Goal: Task Accomplishment & Management: Manage account settings

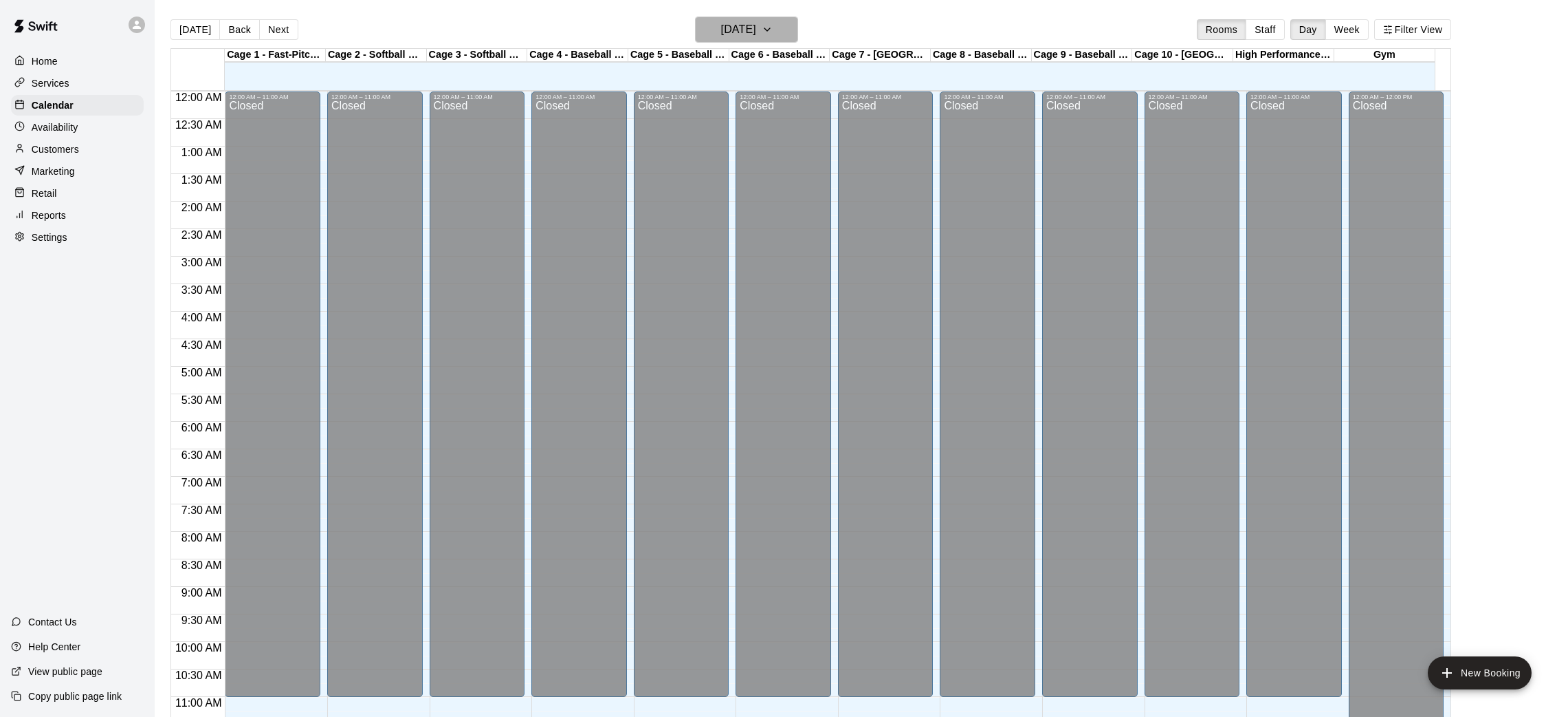
click at [772, 16] on button "[DATE]" at bounding box center [747, 29] width 103 height 26
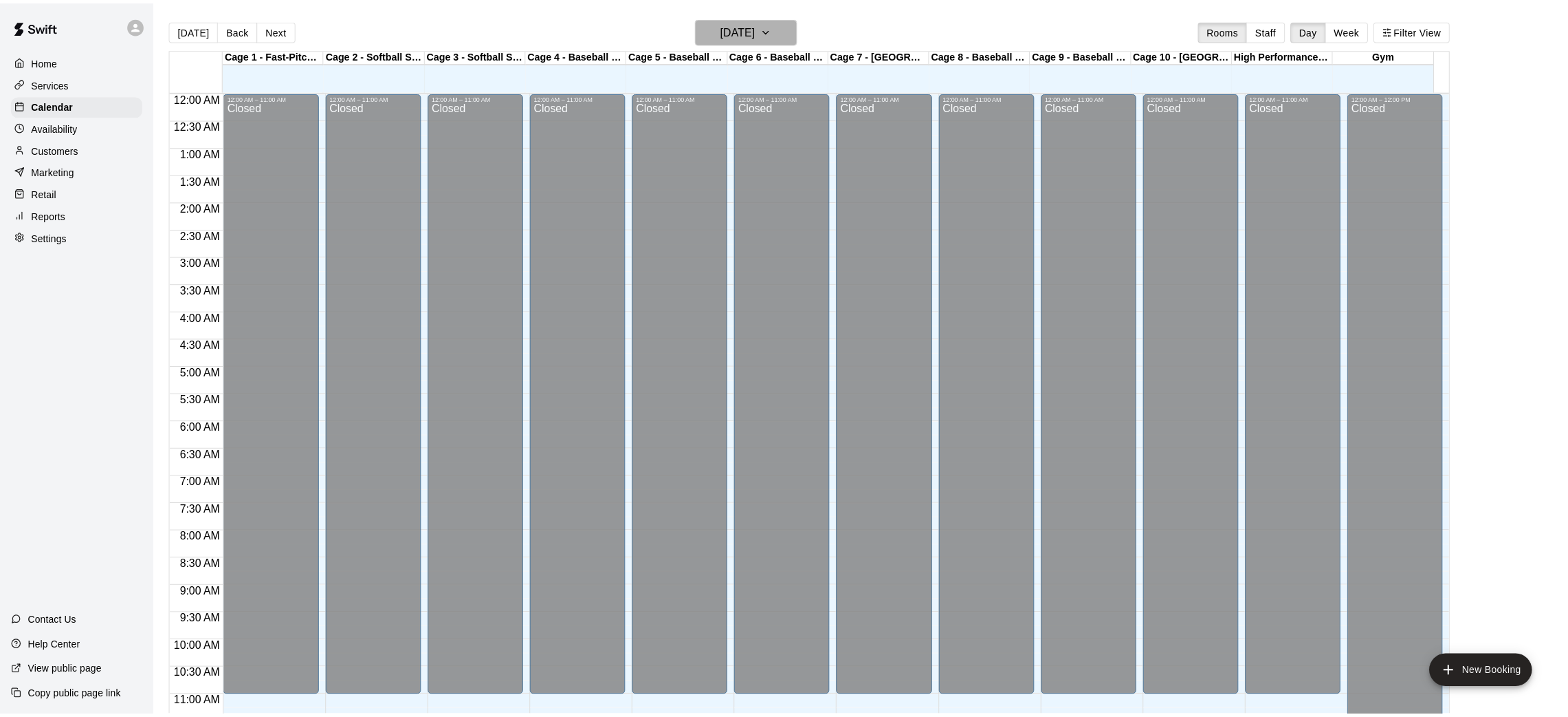
scroll to position [608, 0]
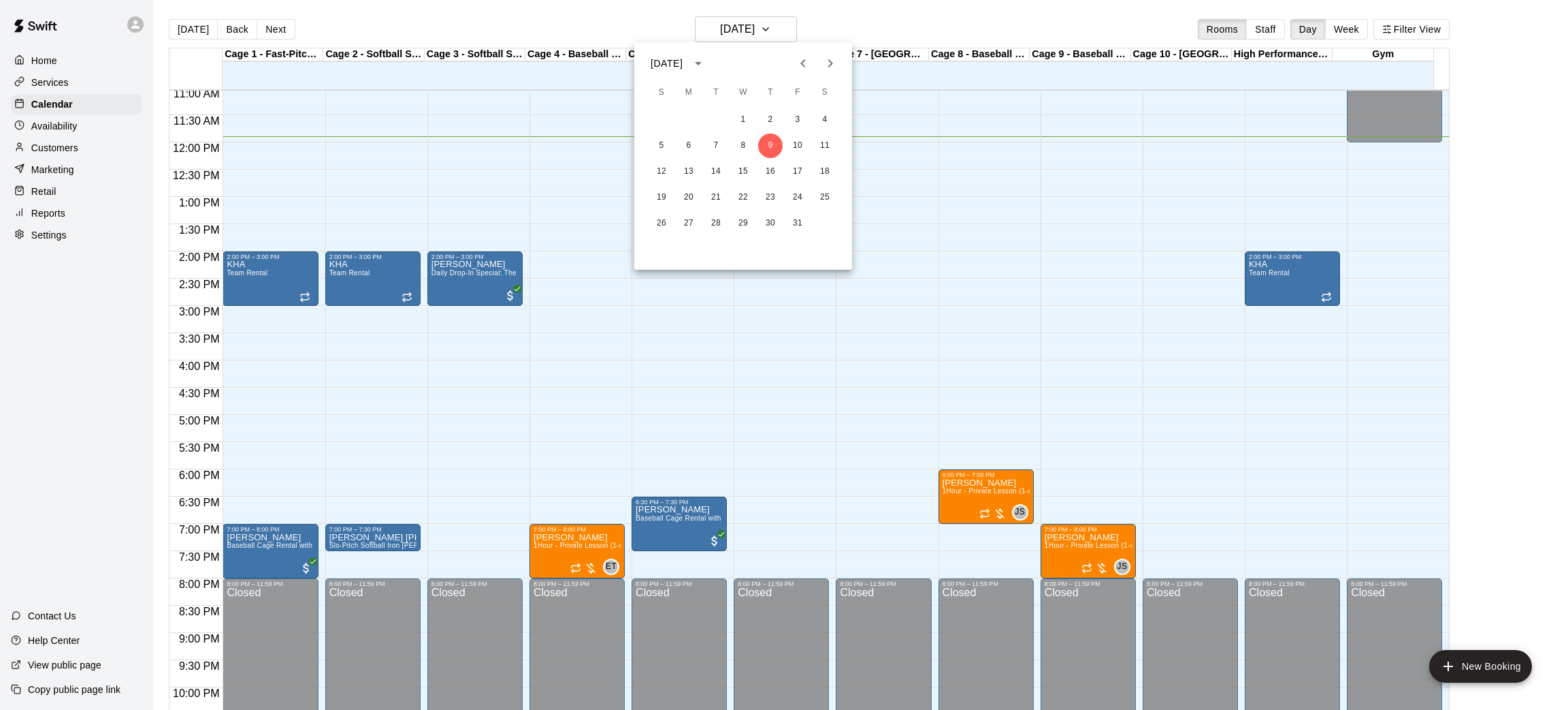
click at [804, 62] on icon "Previous month" at bounding box center [803, 62] width 16 height 16
click at [718, 222] on button "30" at bounding box center [716, 224] width 25 height 25
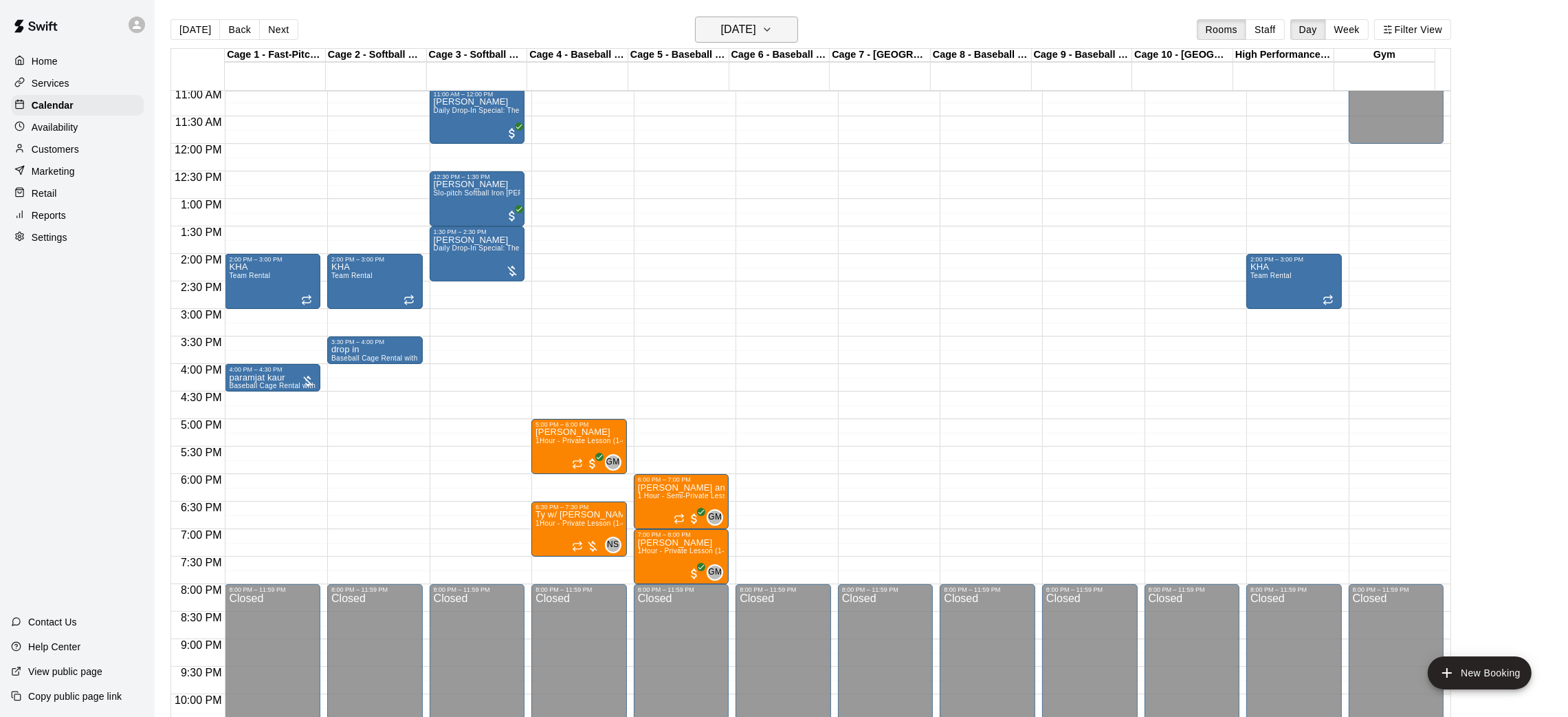
click at [743, 22] on h6 "[DATE]" at bounding box center [739, 30] width 35 height 19
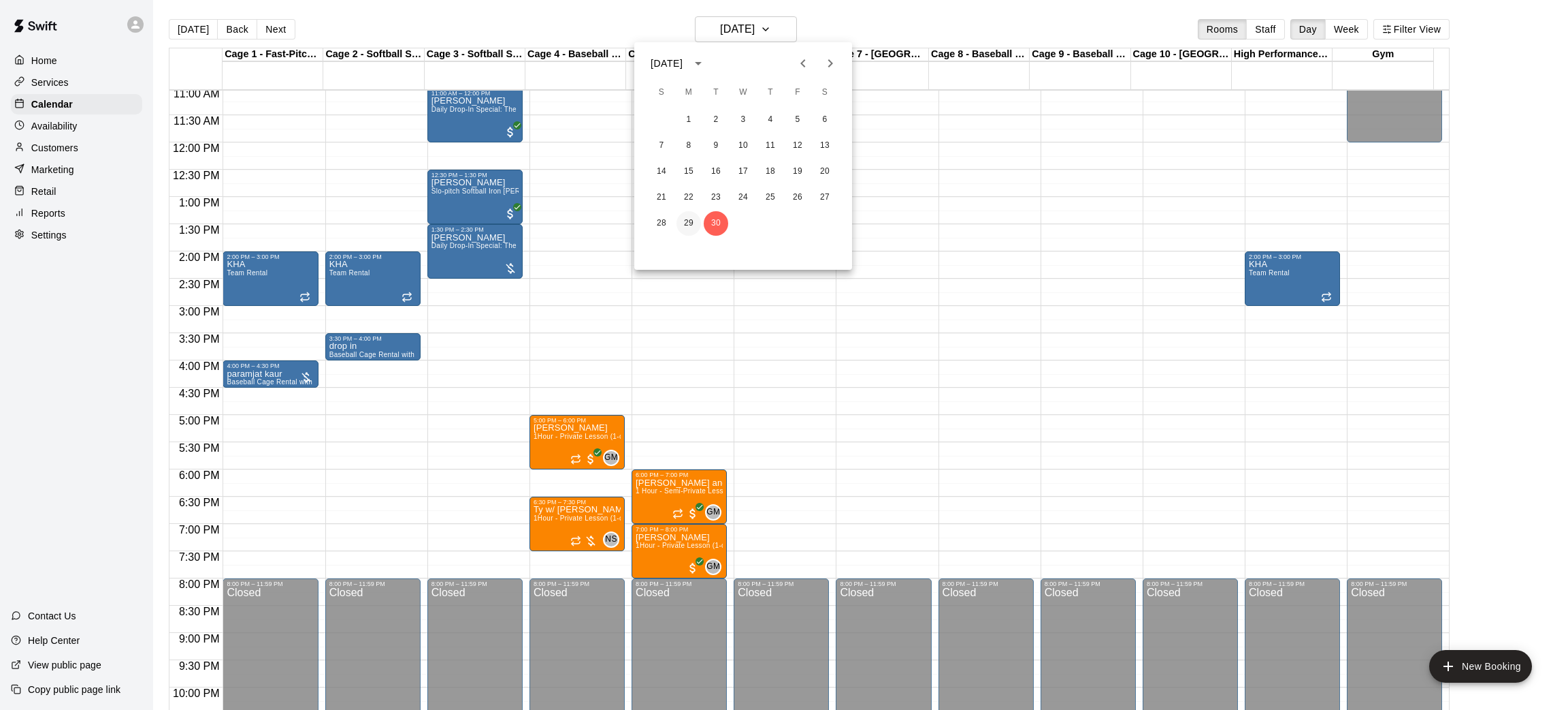
click at [691, 227] on button "29" at bounding box center [689, 224] width 25 height 25
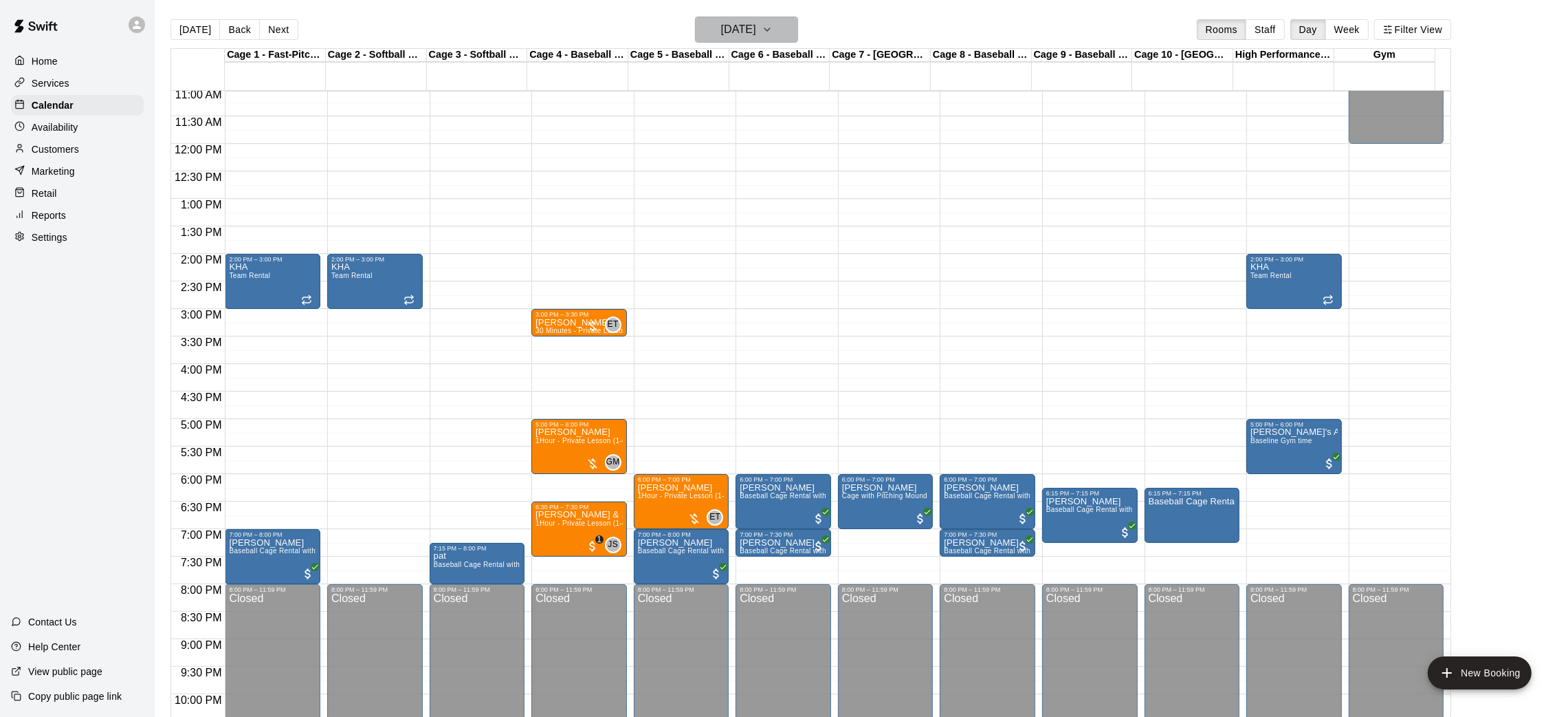
click at [756, 22] on h6 "[DATE]" at bounding box center [739, 30] width 35 height 19
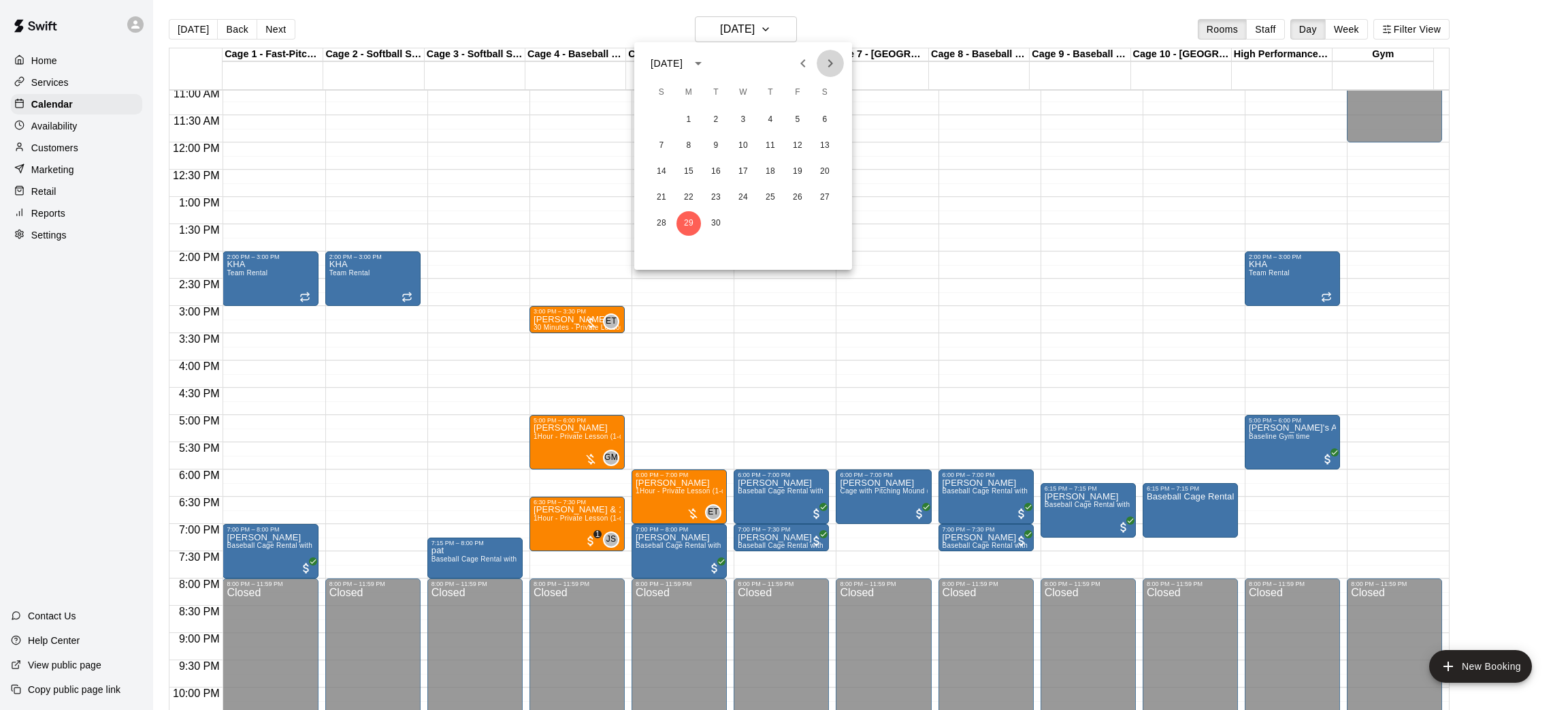
click at [824, 59] on icon "Next month" at bounding box center [830, 62] width 16 height 16
click at [750, 120] on button "1" at bounding box center [743, 120] width 25 height 25
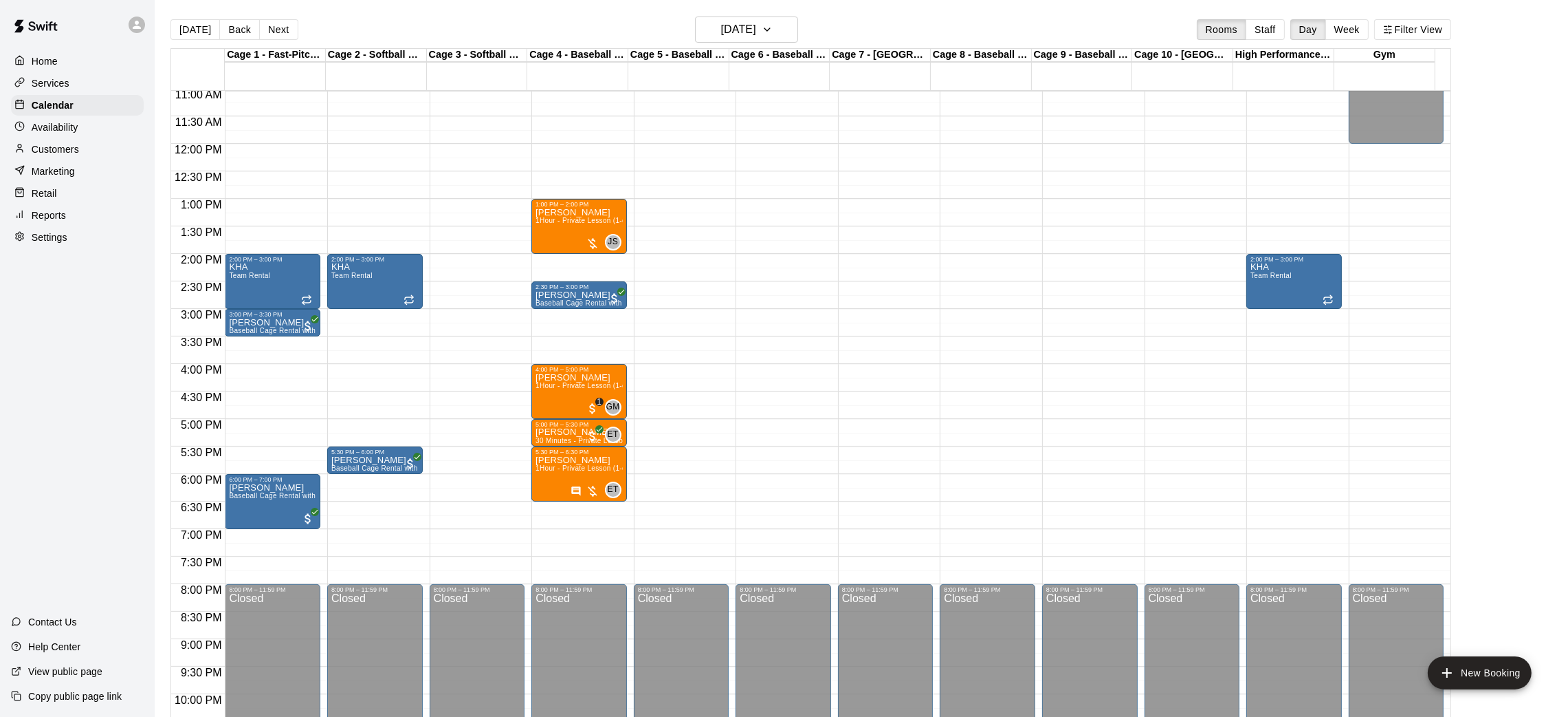
click at [785, 6] on main "[DATE] Back [DATE][DATE] Rooms Staff Day Week Filter View Cage 1 - Fast-Pitch M…" at bounding box center [862, 369] width 1414 height 738
click at [790, 31] on button "[DATE]" at bounding box center [747, 29] width 103 height 26
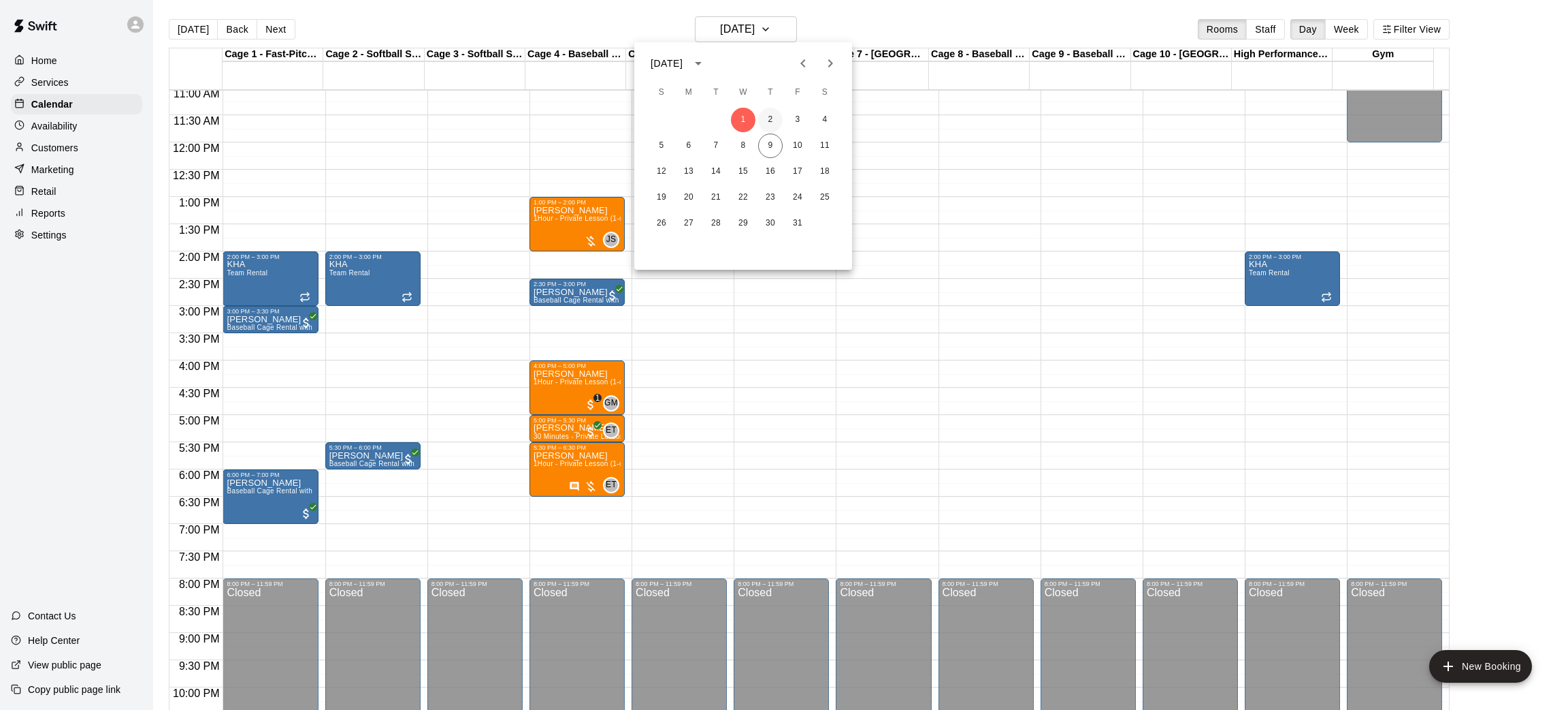
click at [778, 116] on button "2" at bounding box center [771, 120] width 25 height 25
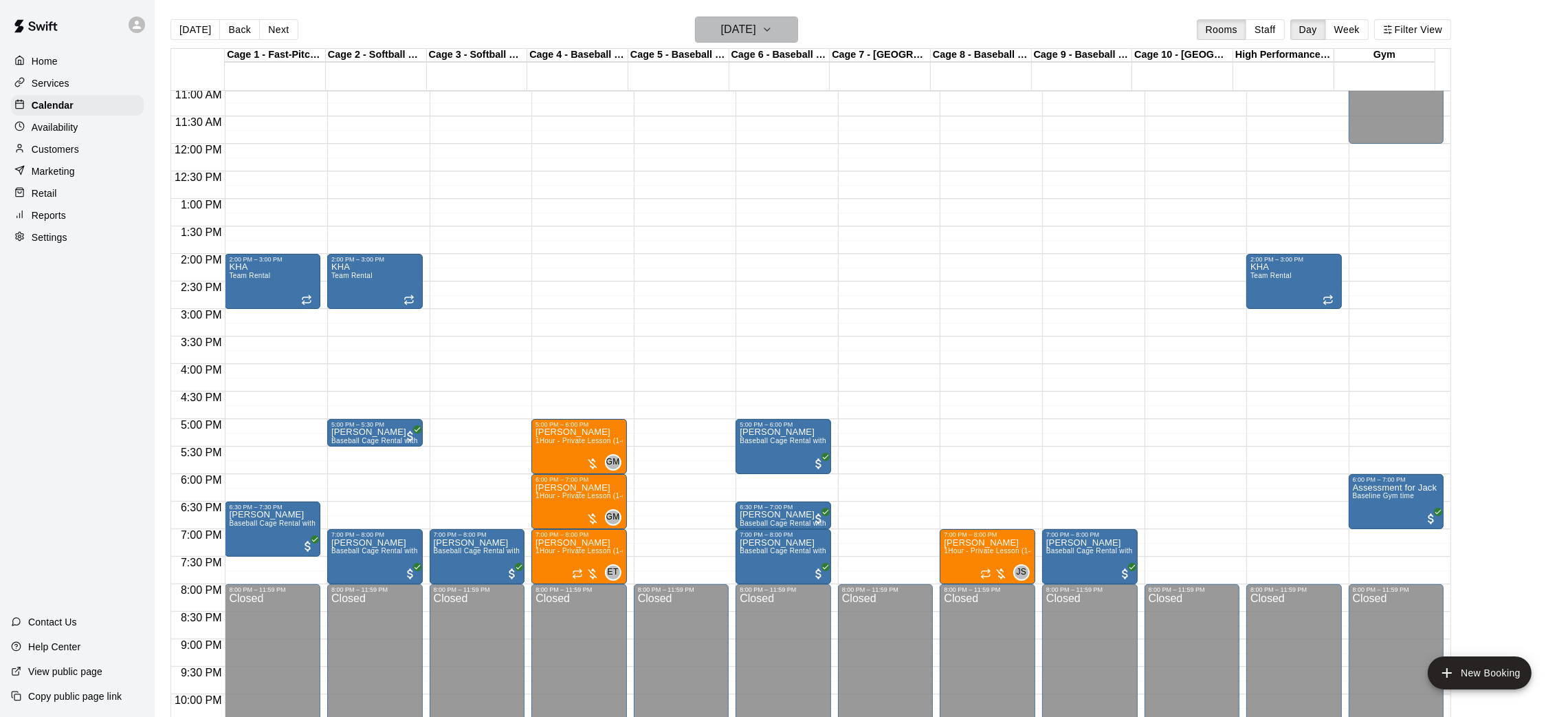
click at [771, 22] on button "[DATE]" at bounding box center [747, 29] width 103 height 26
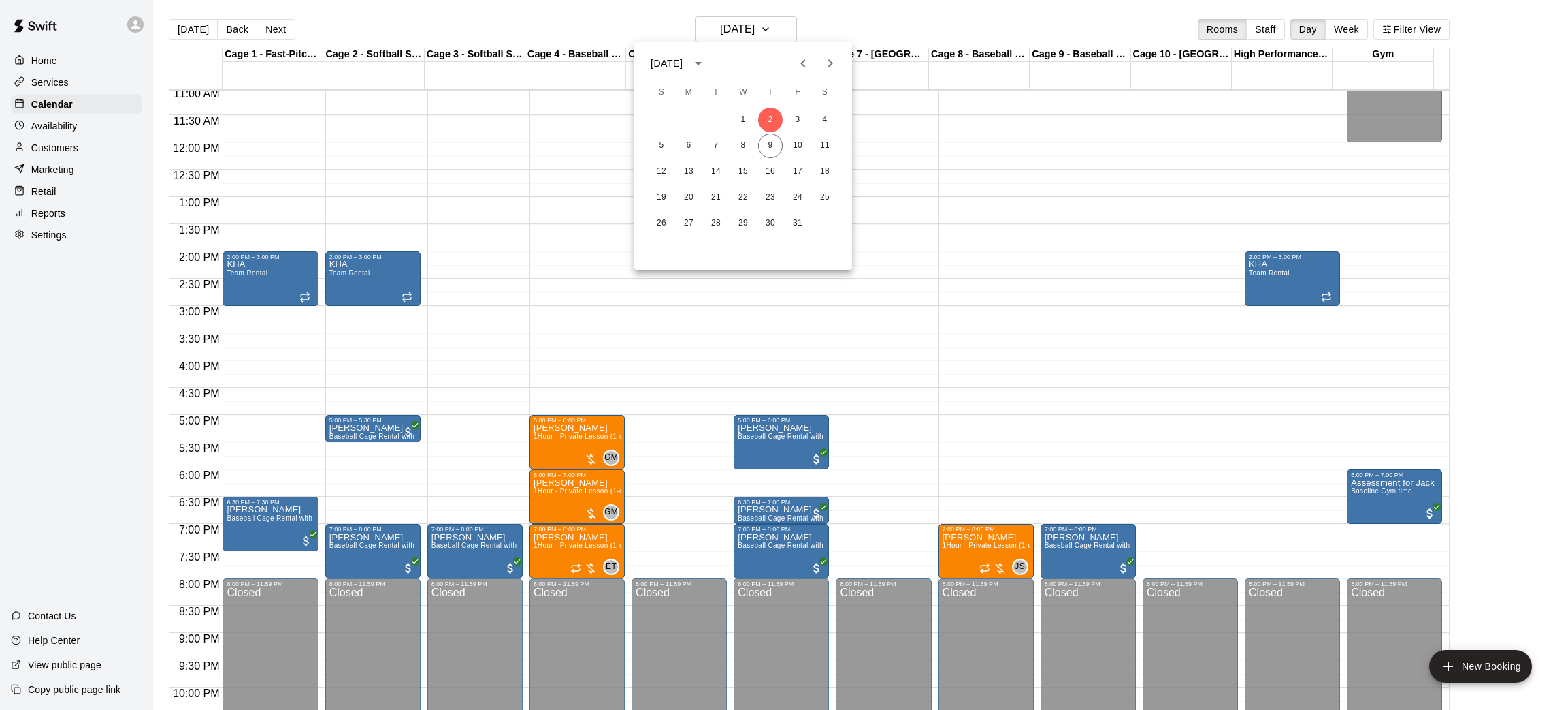
click at [793, 66] on button "Previous month" at bounding box center [803, 63] width 27 height 27
click at [699, 192] on button "22" at bounding box center [689, 198] width 25 height 25
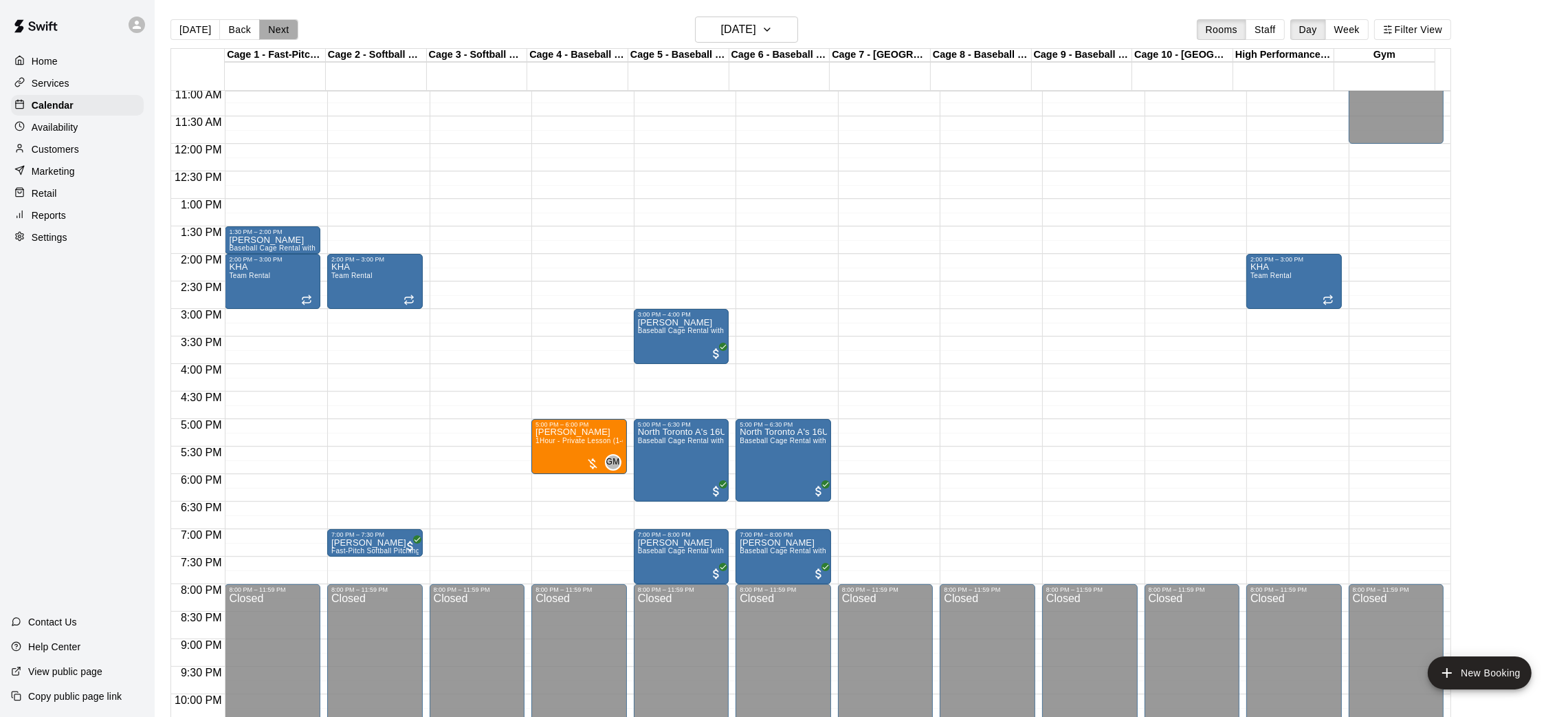
click at [277, 22] on button "Next" at bounding box center [278, 29] width 39 height 20
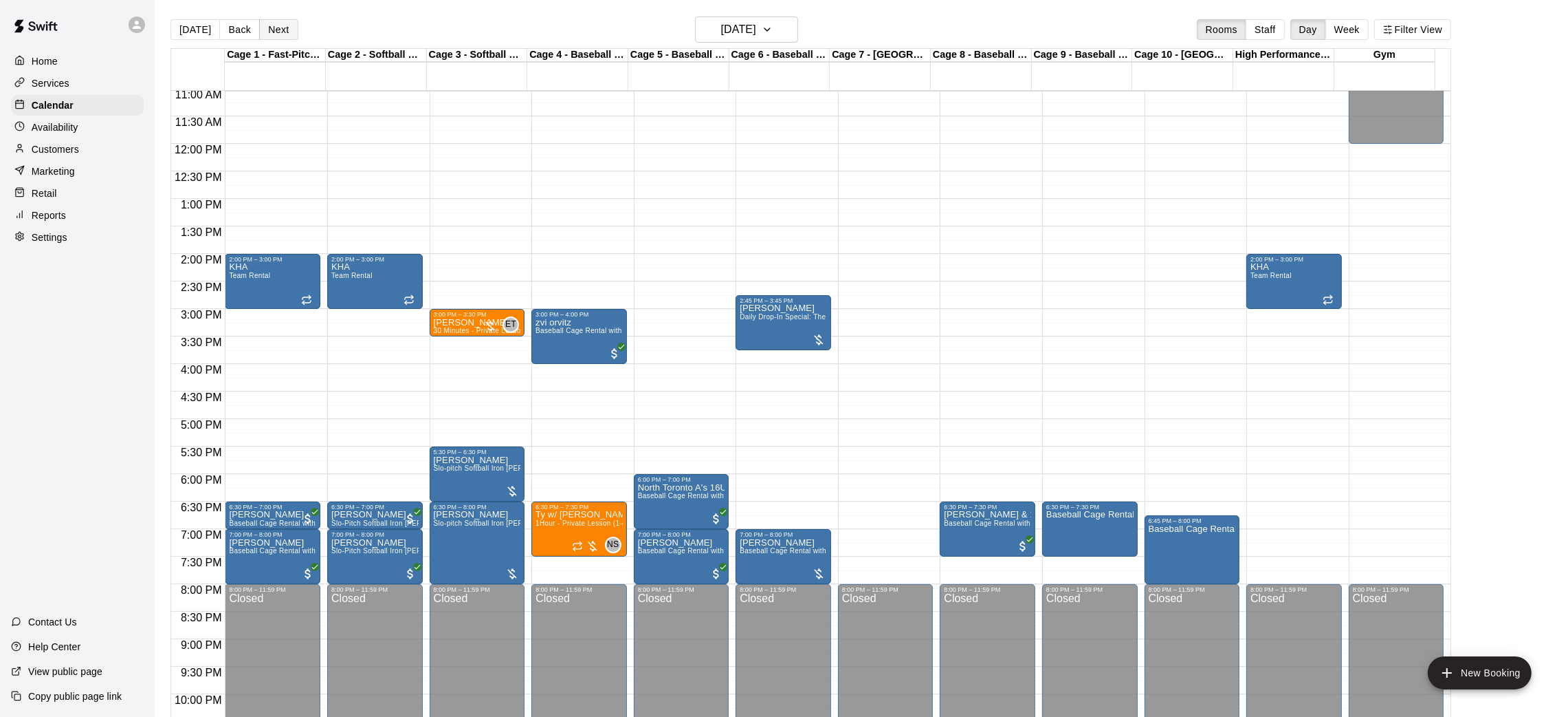
click at [277, 22] on button "Next" at bounding box center [278, 29] width 39 height 20
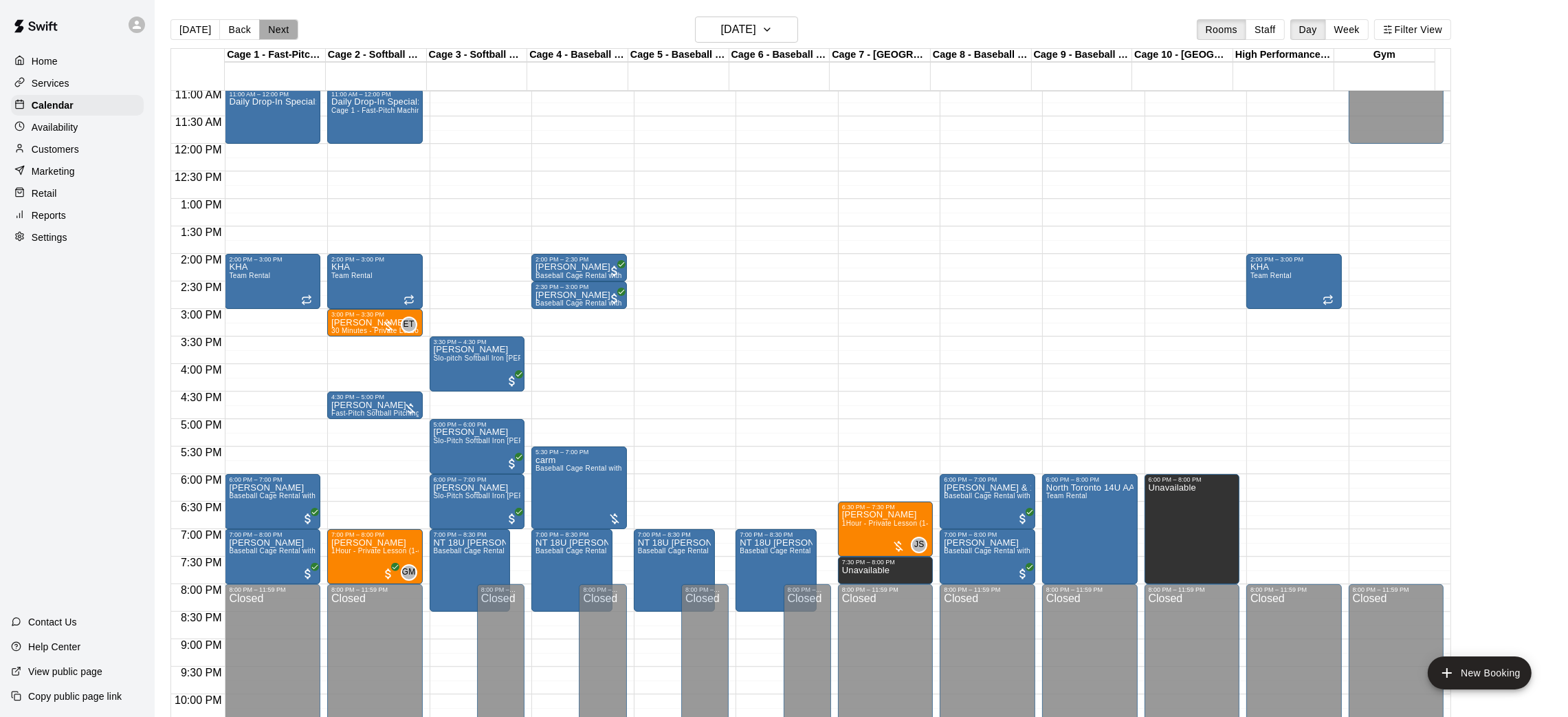
click at [277, 22] on button "Next" at bounding box center [278, 29] width 39 height 20
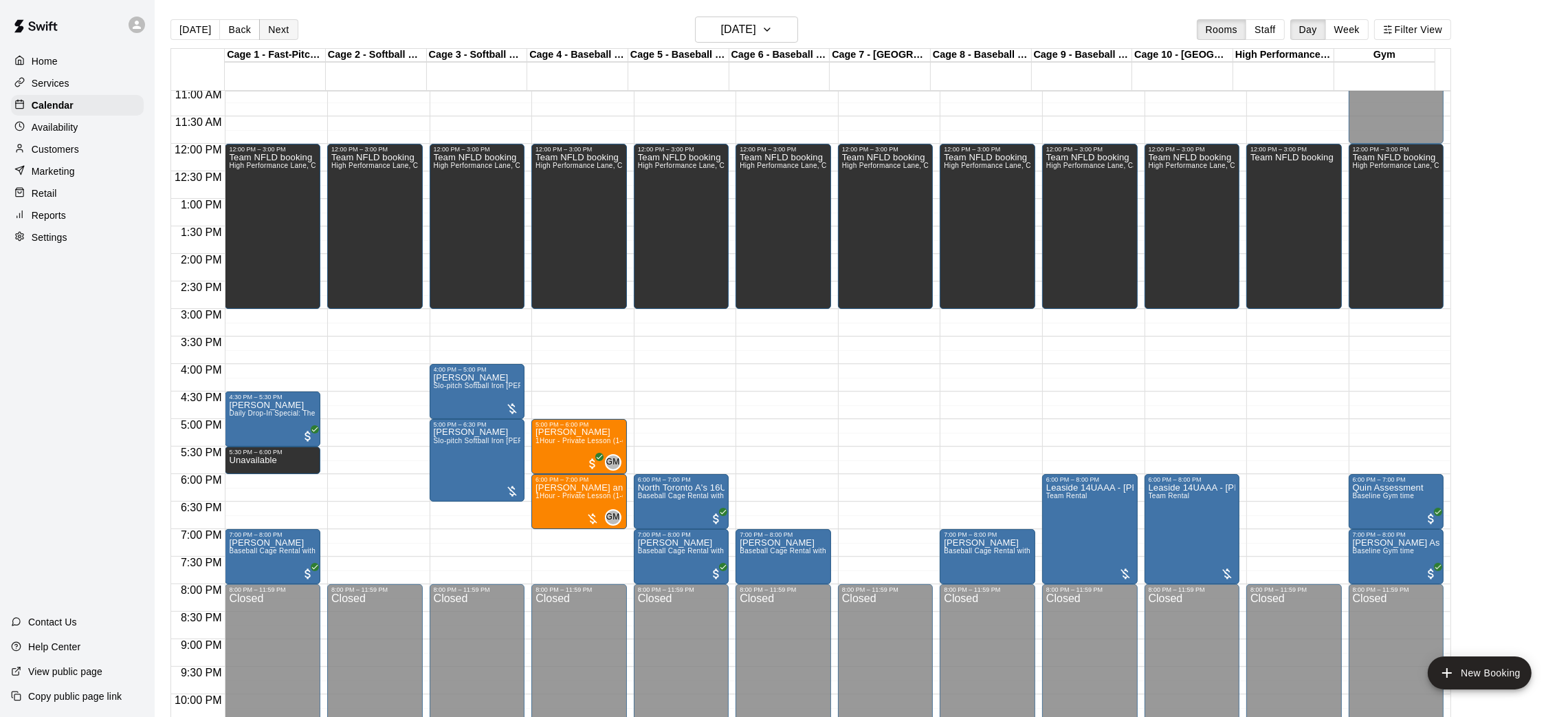
click at [277, 22] on button "Next" at bounding box center [278, 29] width 39 height 20
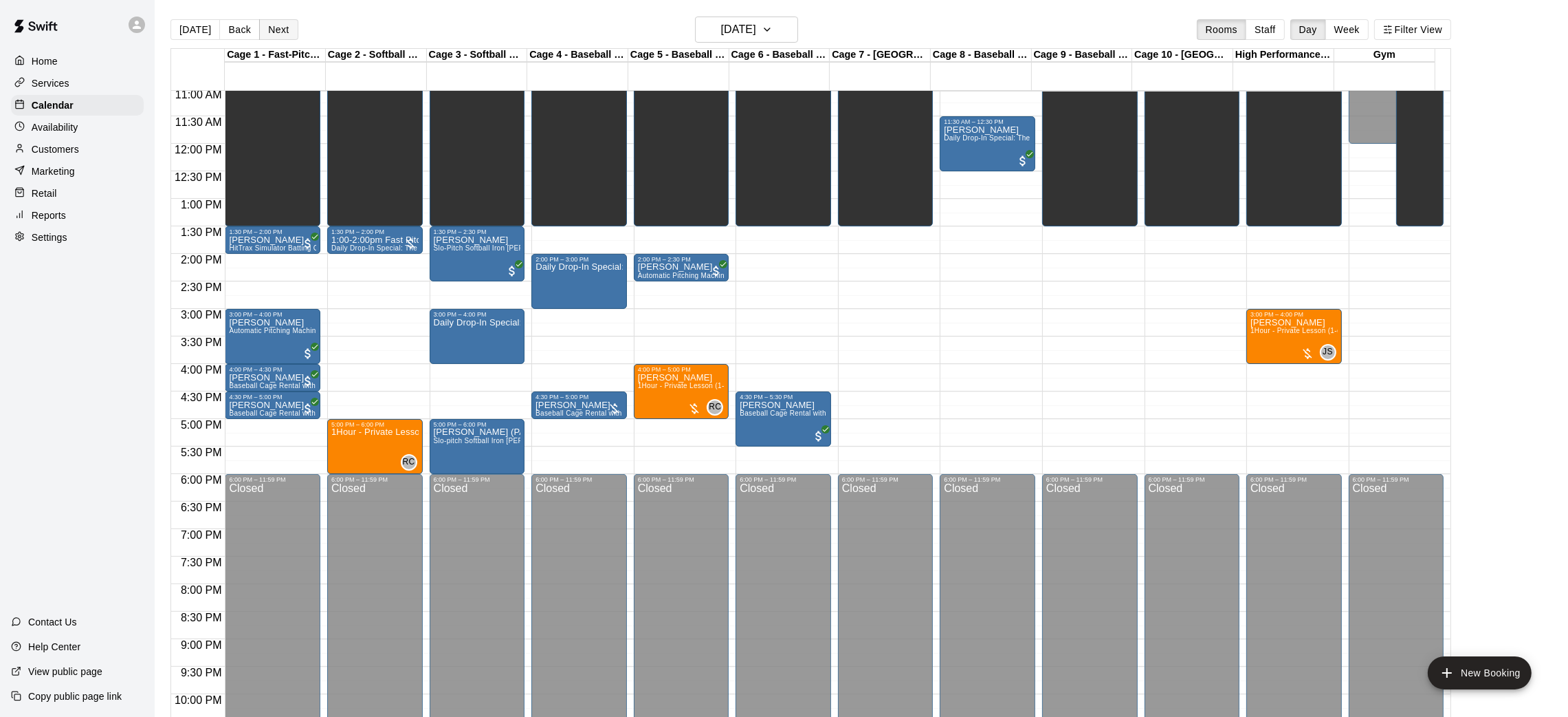
click at [277, 22] on button "Next" at bounding box center [278, 29] width 39 height 20
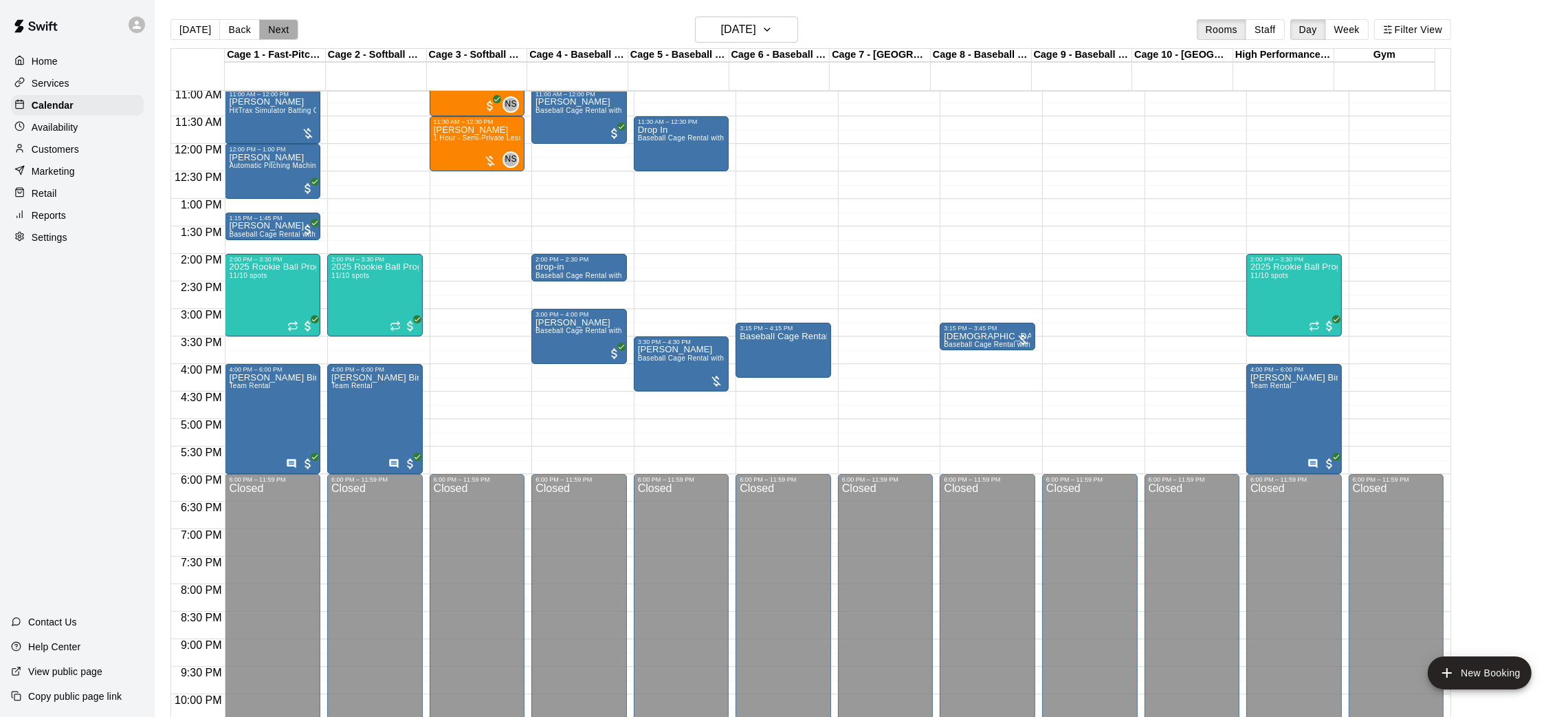
click at [277, 22] on button "Next" at bounding box center [278, 29] width 39 height 20
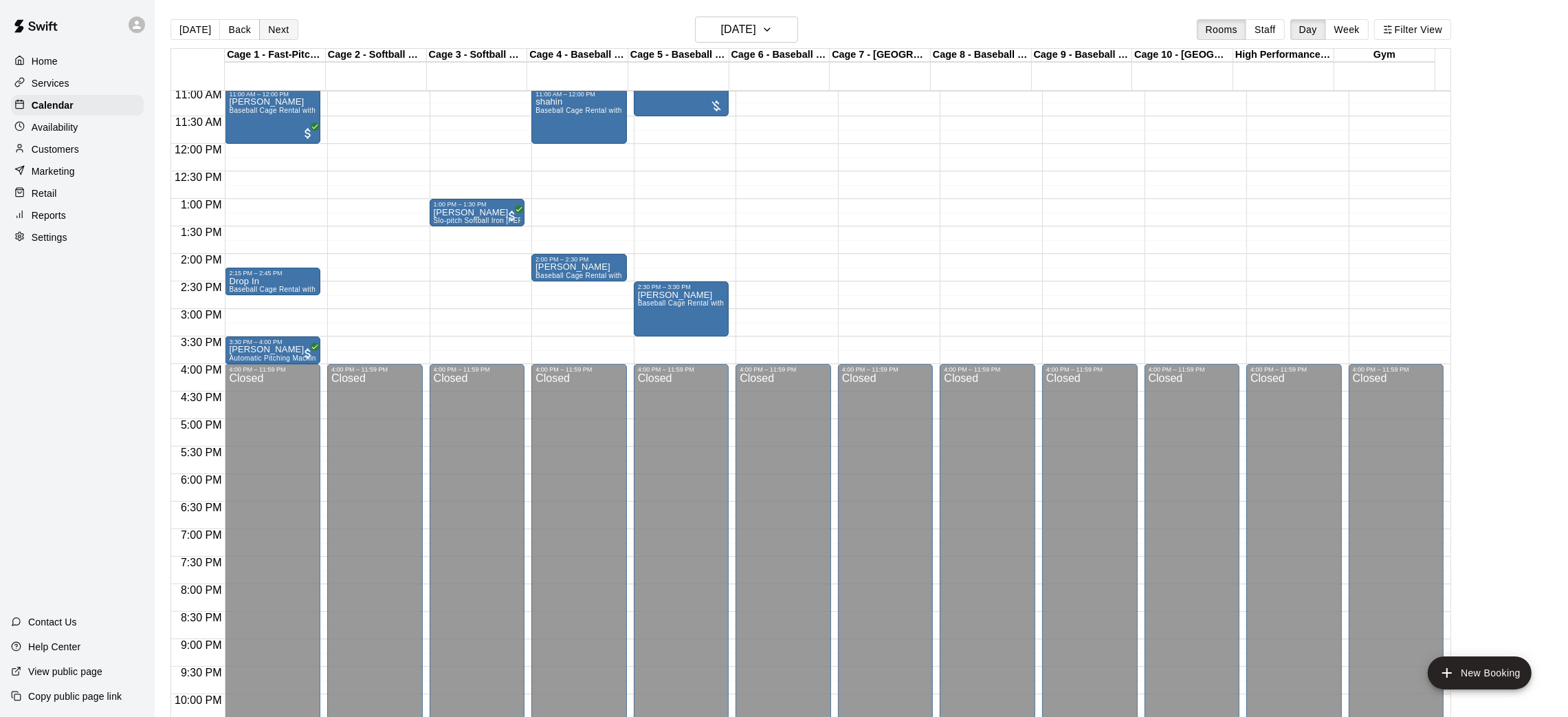
click at [277, 22] on button "Next" at bounding box center [278, 29] width 39 height 20
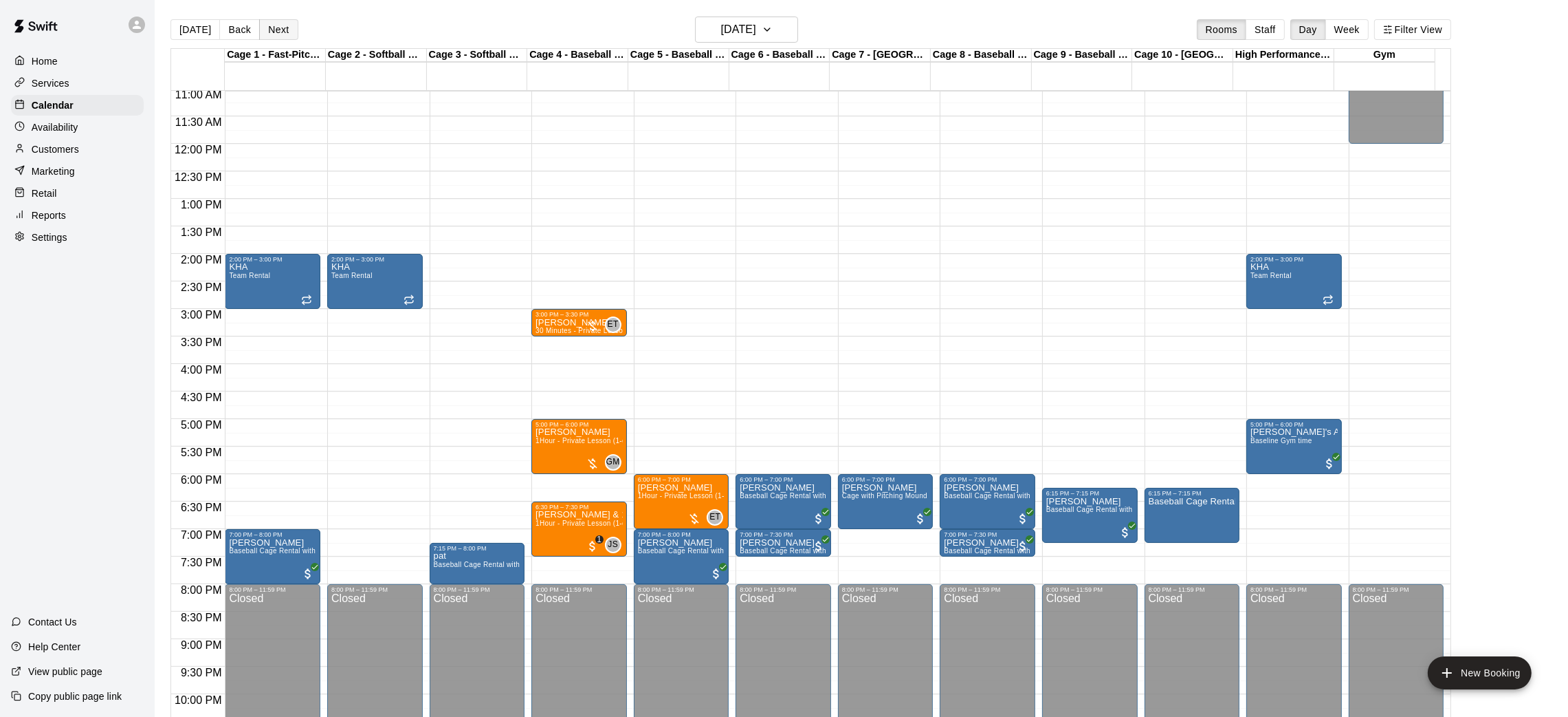
click at [277, 22] on button "Next" at bounding box center [278, 29] width 39 height 20
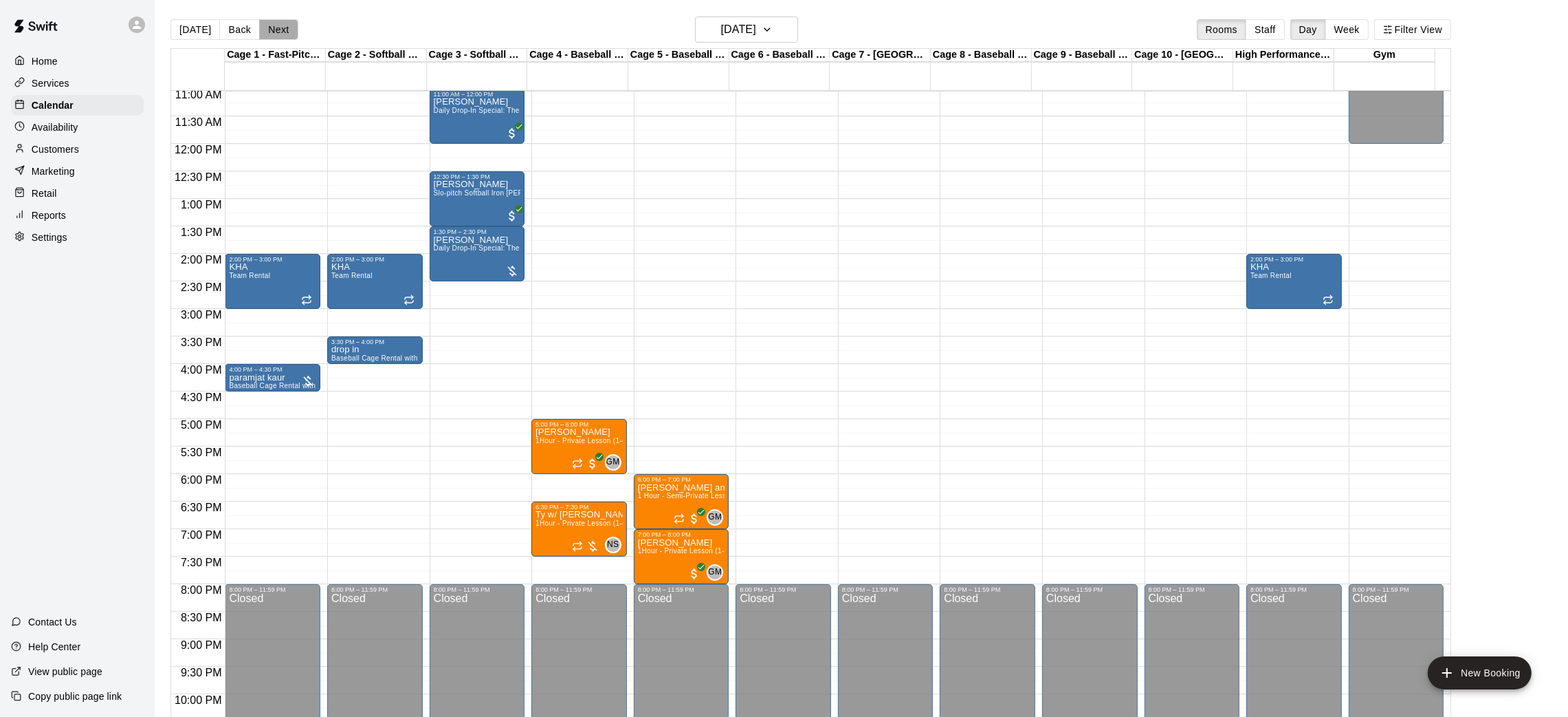
click at [294, 32] on button "Next" at bounding box center [278, 29] width 39 height 20
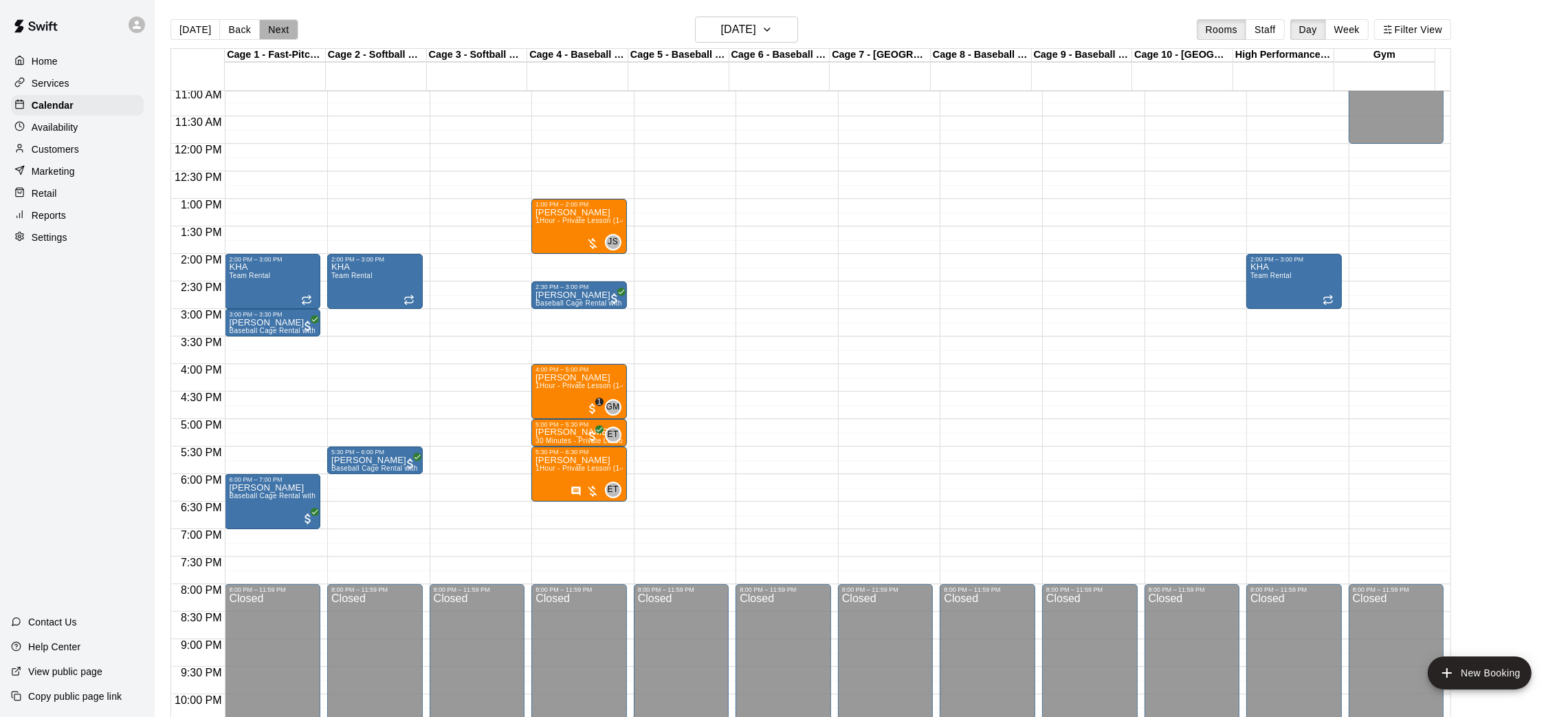
click at [281, 29] on button "Next" at bounding box center [278, 29] width 39 height 20
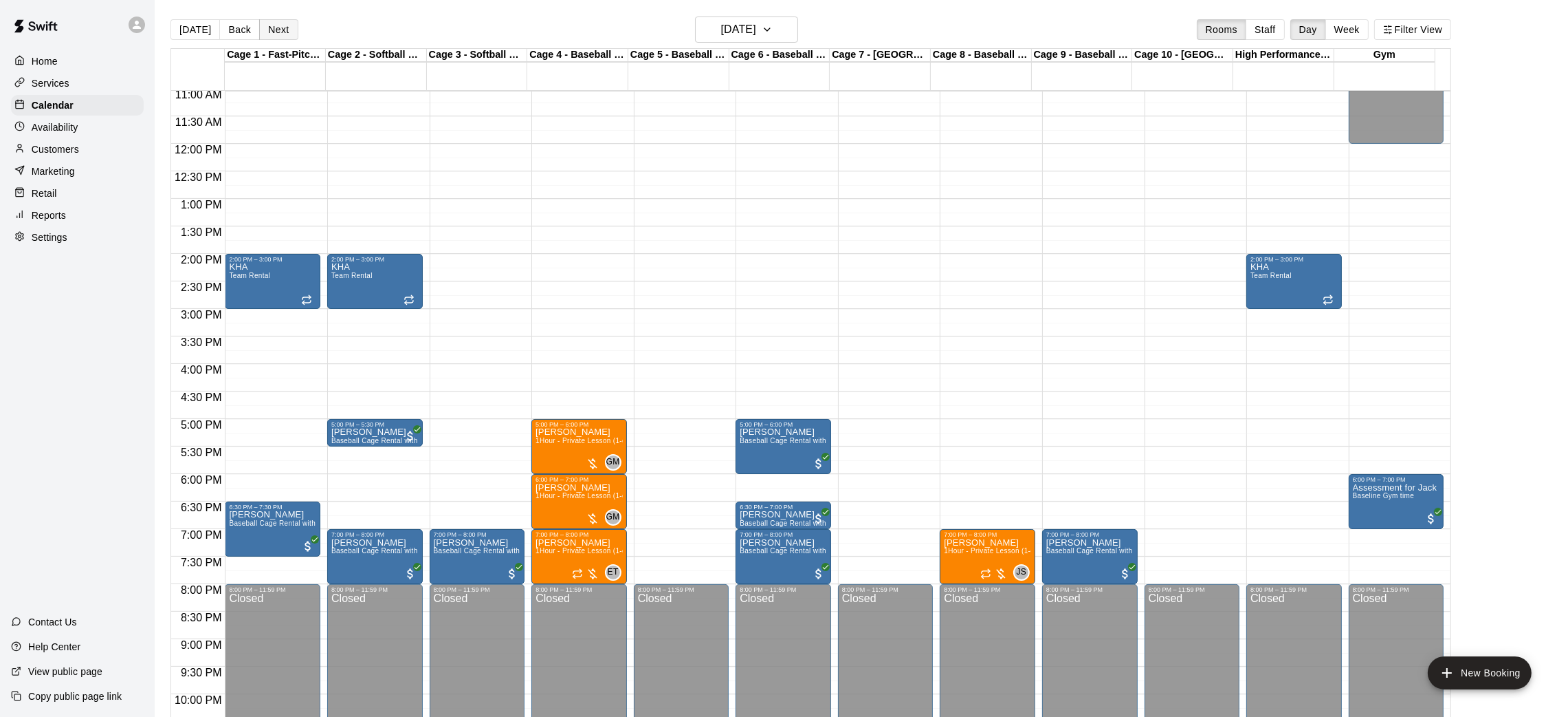
click at [279, 19] on button "Next" at bounding box center [278, 29] width 39 height 20
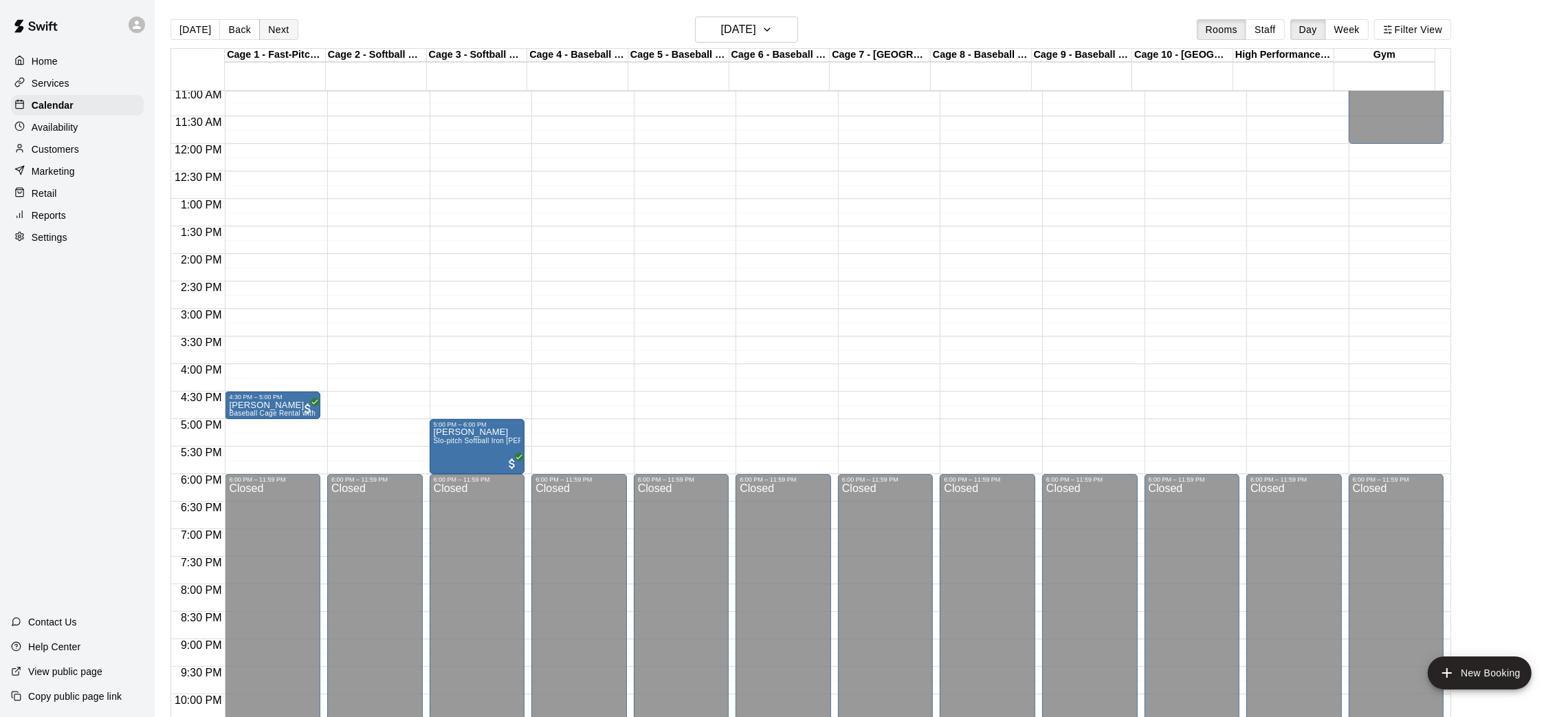
click at [279, 19] on button "Next" at bounding box center [278, 29] width 39 height 20
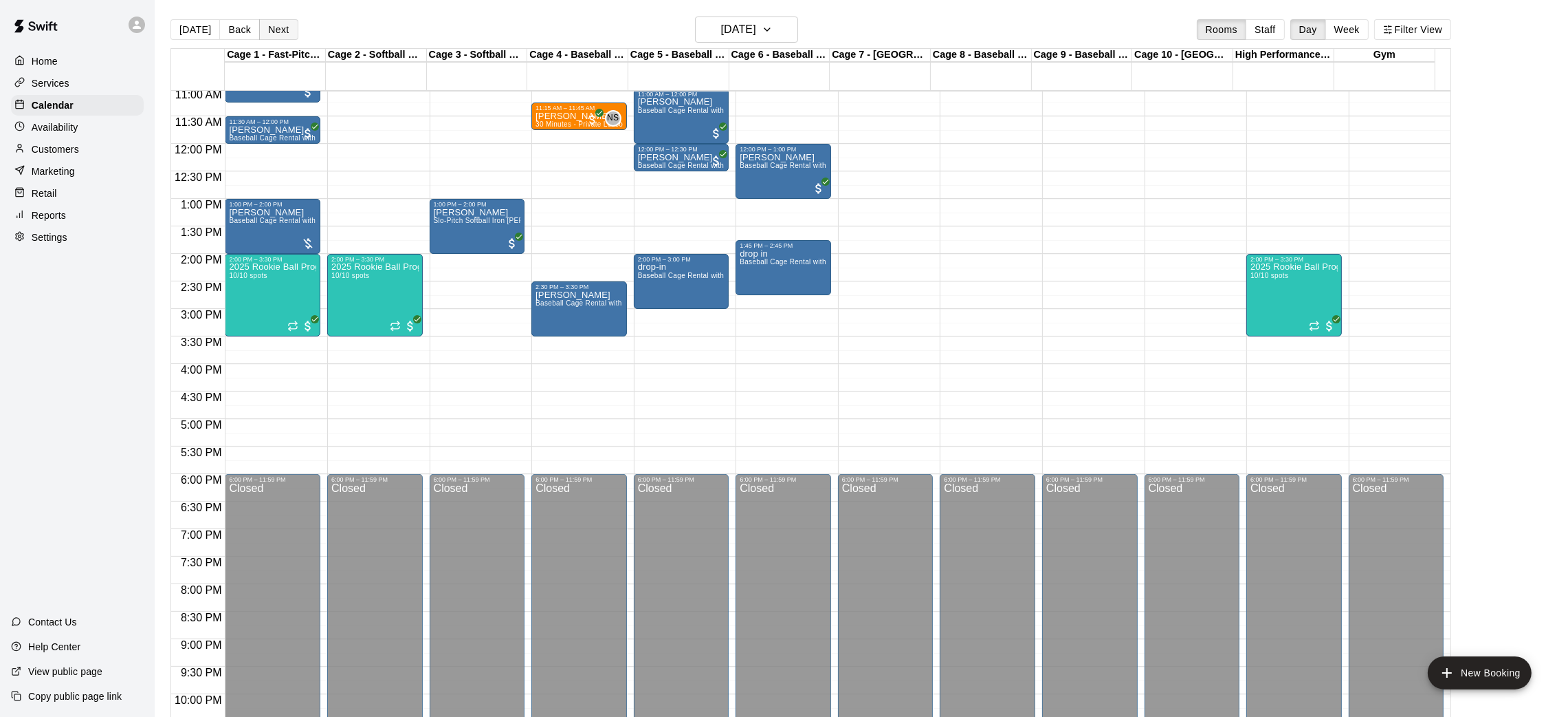
click at [279, 19] on button "Next" at bounding box center [278, 29] width 39 height 20
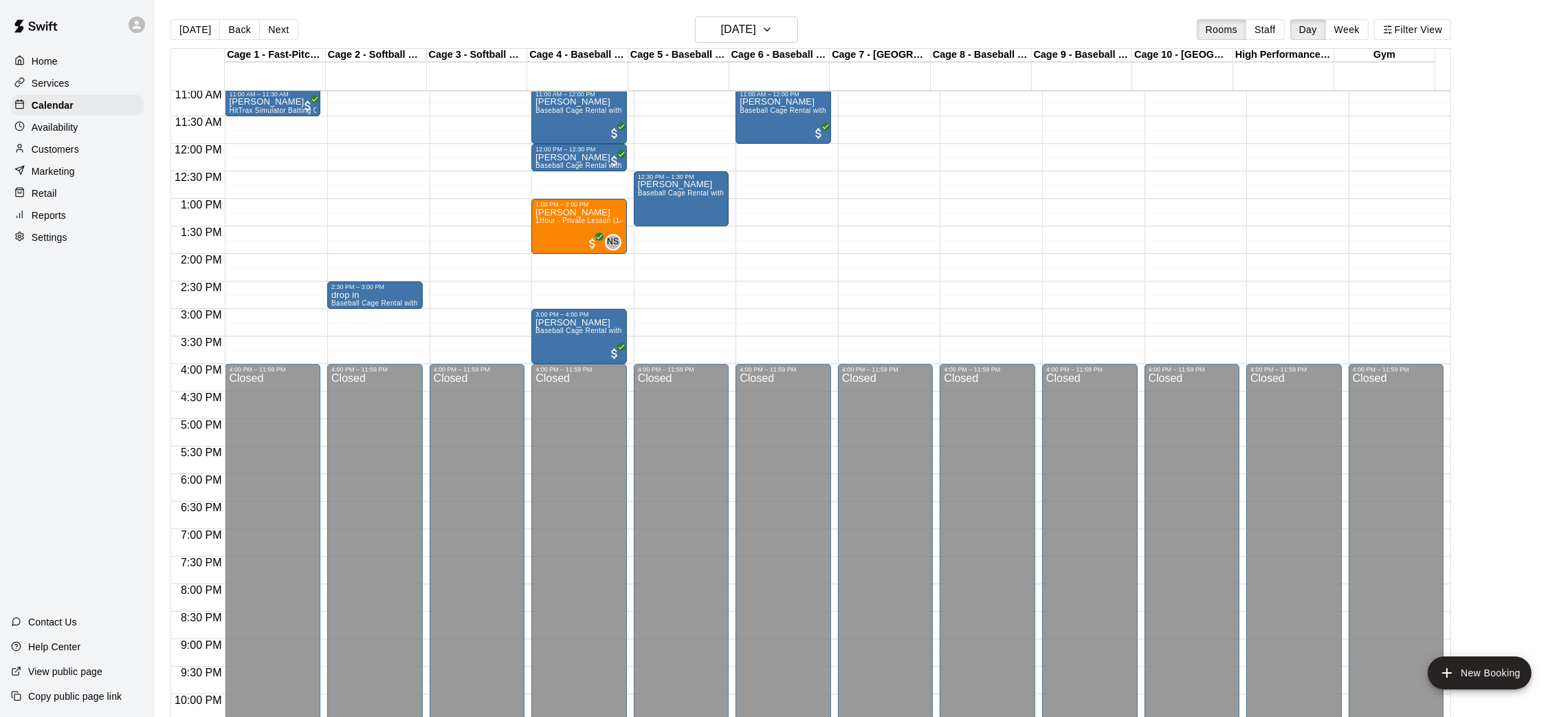
click at [279, 19] on button "Next" at bounding box center [278, 29] width 39 height 20
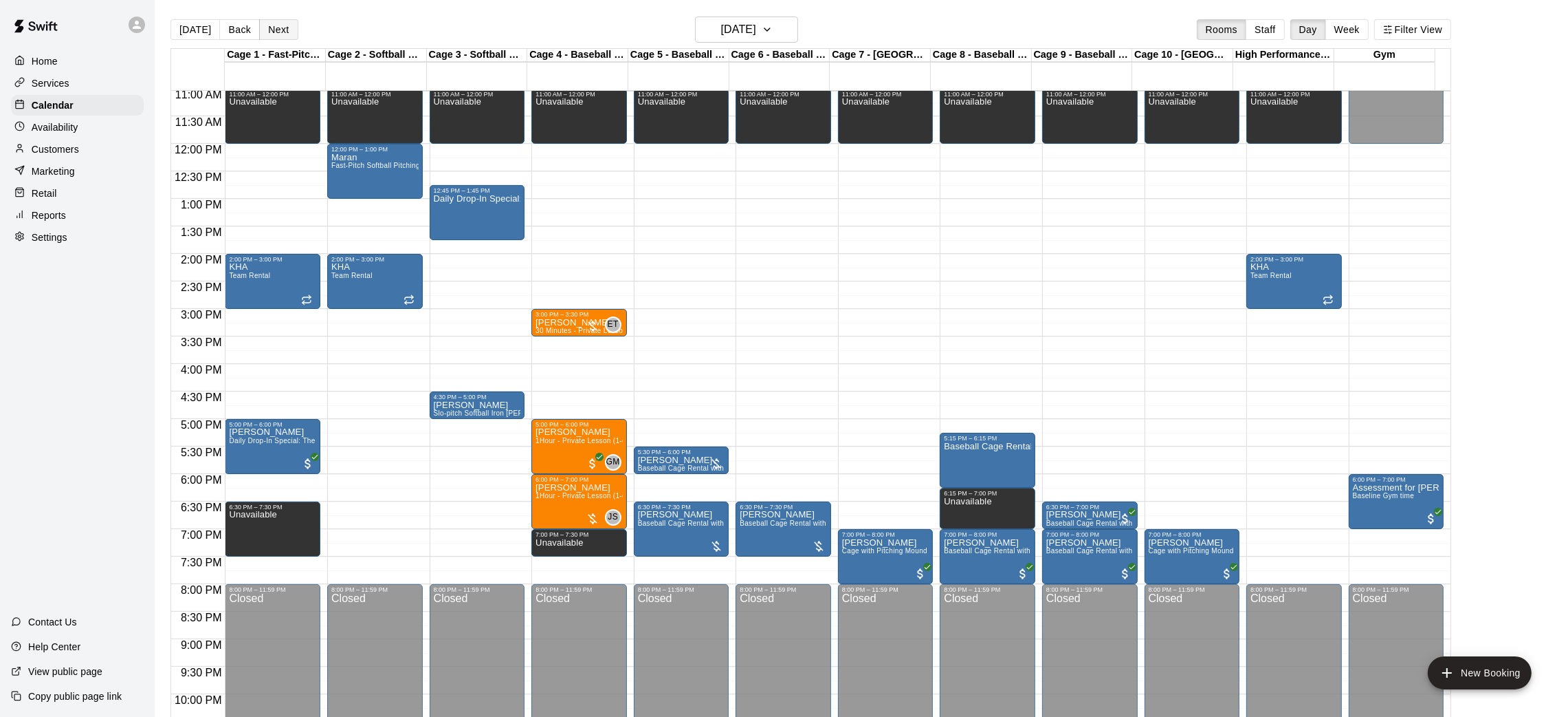
click at [289, 35] on button "Next" at bounding box center [278, 29] width 39 height 20
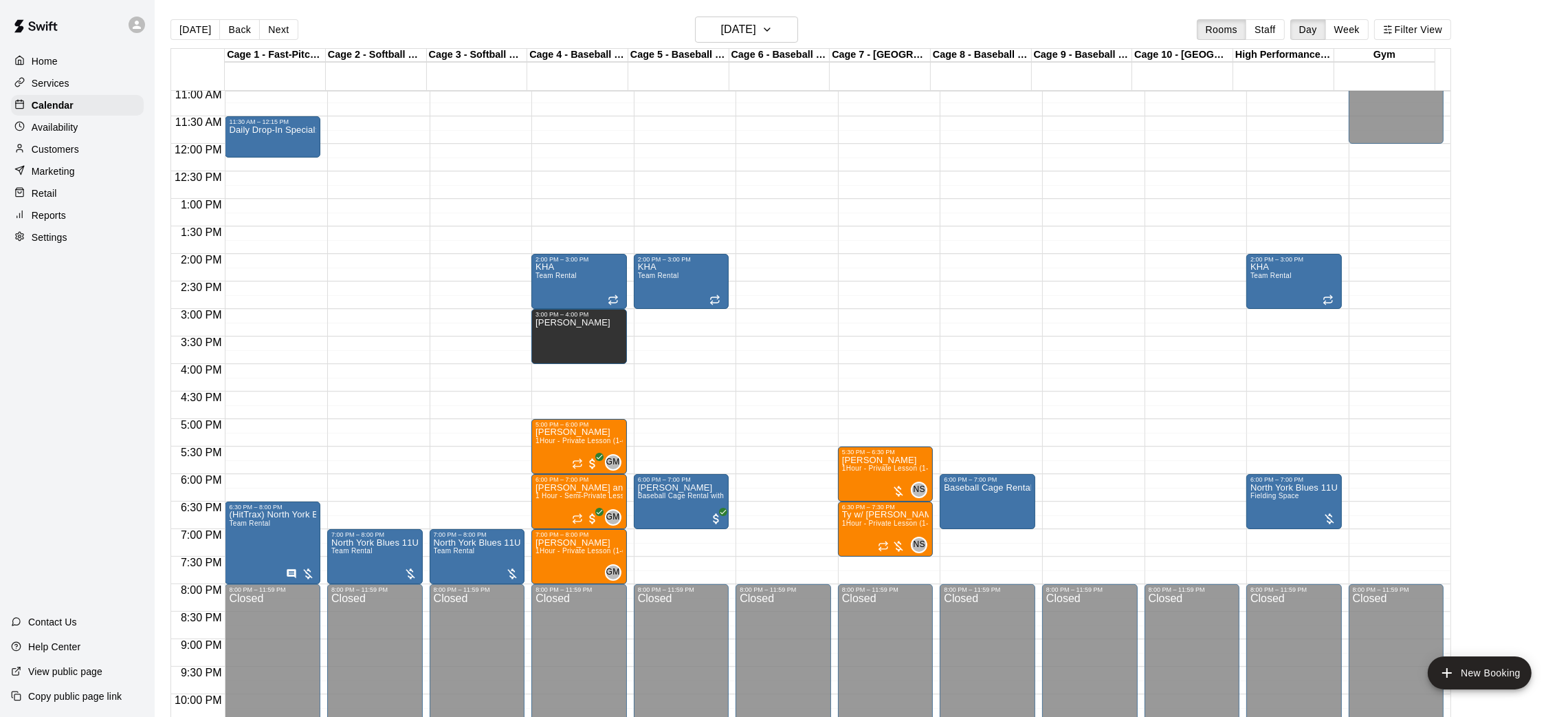
click at [289, 35] on button "Next" at bounding box center [278, 29] width 39 height 20
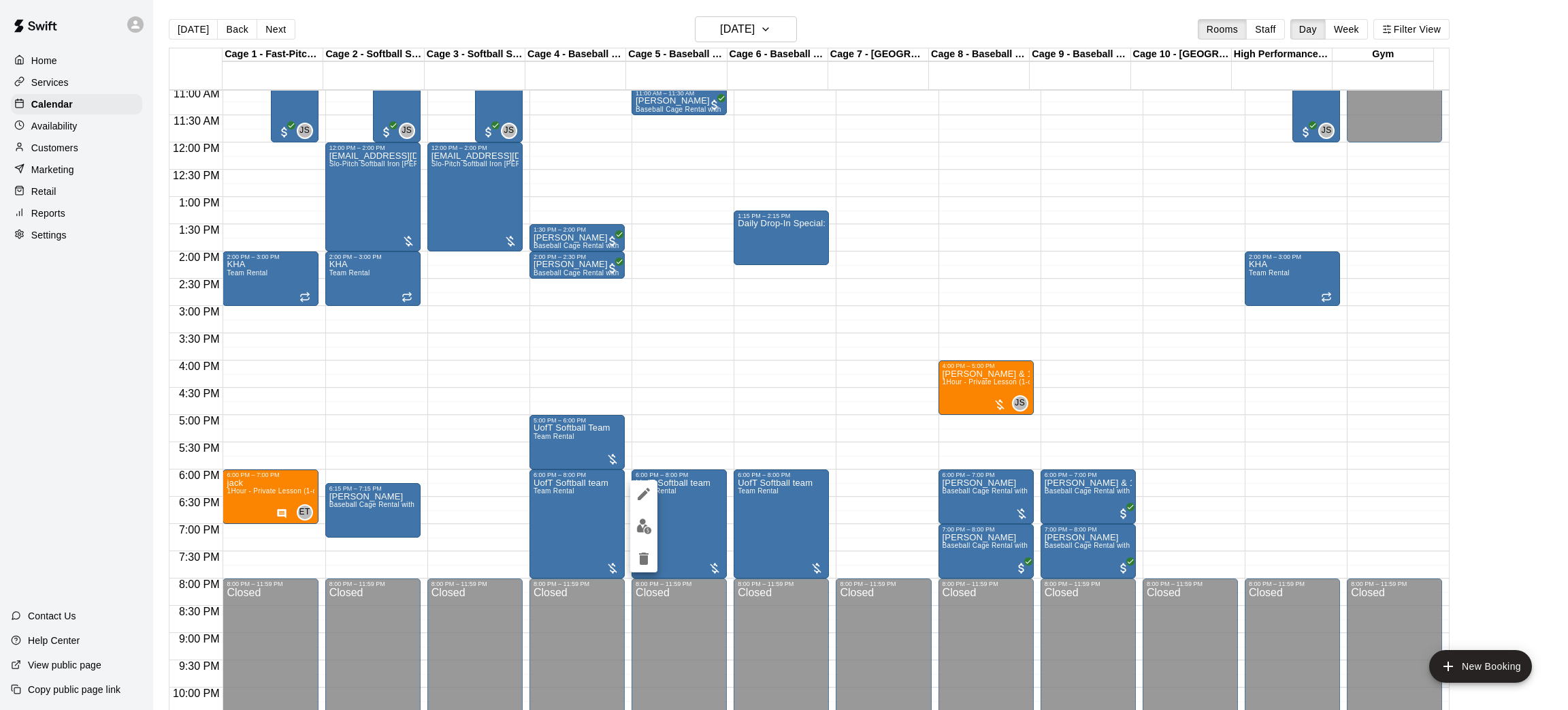
click at [642, 535] on button "edit" at bounding box center [643, 526] width 27 height 27
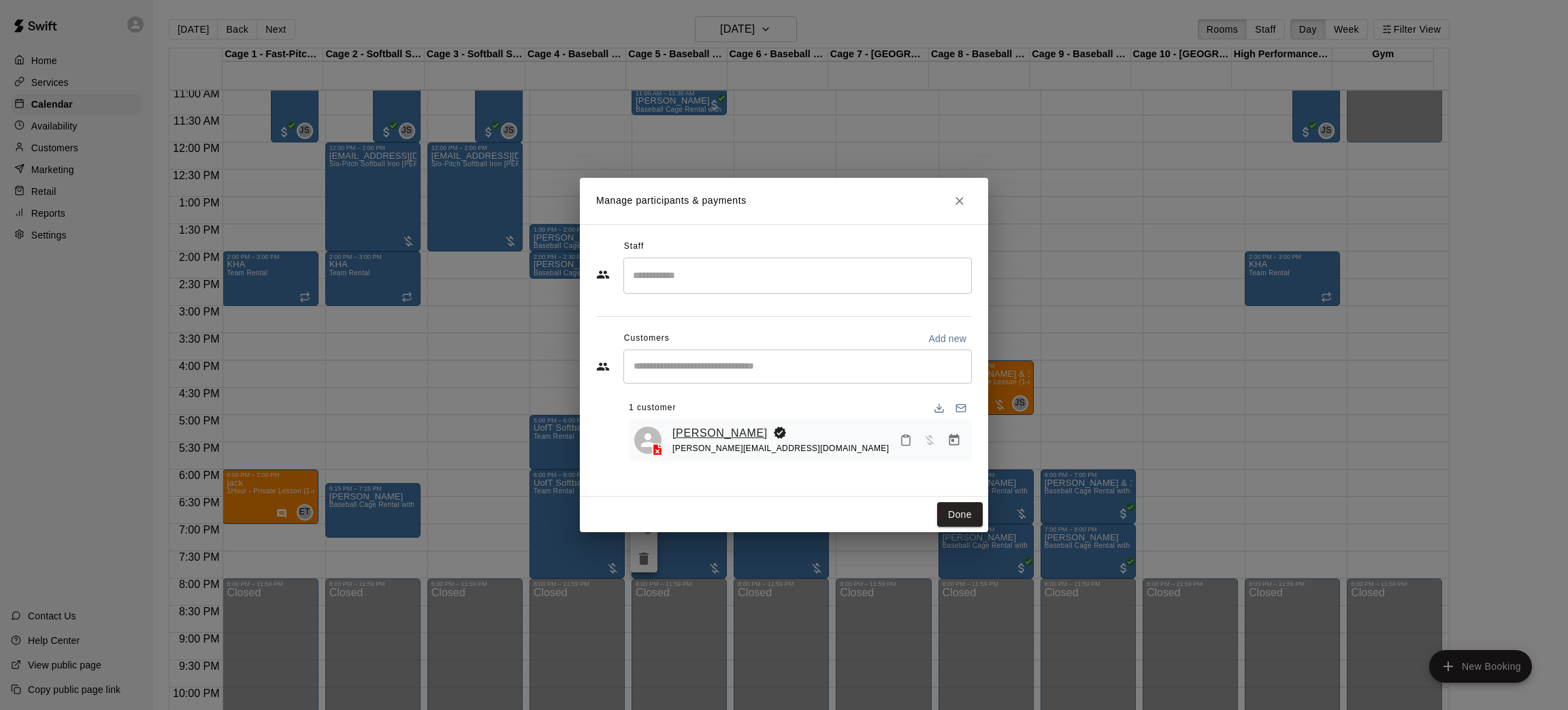
click at [682, 428] on link "[PERSON_NAME]" at bounding box center [719, 433] width 95 height 17
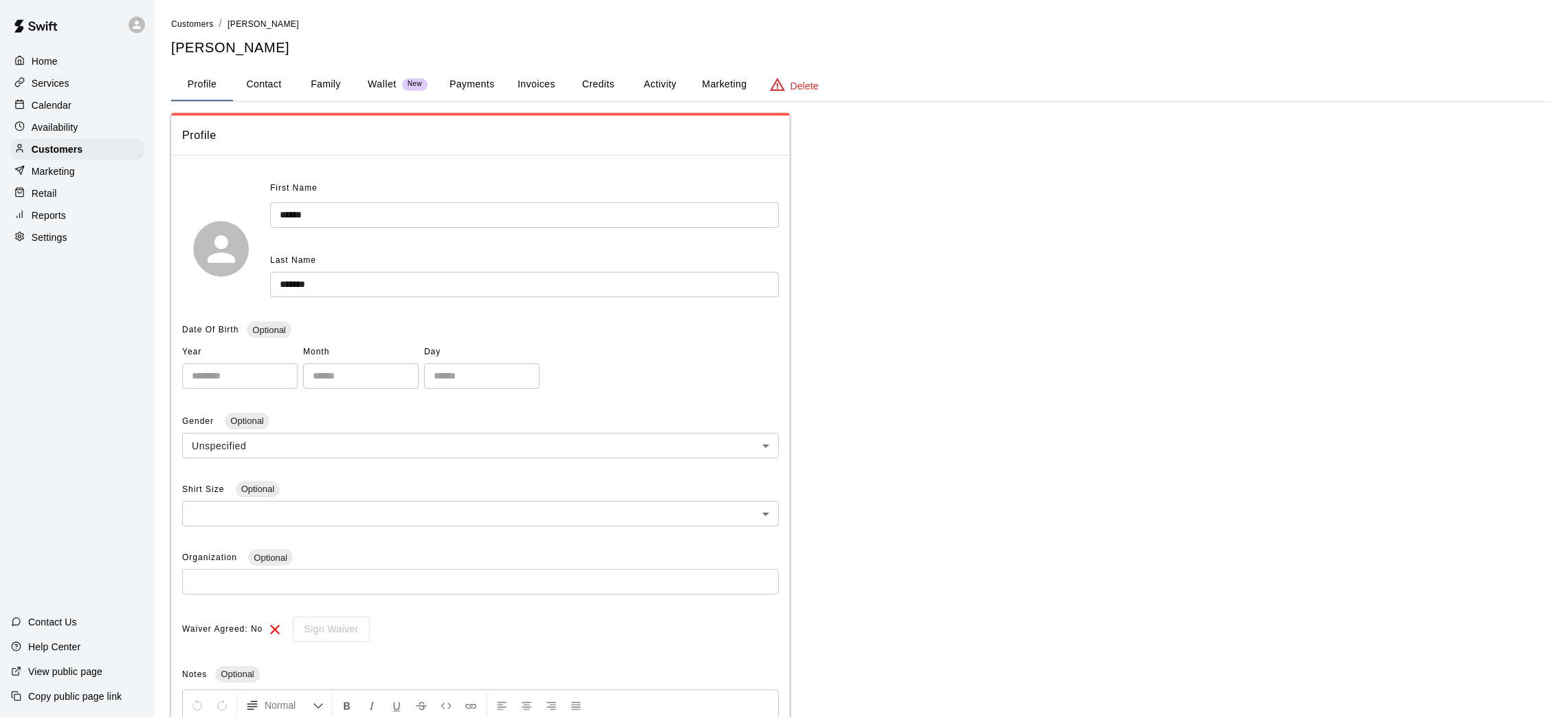
click at [624, 78] on button "Credits" at bounding box center [598, 84] width 62 height 33
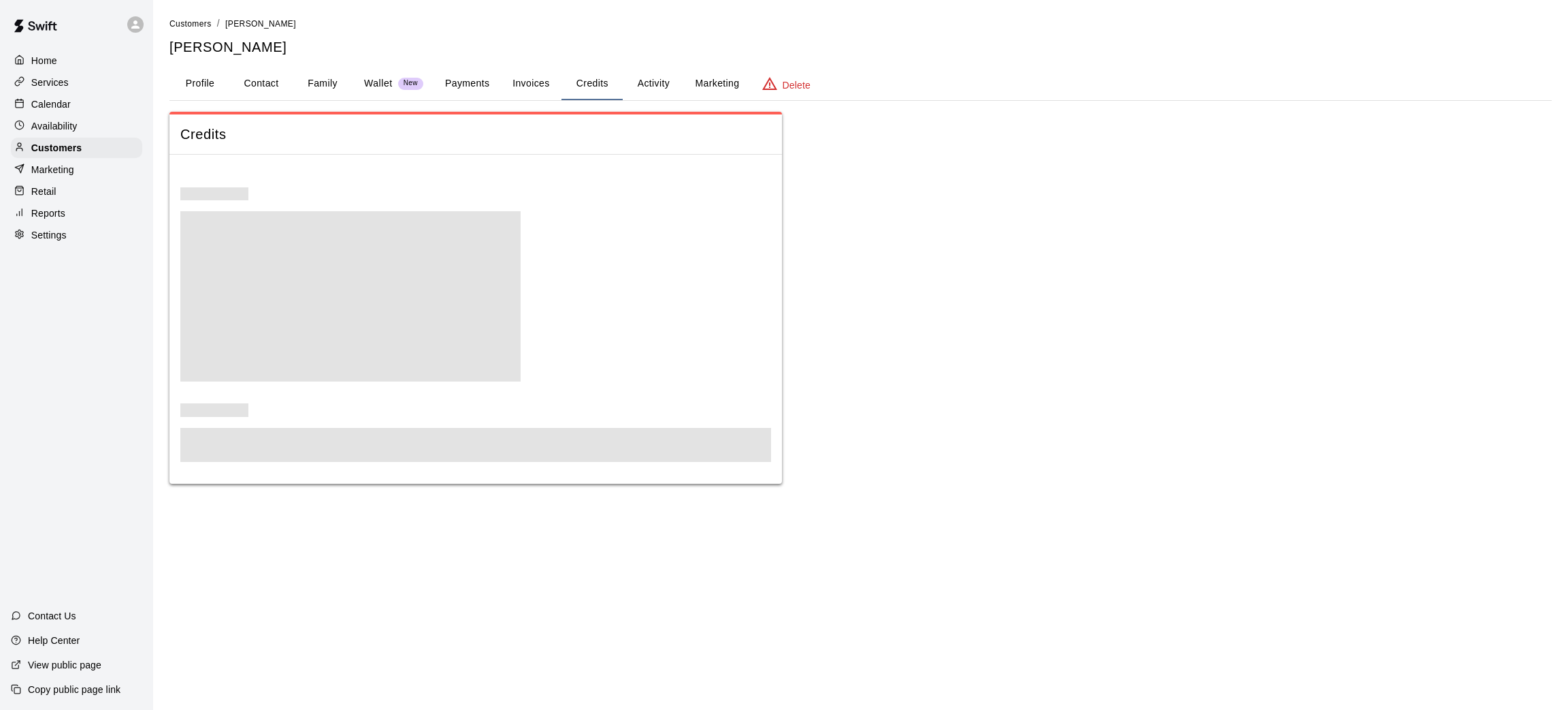
click at [642, 83] on button "Activity" at bounding box center [654, 84] width 61 height 33
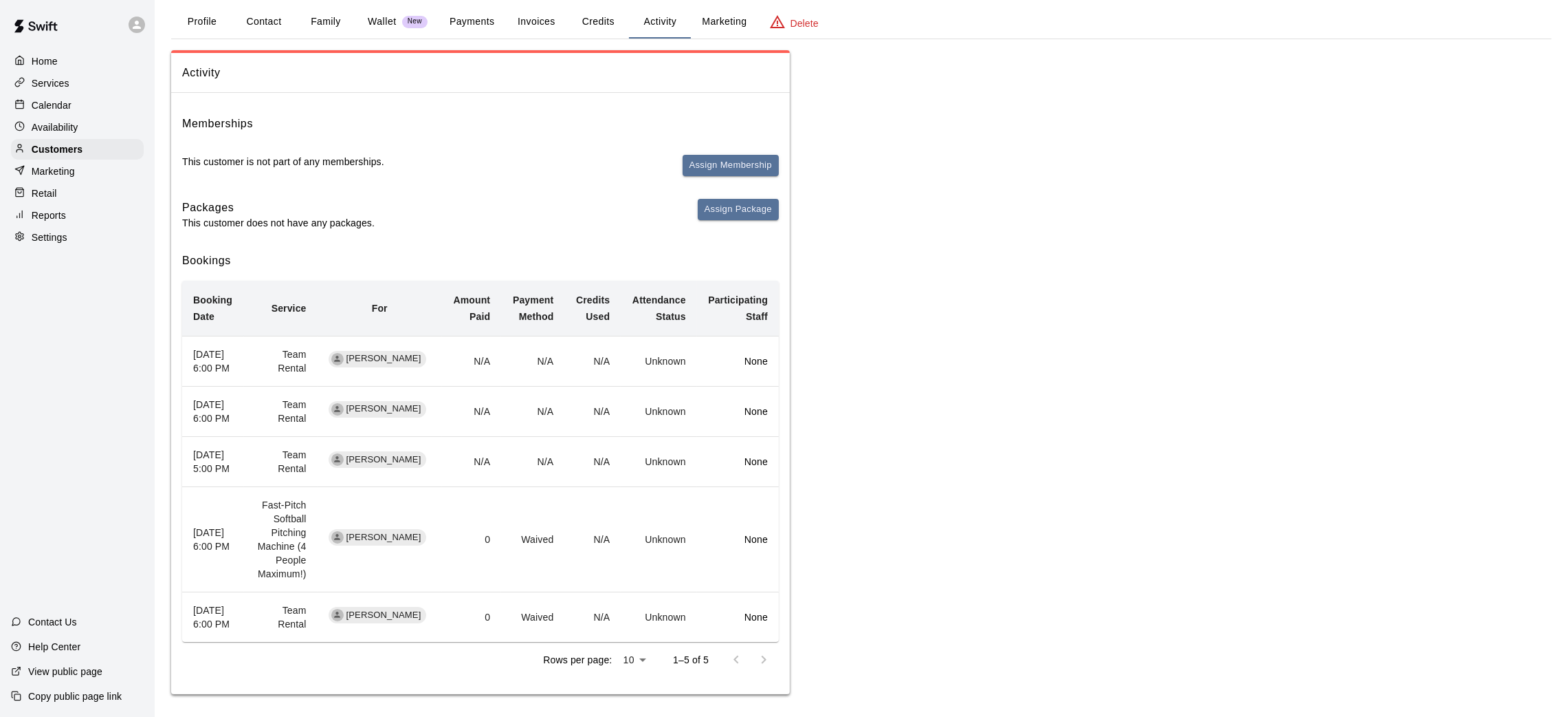
scroll to position [122, 0]
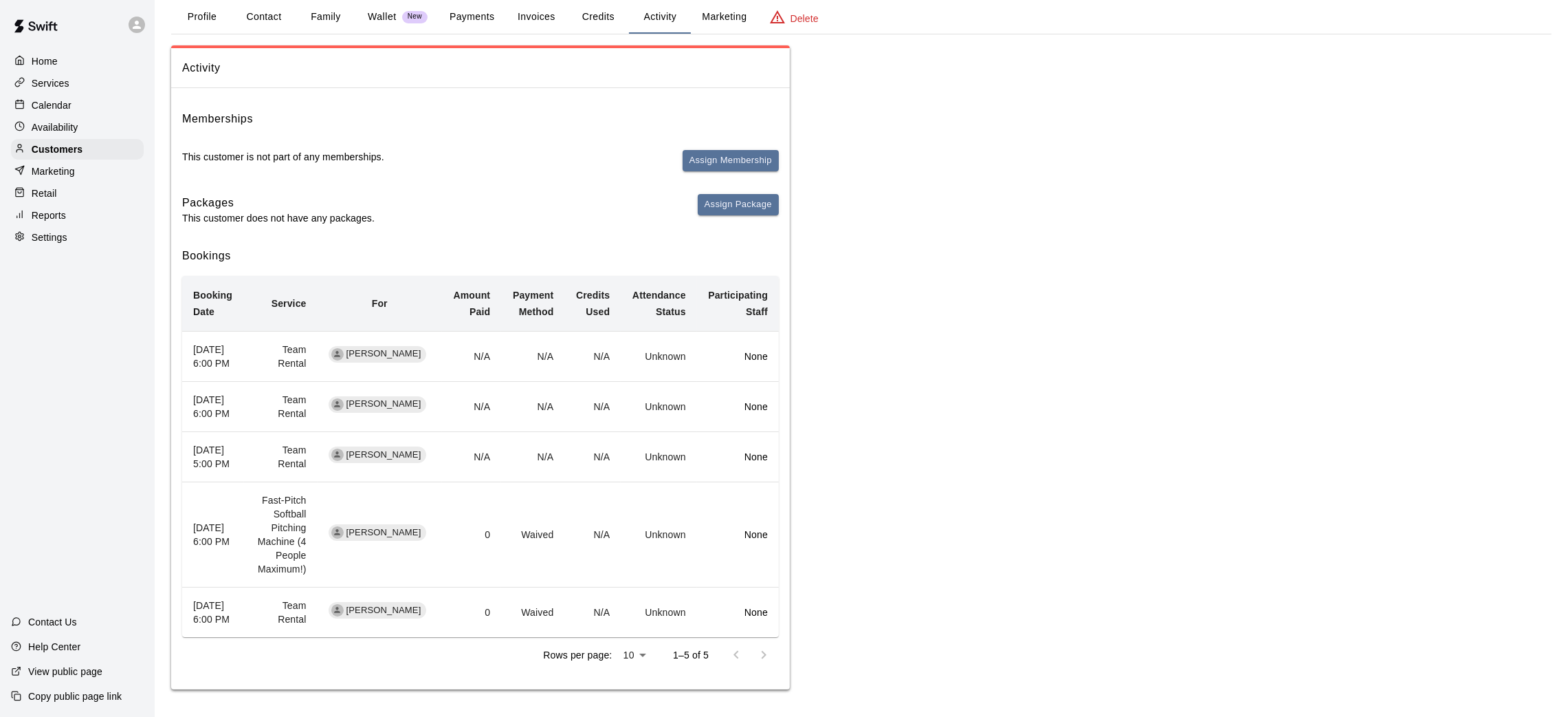
click at [84, 109] on div "Calendar" at bounding box center [77, 105] width 133 height 20
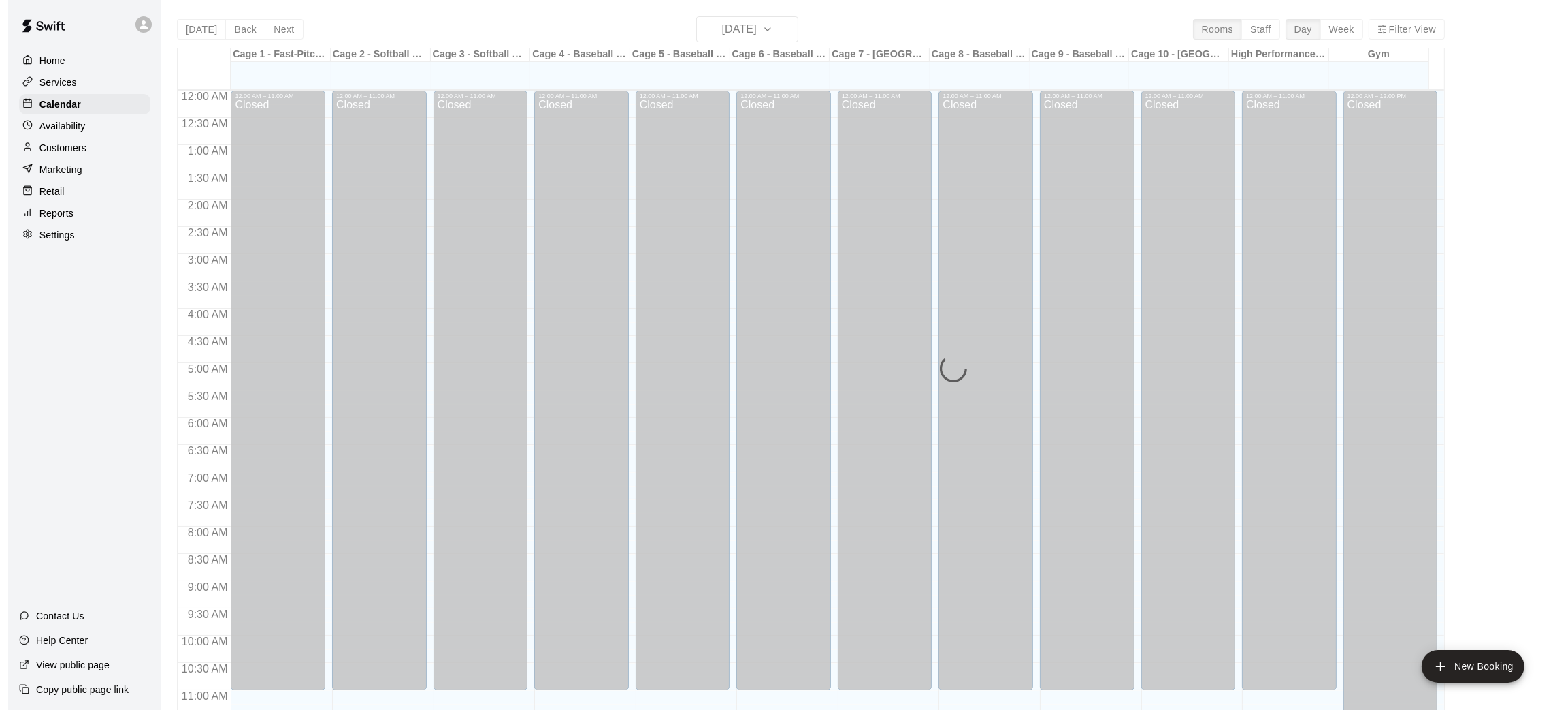
scroll to position [631, 0]
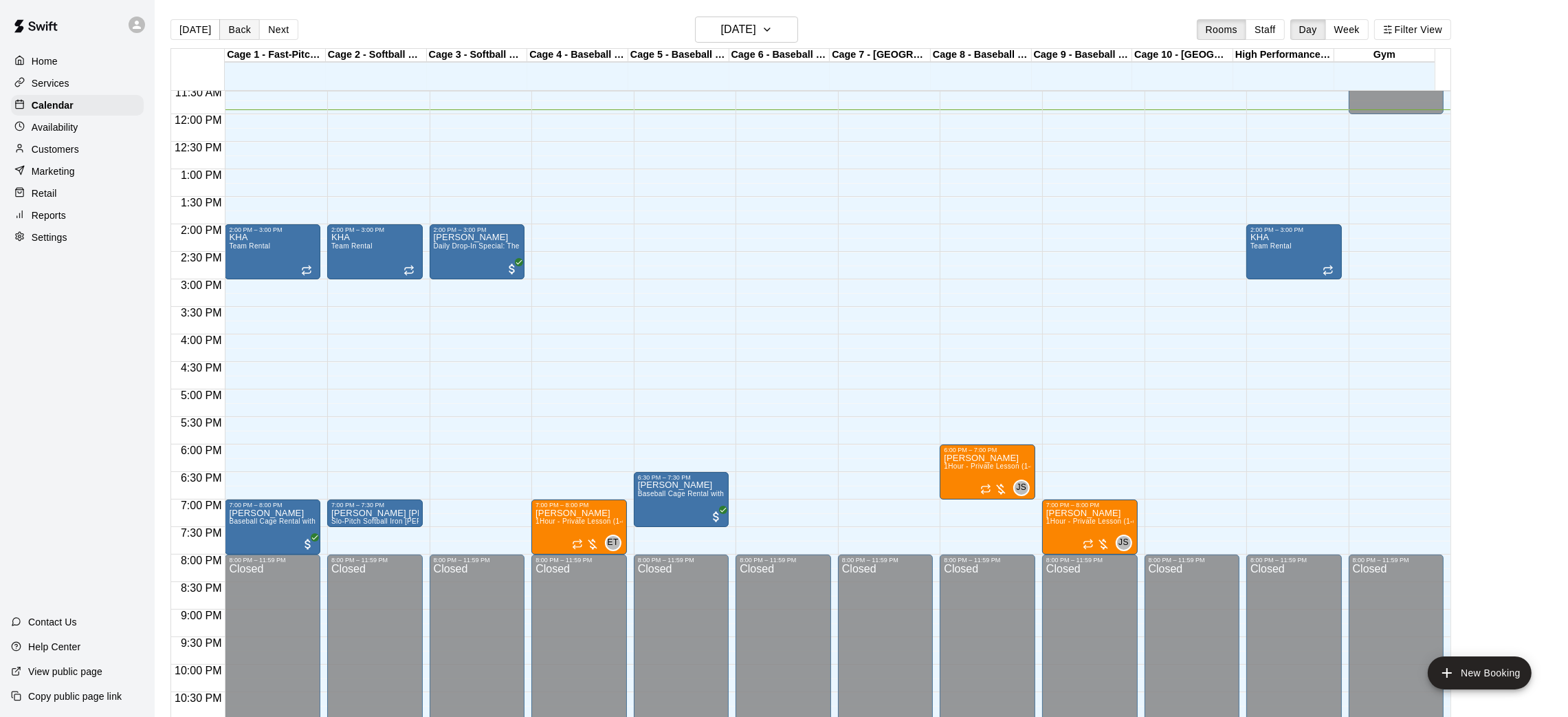
click at [234, 24] on button "Back" at bounding box center [240, 29] width 41 height 20
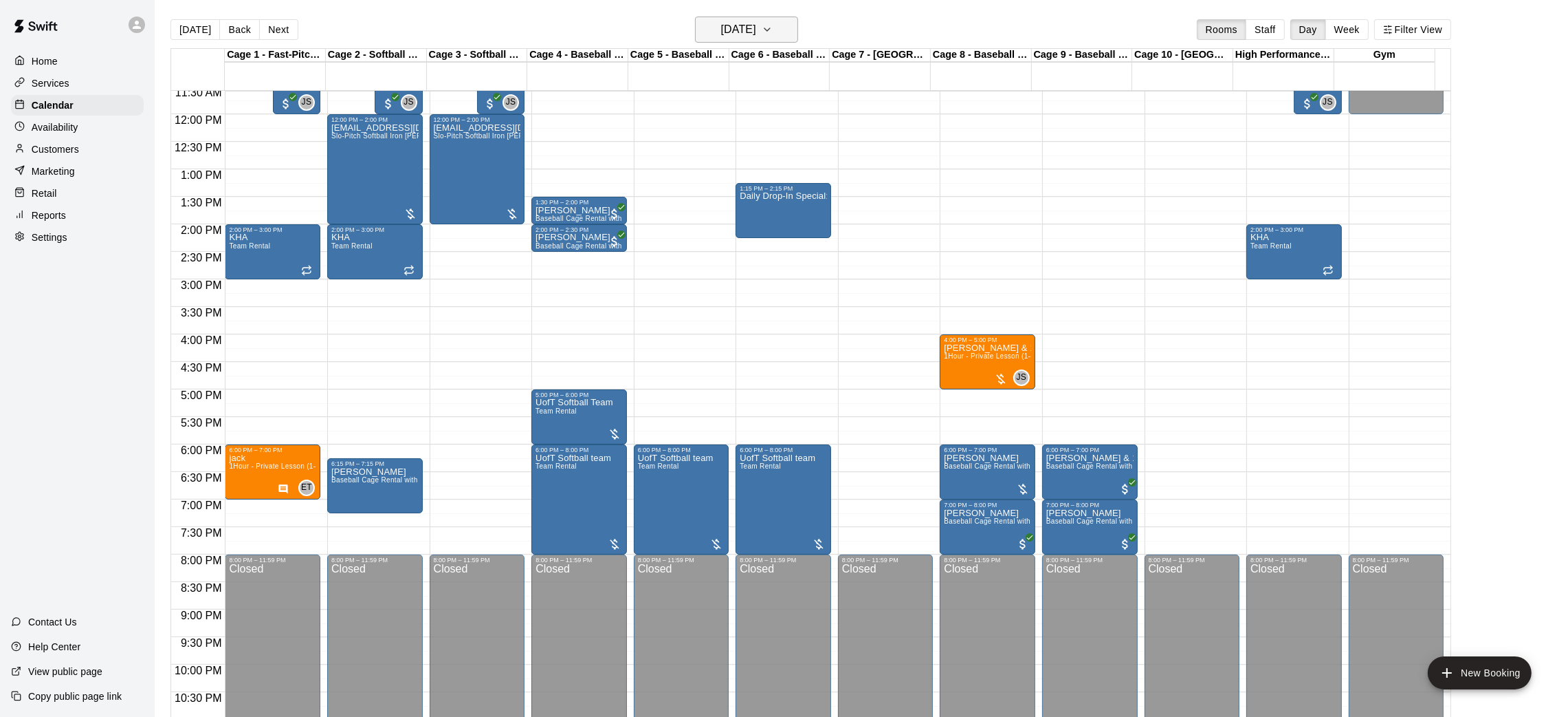
click at [721, 25] on h6 "[DATE]" at bounding box center [739, 30] width 35 height 19
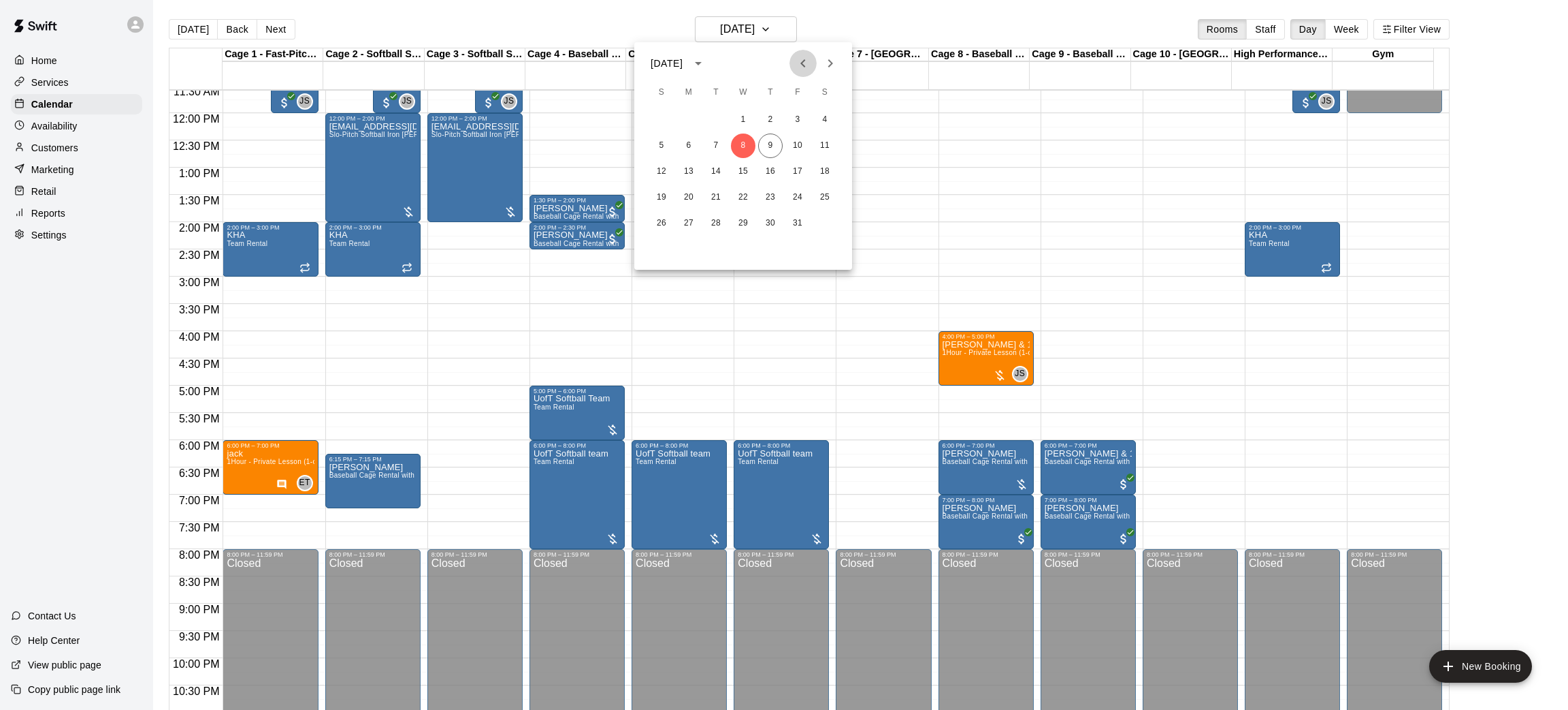
click at [798, 71] on icon "Previous month" at bounding box center [803, 62] width 16 height 16
click at [691, 116] on button "1" at bounding box center [689, 120] width 25 height 25
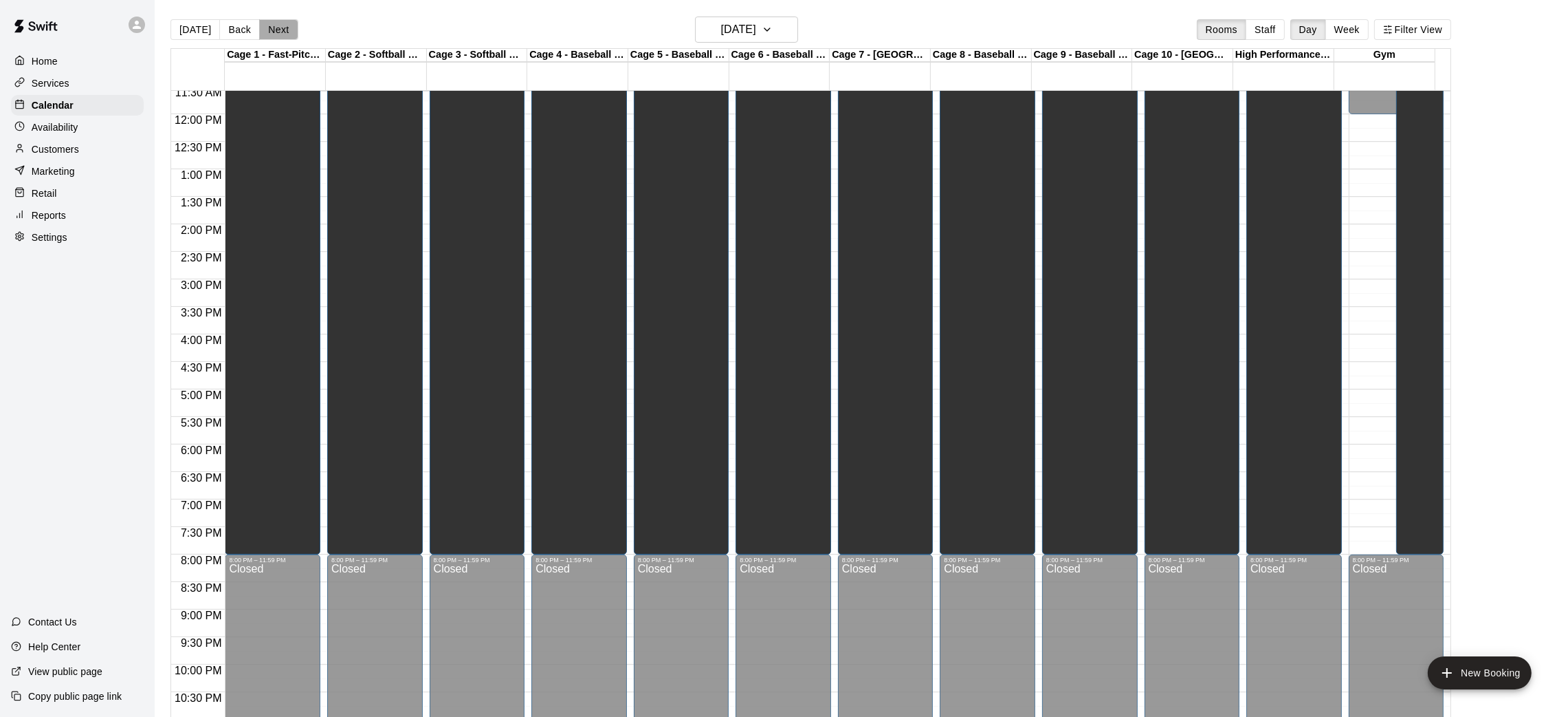
click at [281, 23] on button "Next" at bounding box center [278, 29] width 39 height 20
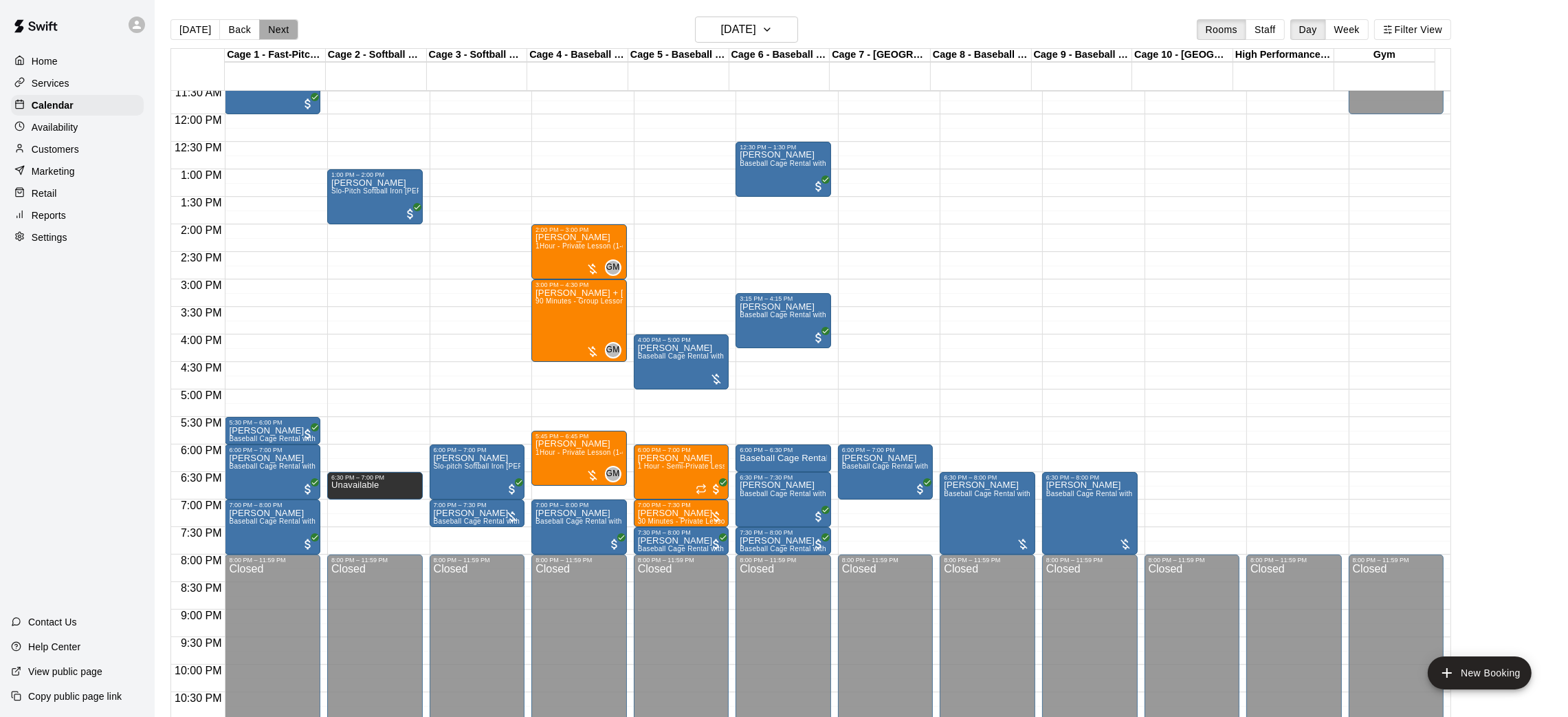
click at [281, 23] on button "Next" at bounding box center [278, 29] width 39 height 20
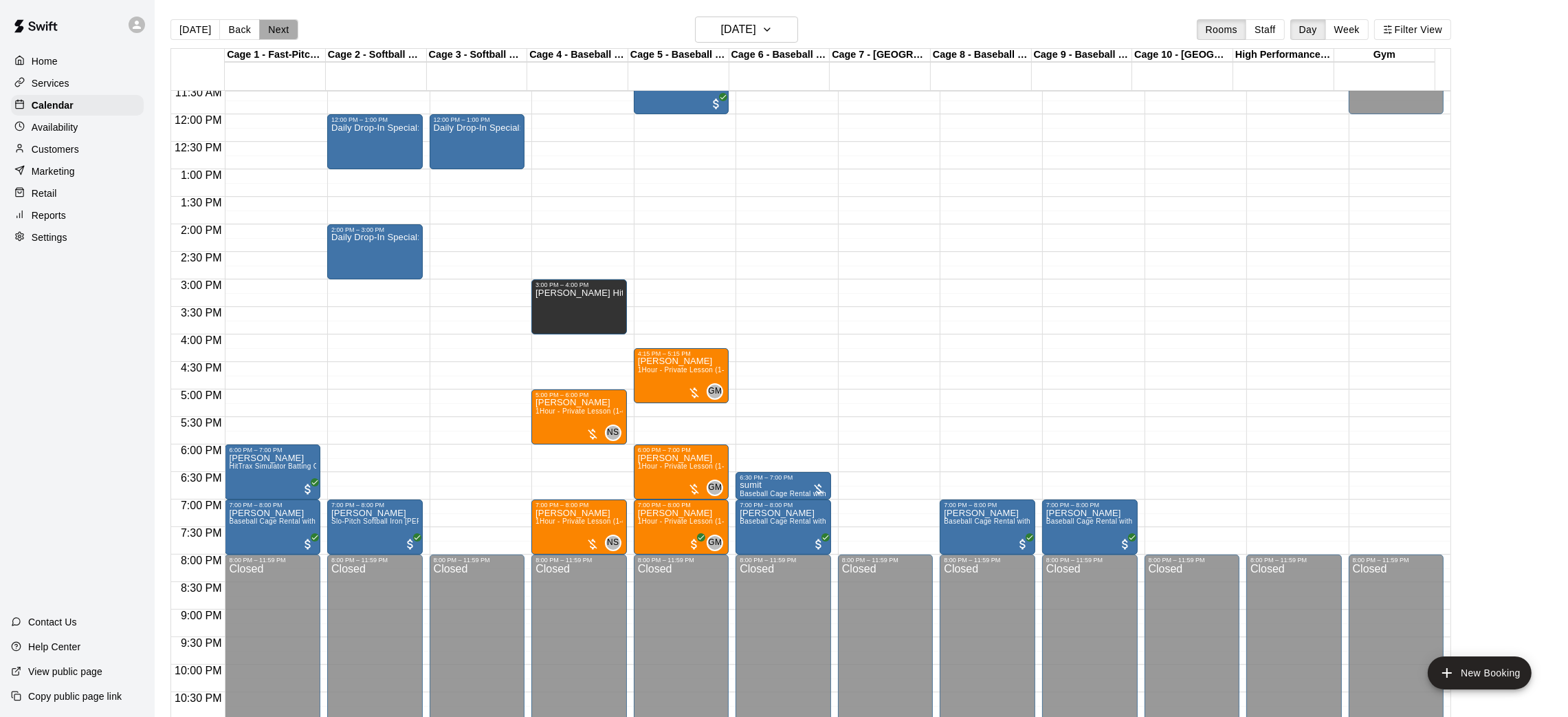
click at [281, 23] on button "Next" at bounding box center [278, 29] width 39 height 20
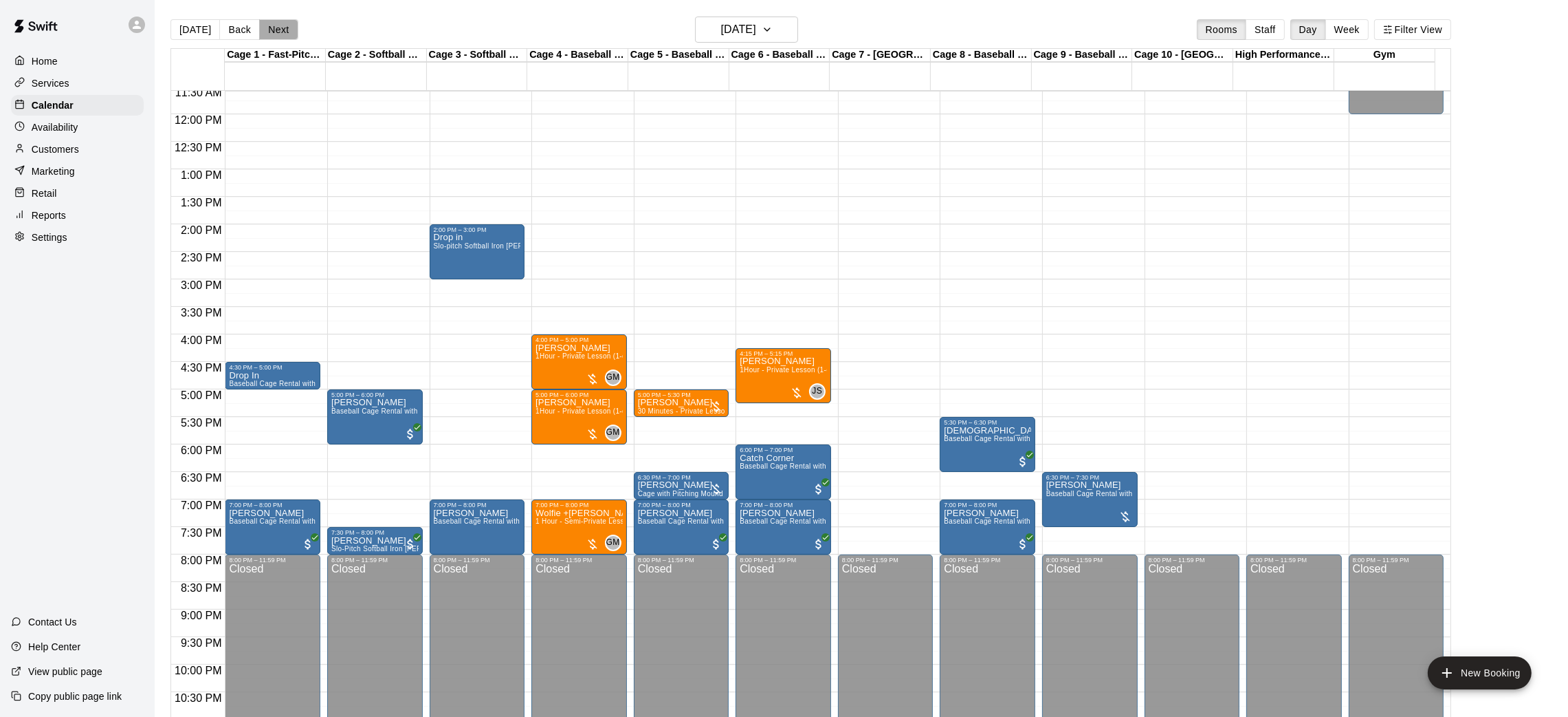
click at [281, 23] on button "Next" at bounding box center [278, 29] width 39 height 20
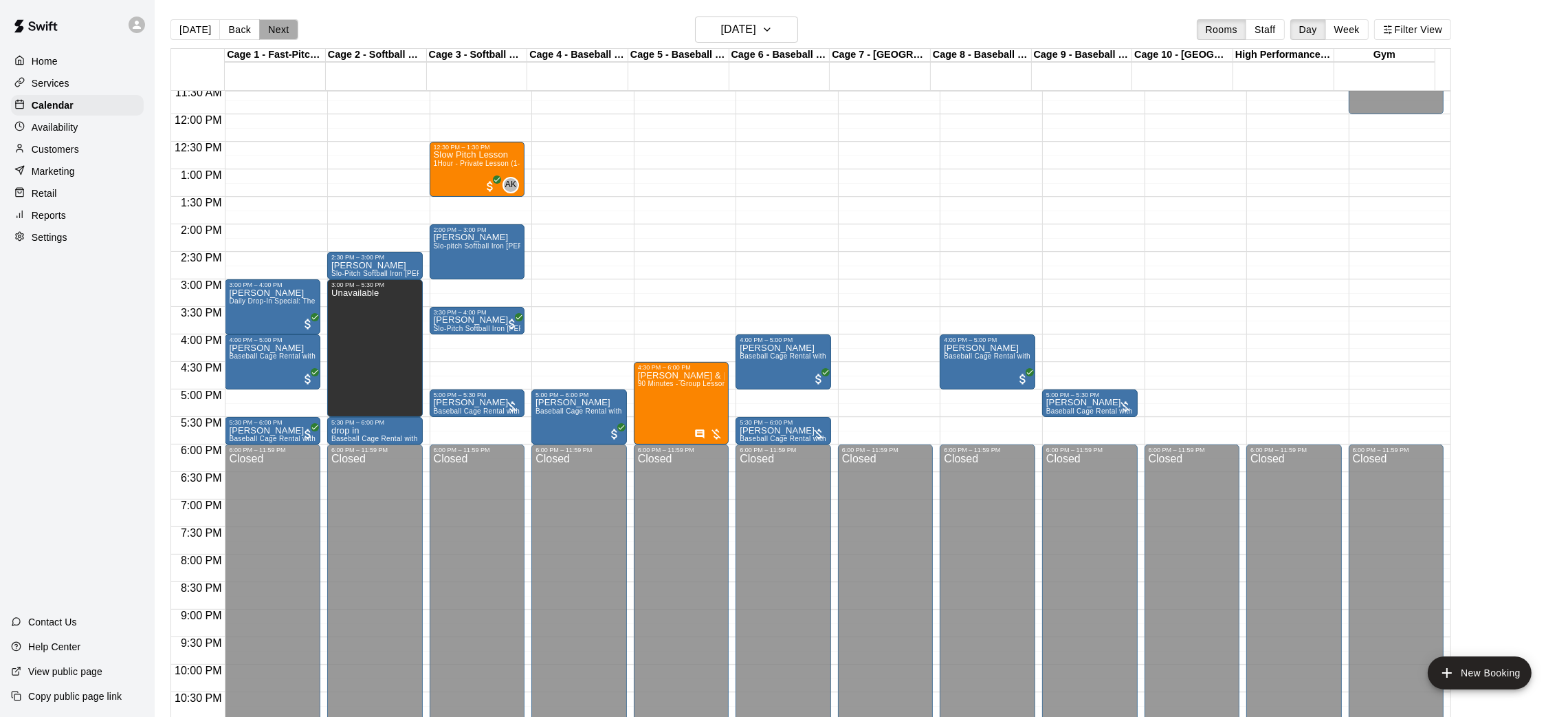
click at [281, 23] on button "Next" at bounding box center [278, 29] width 39 height 20
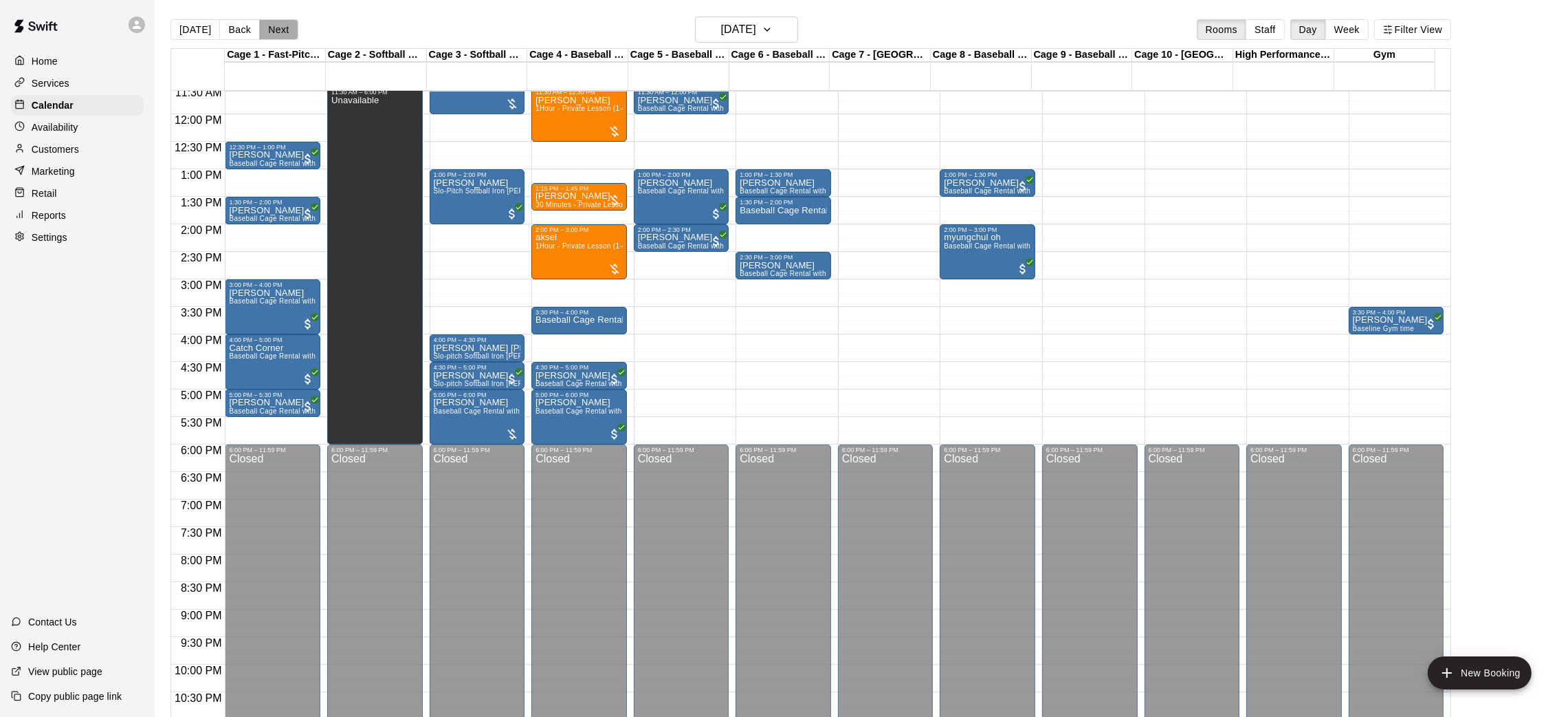
click at [281, 23] on button "Next" at bounding box center [278, 29] width 39 height 20
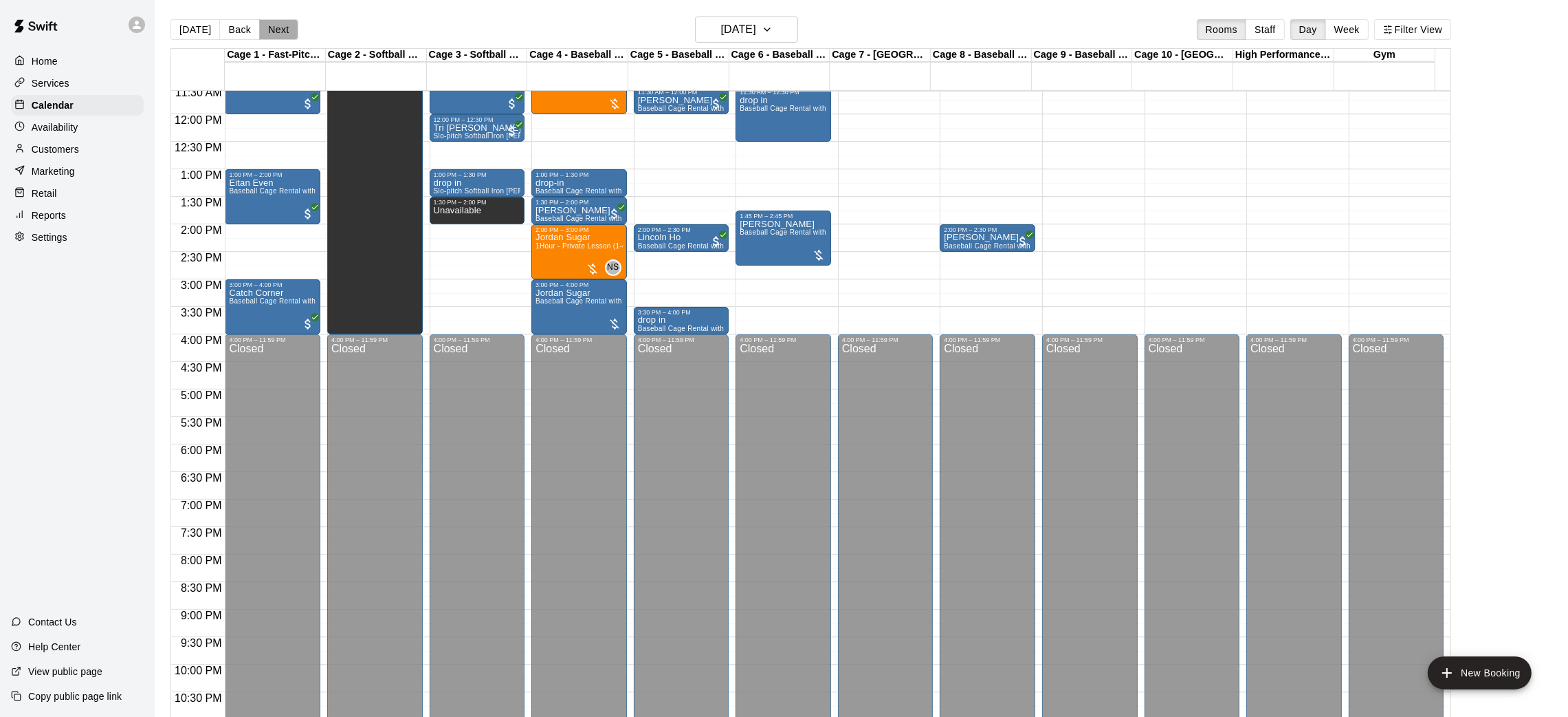
click at [281, 23] on button "Next" at bounding box center [278, 29] width 39 height 20
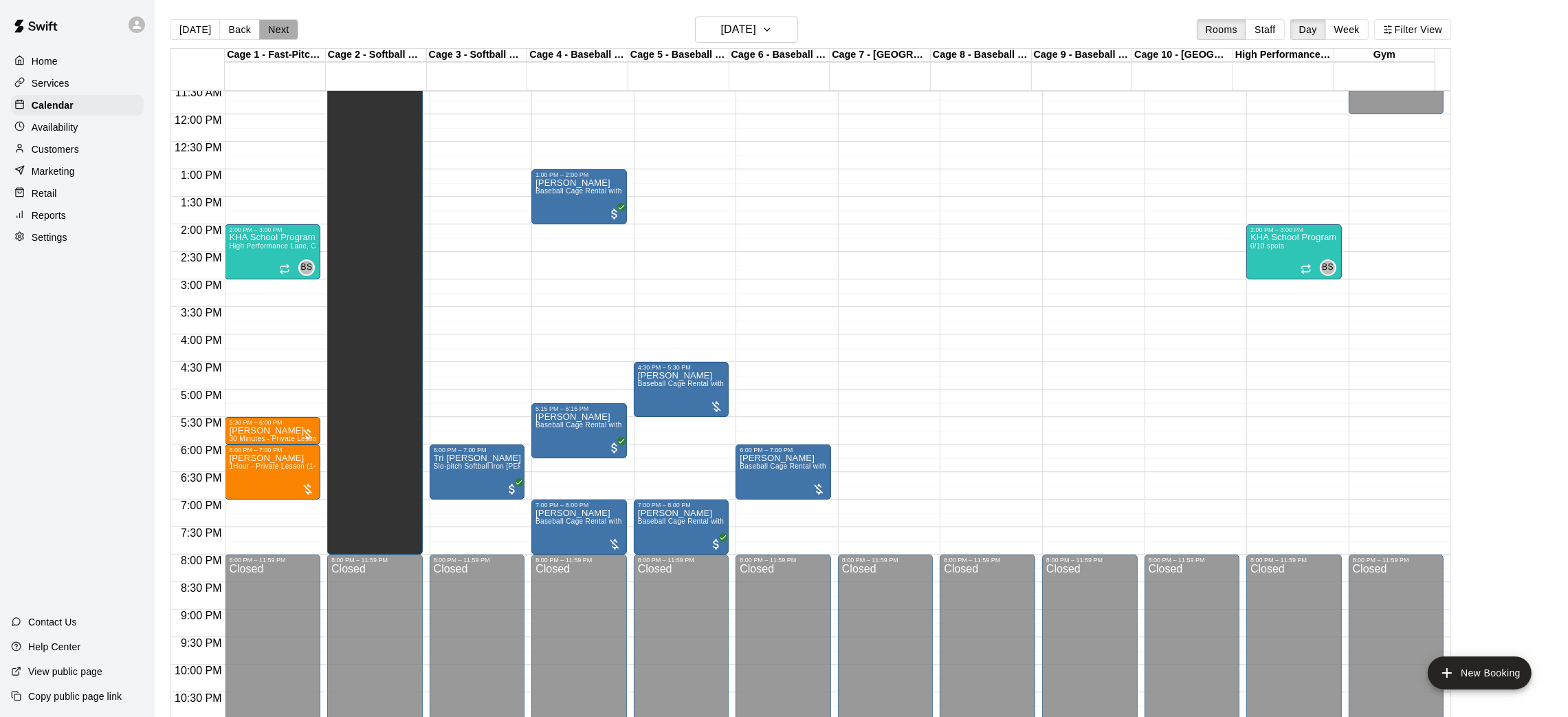
click at [281, 23] on button "Next" at bounding box center [278, 29] width 39 height 20
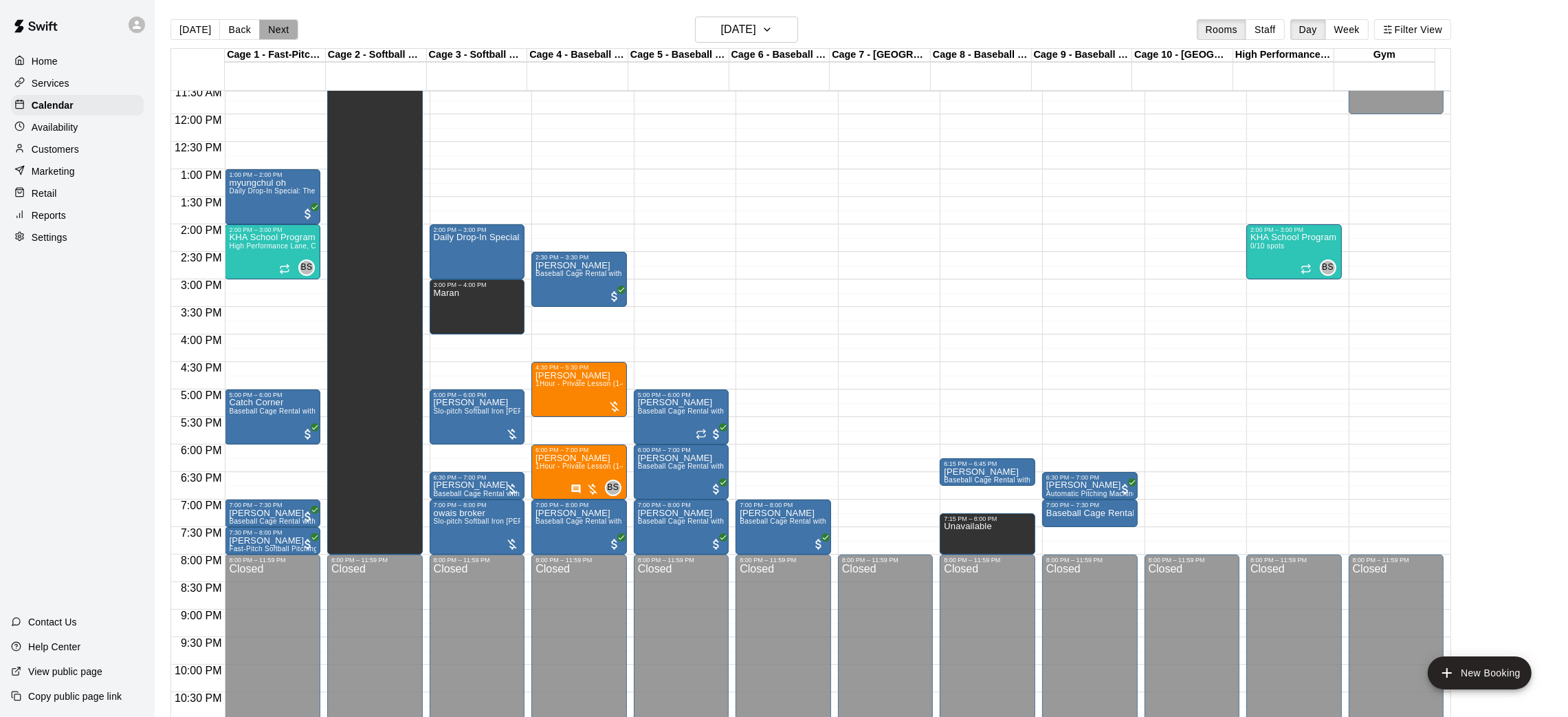
click at [281, 23] on button "Next" at bounding box center [278, 29] width 39 height 20
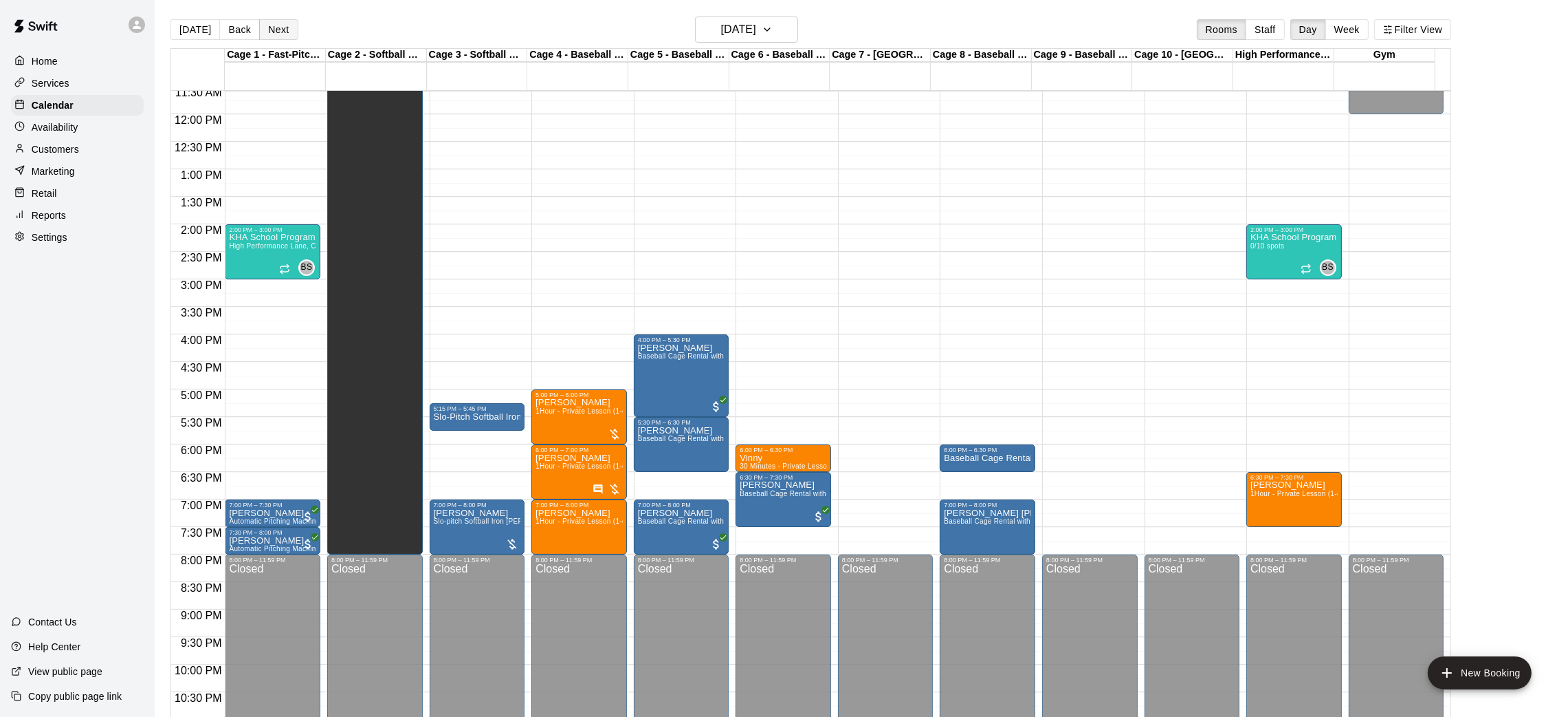
click at [281, 23] on button "Next" at bounding box center [278, 29] width 39 height 20
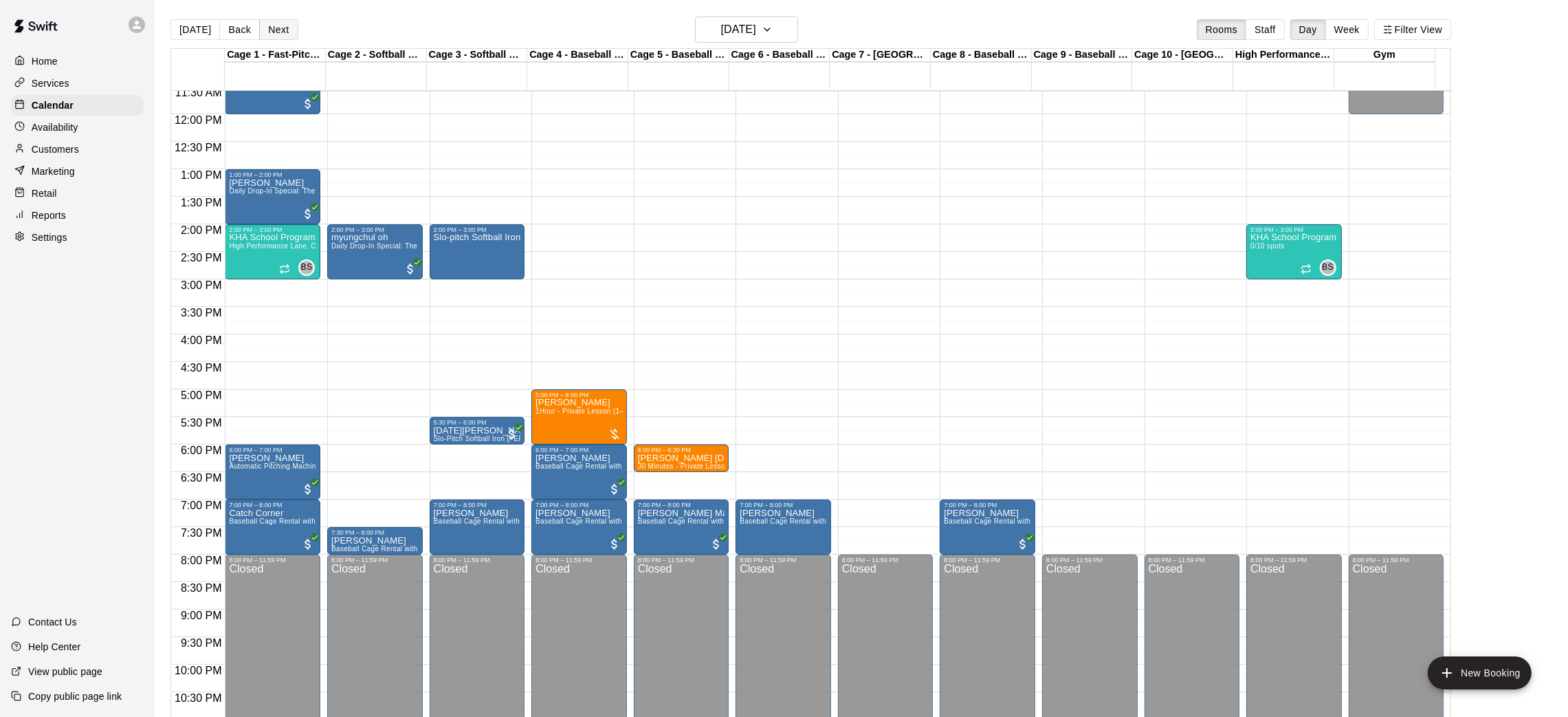
click at [281, 23] on button "Next" at bounding box center [278, 29] width 39 height 20
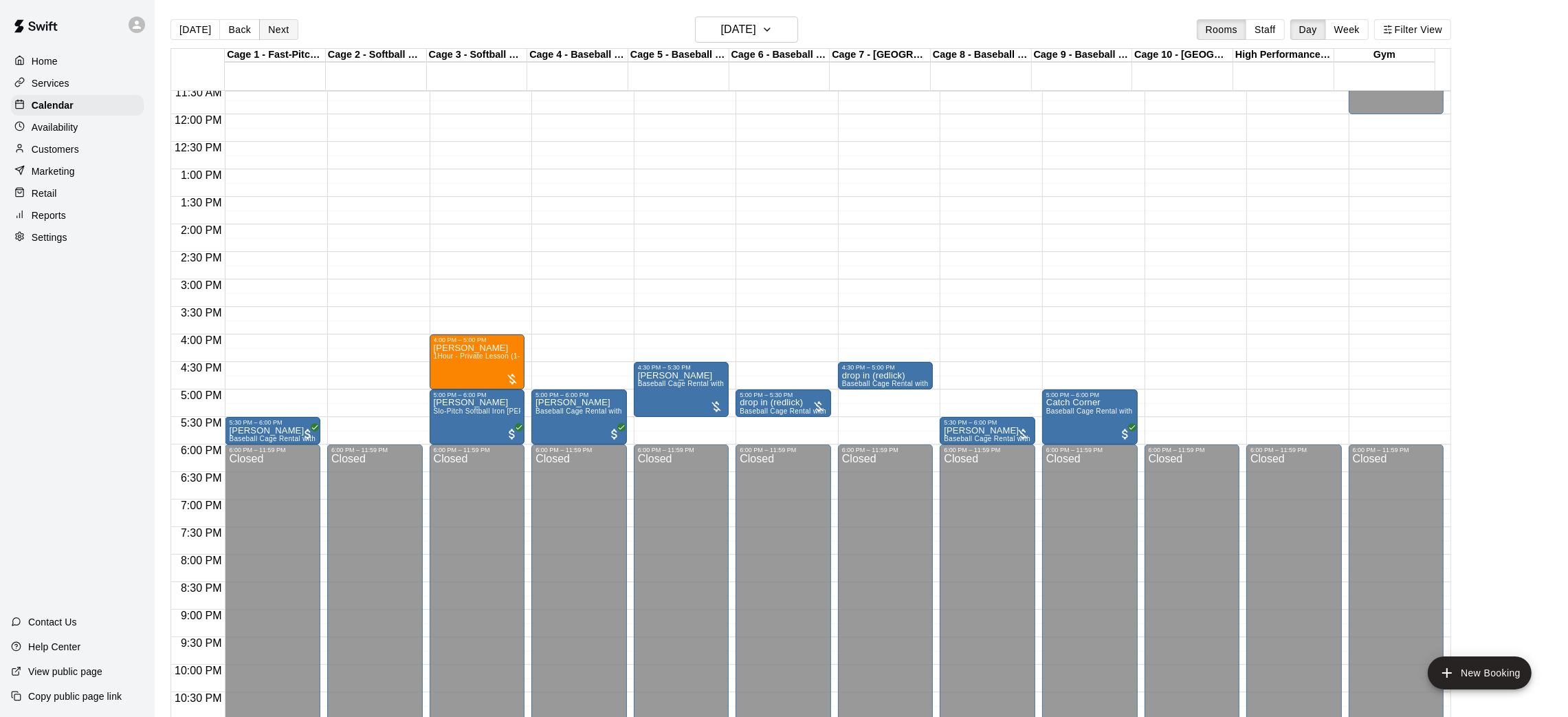
click at [281, 23] on button "Next" at bounding box center [278, 29] width 39 height 20
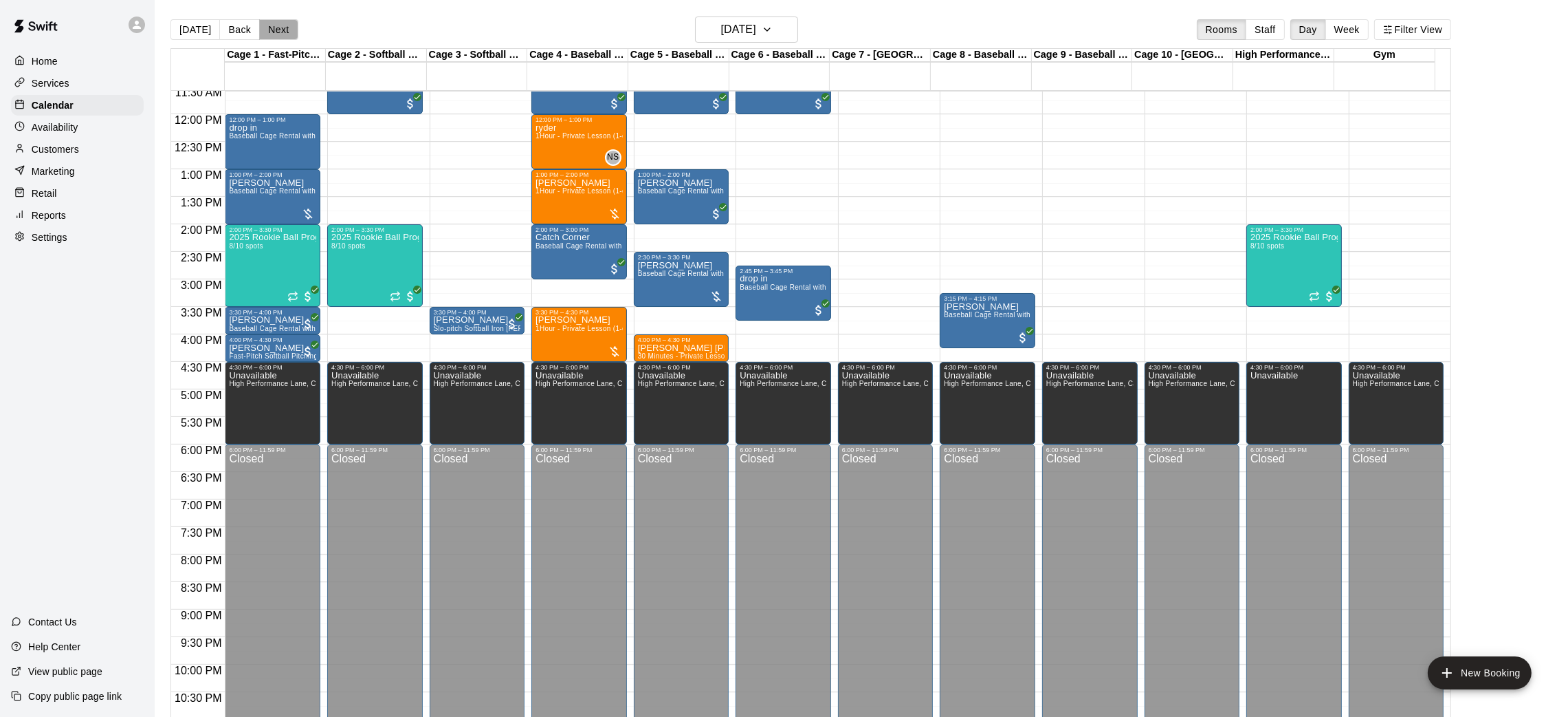
click at [281, 23] on button "Next" at bounding box center [278, 29] width 39 height 20
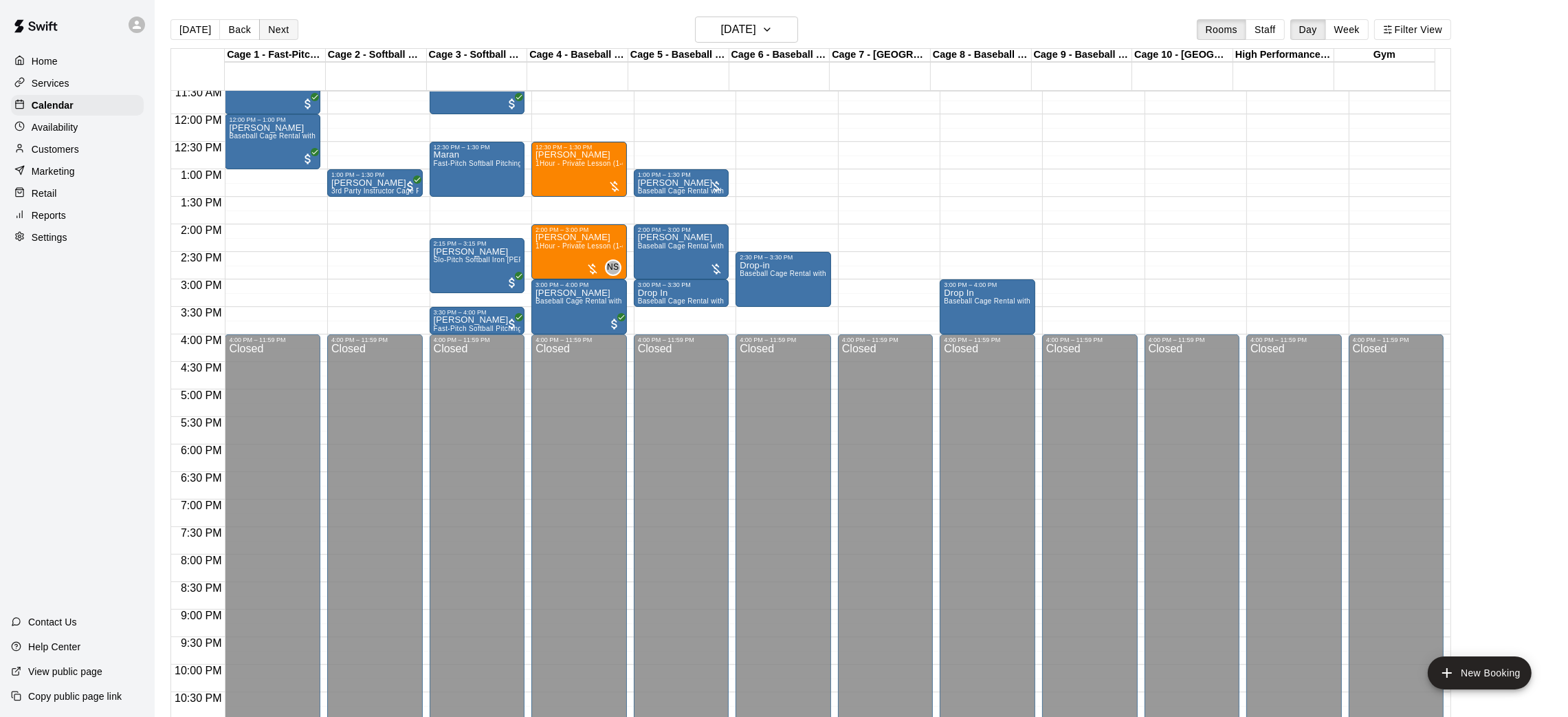
click at [281, 23] on button "Next" at bounding box center [278, 29] width 39 height 20
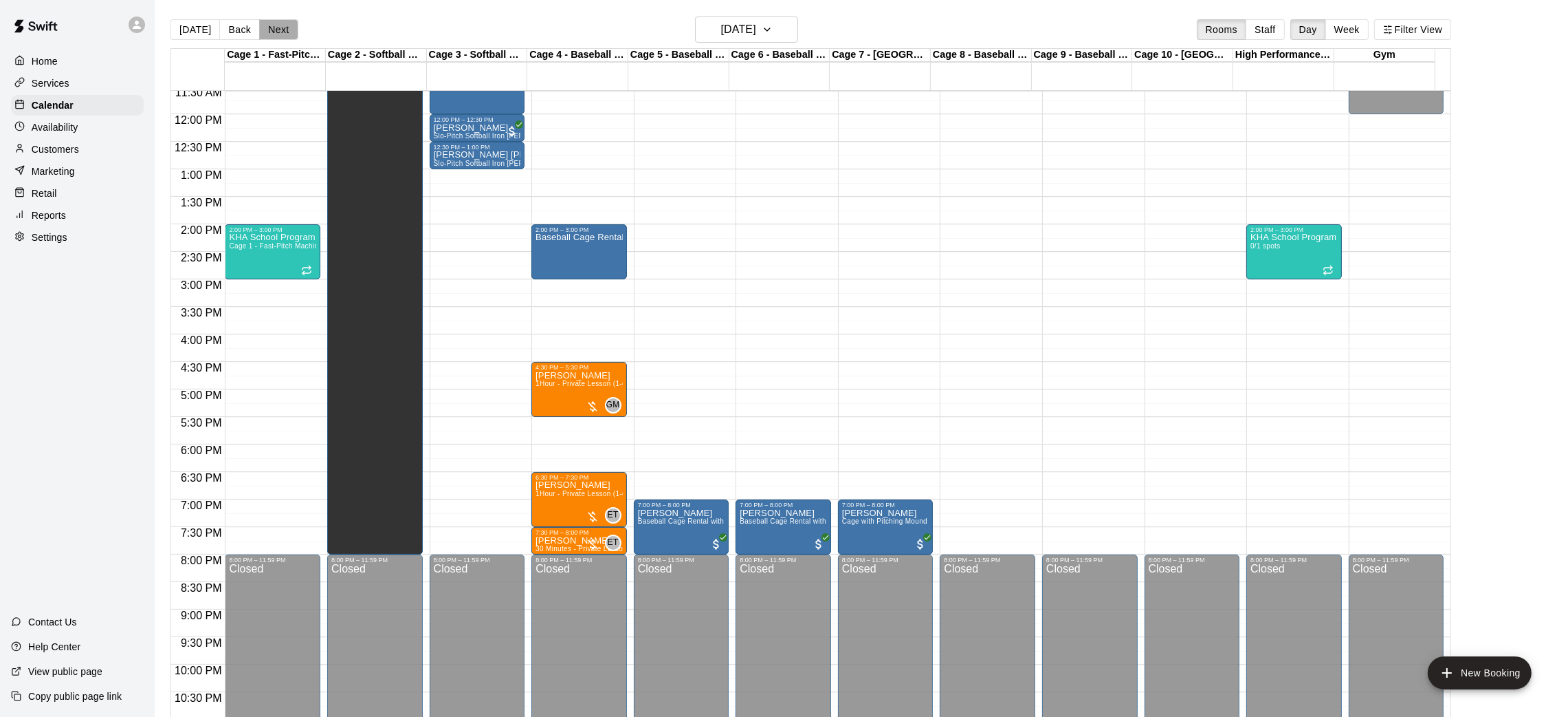
click at [281, 23] on button "Next" at bounding box center [278, 29] width 39 height 20
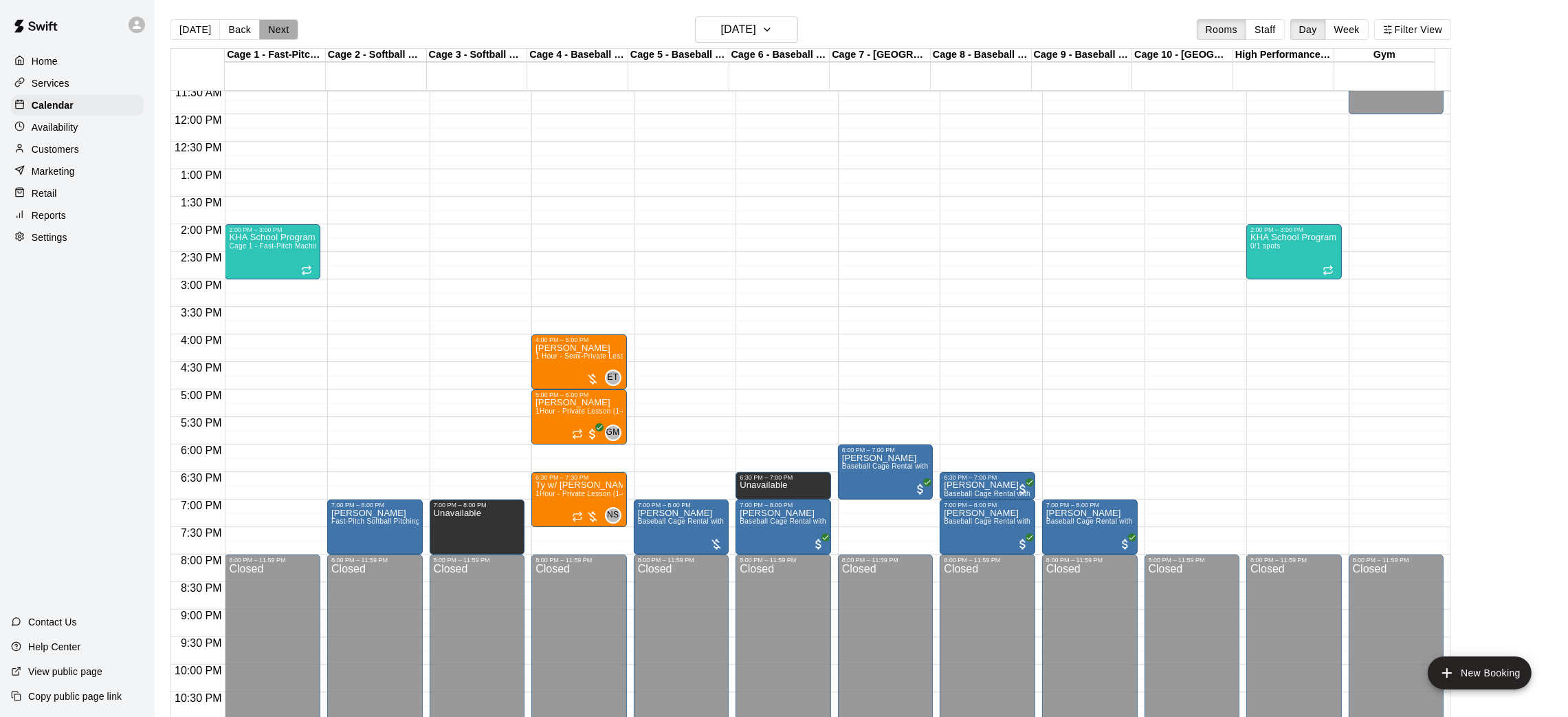
click at [281, 23] on button "Next" at bounding box center [278, 29] width 39 height 20
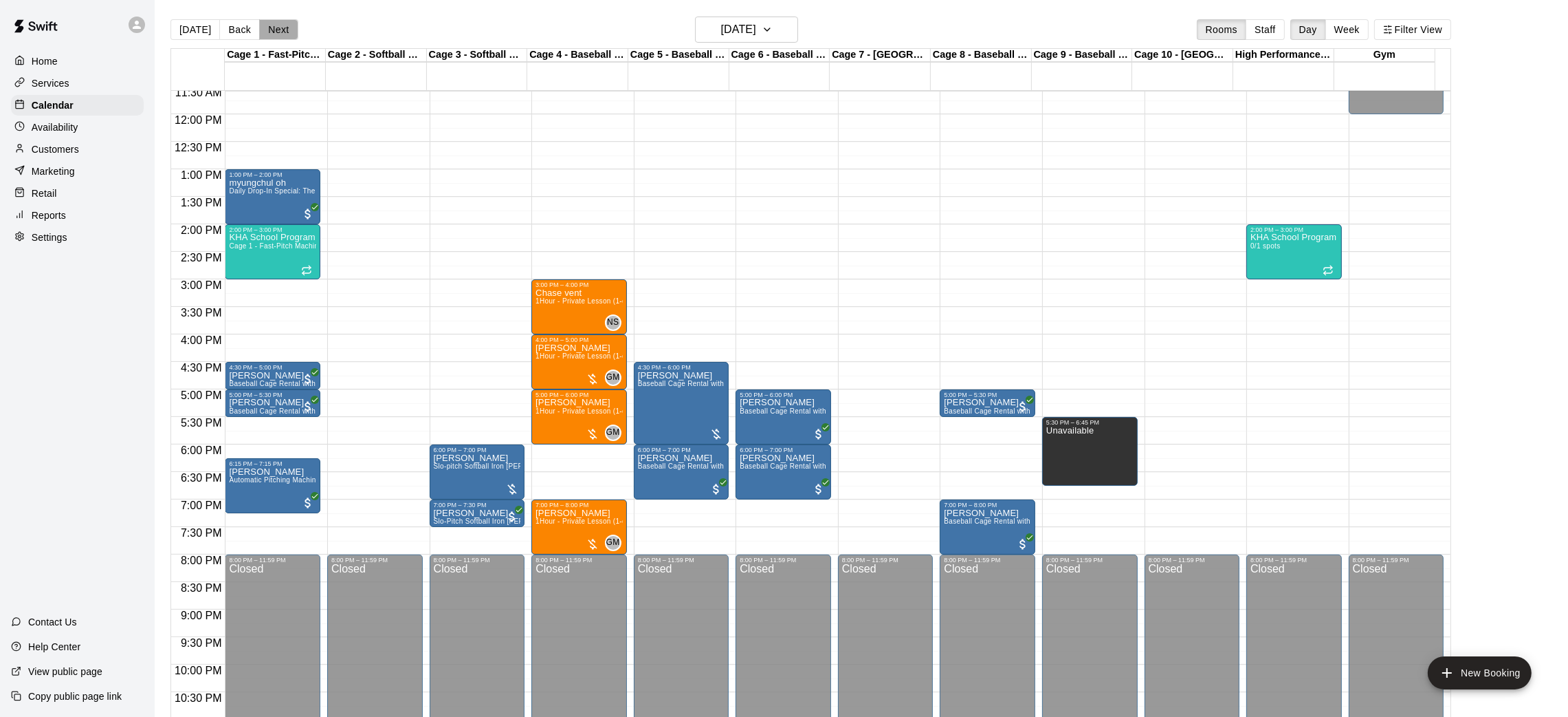
click at [281, 23] on button "Next" at bounding box center [278, 29] width 39 height 20
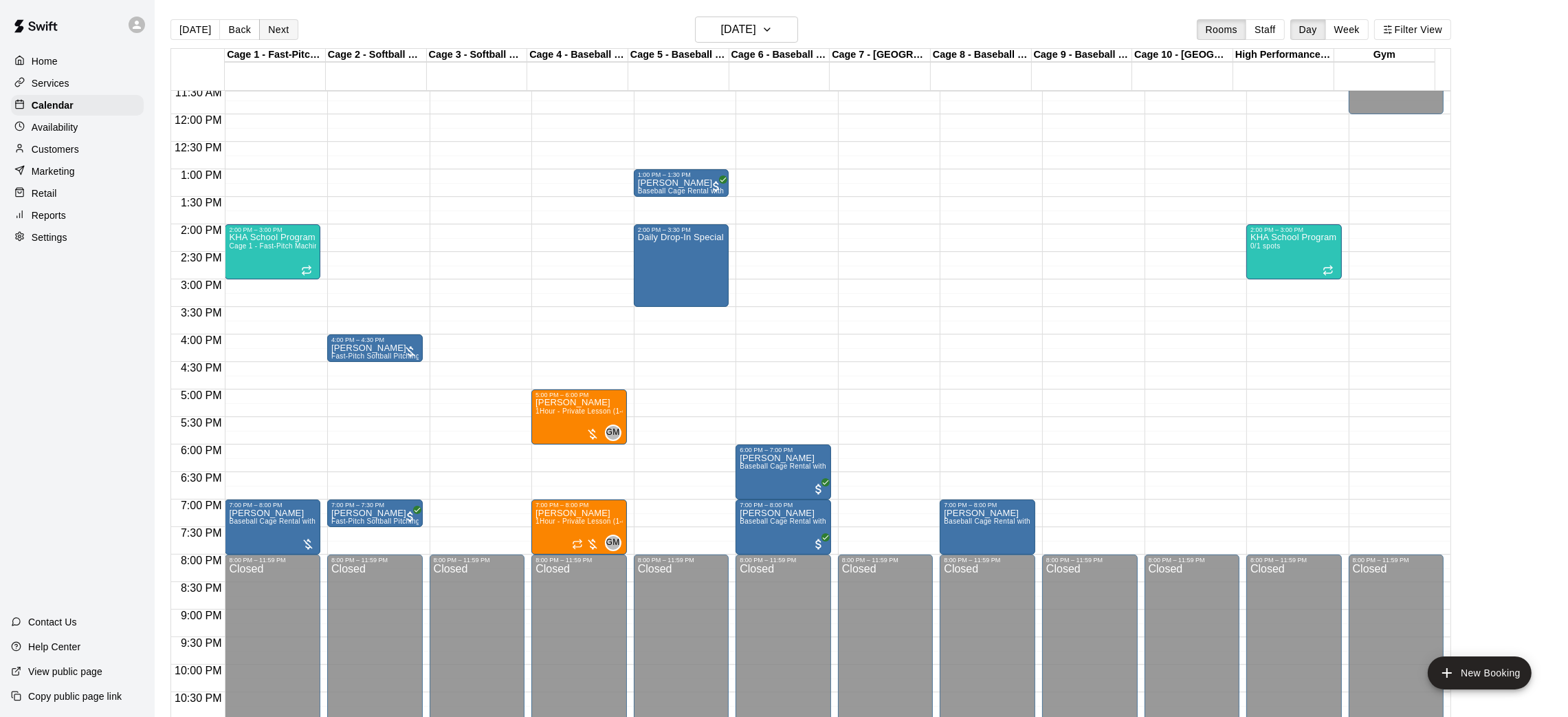
click at [281, 23] on button "Next" at bounding box center [278, 29] width 39 height 20
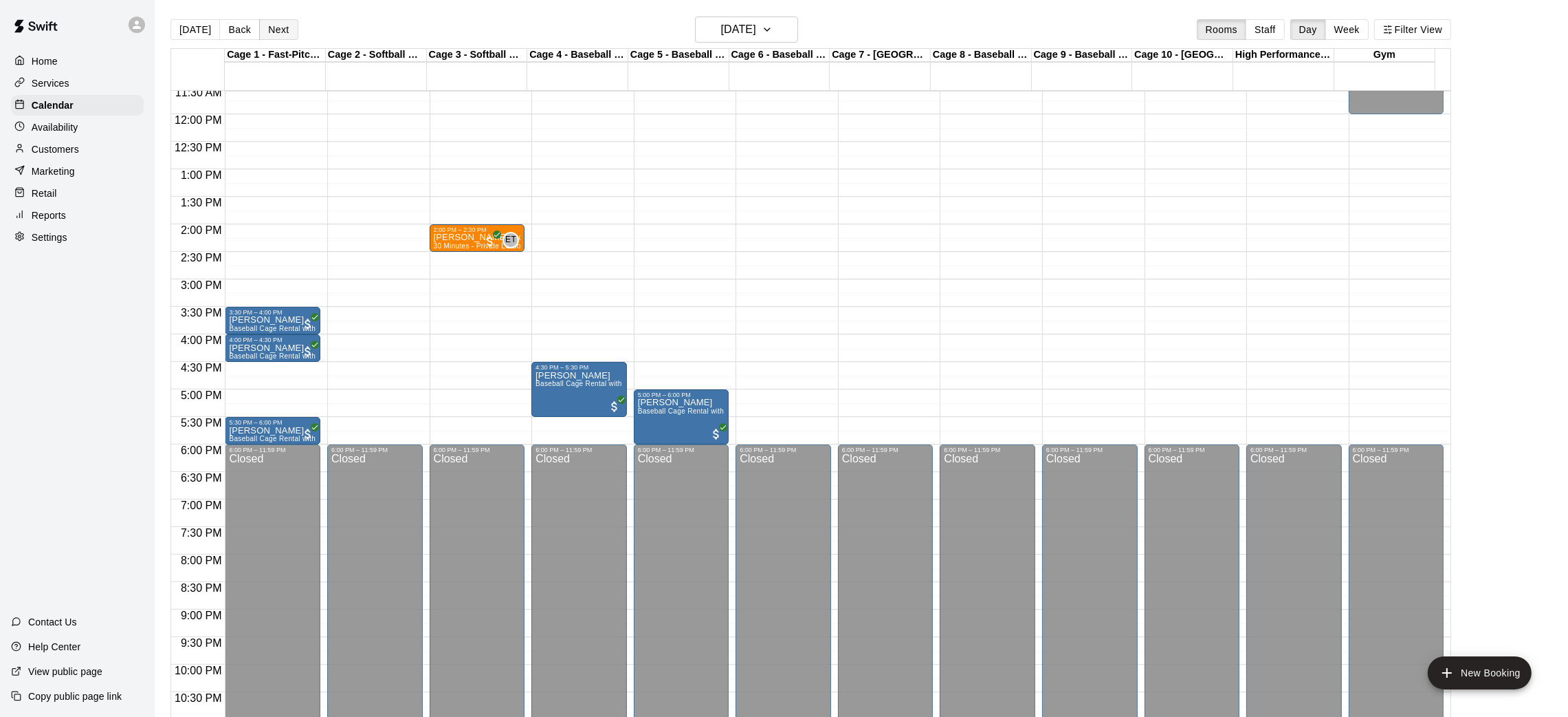
click at [281, 23] on button "Next" at bounding box center [278, 29] width 39 height 20
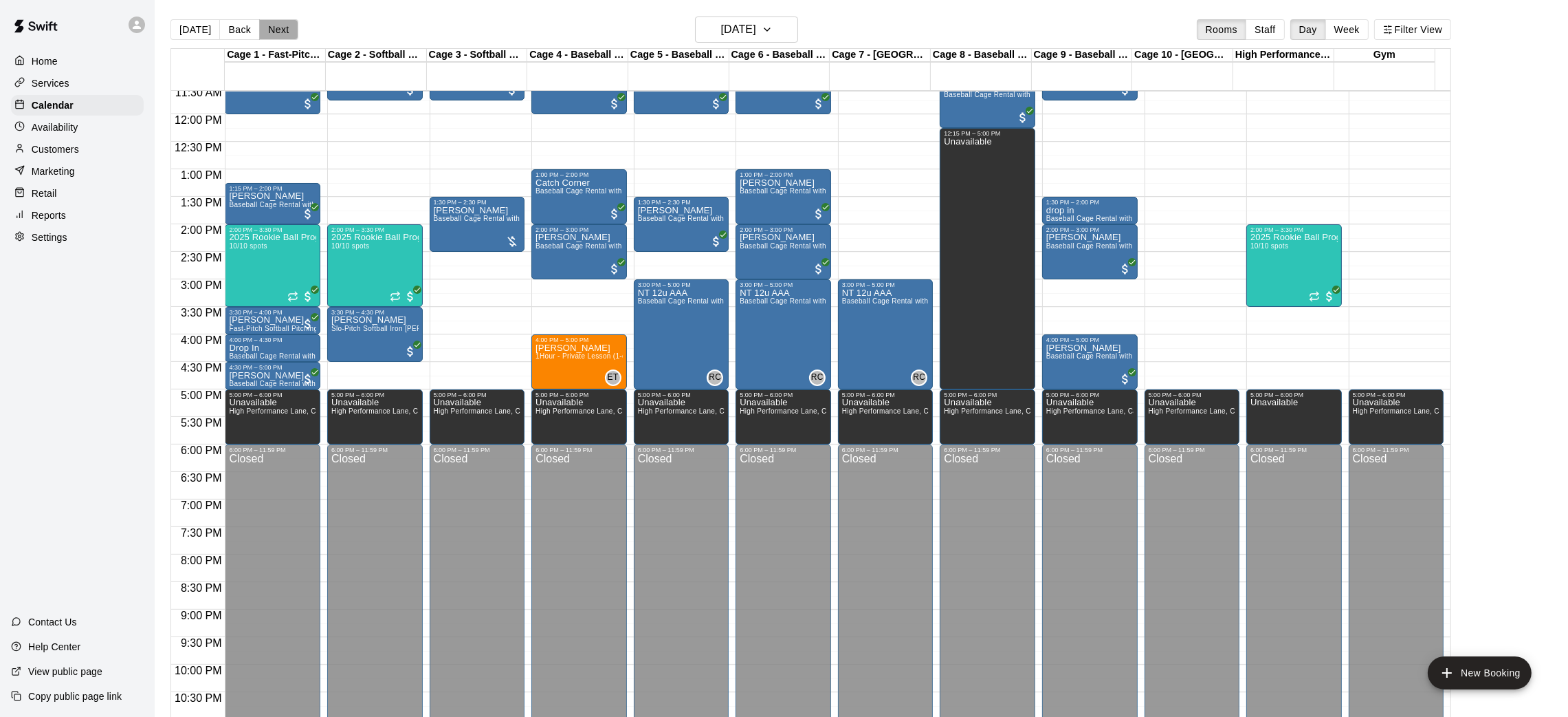
click at [281, 23] on button "Next" at bounding box center [278, 29] width 39 height 20
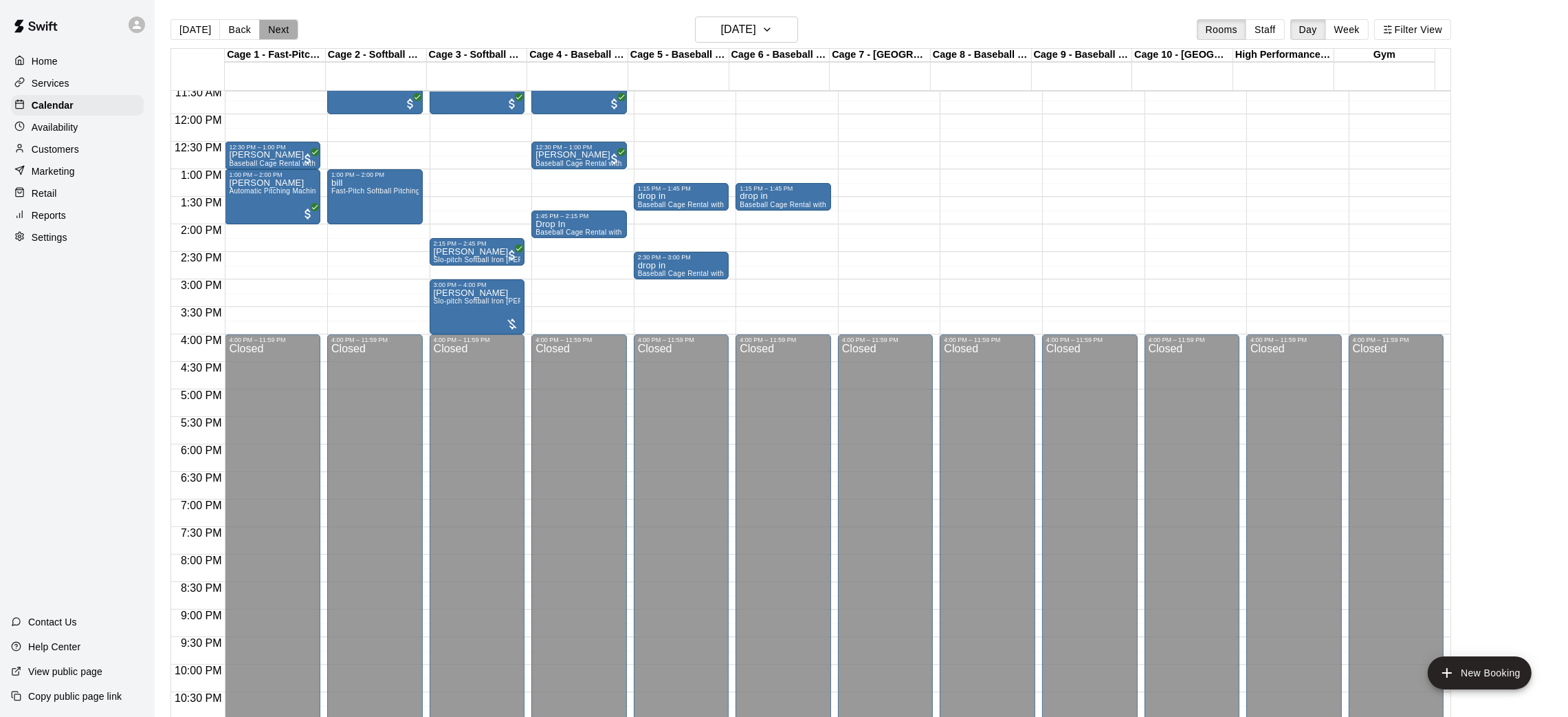
click at [281, 23] on button "Next" at bounding box center [278, 29] width 39 height 20
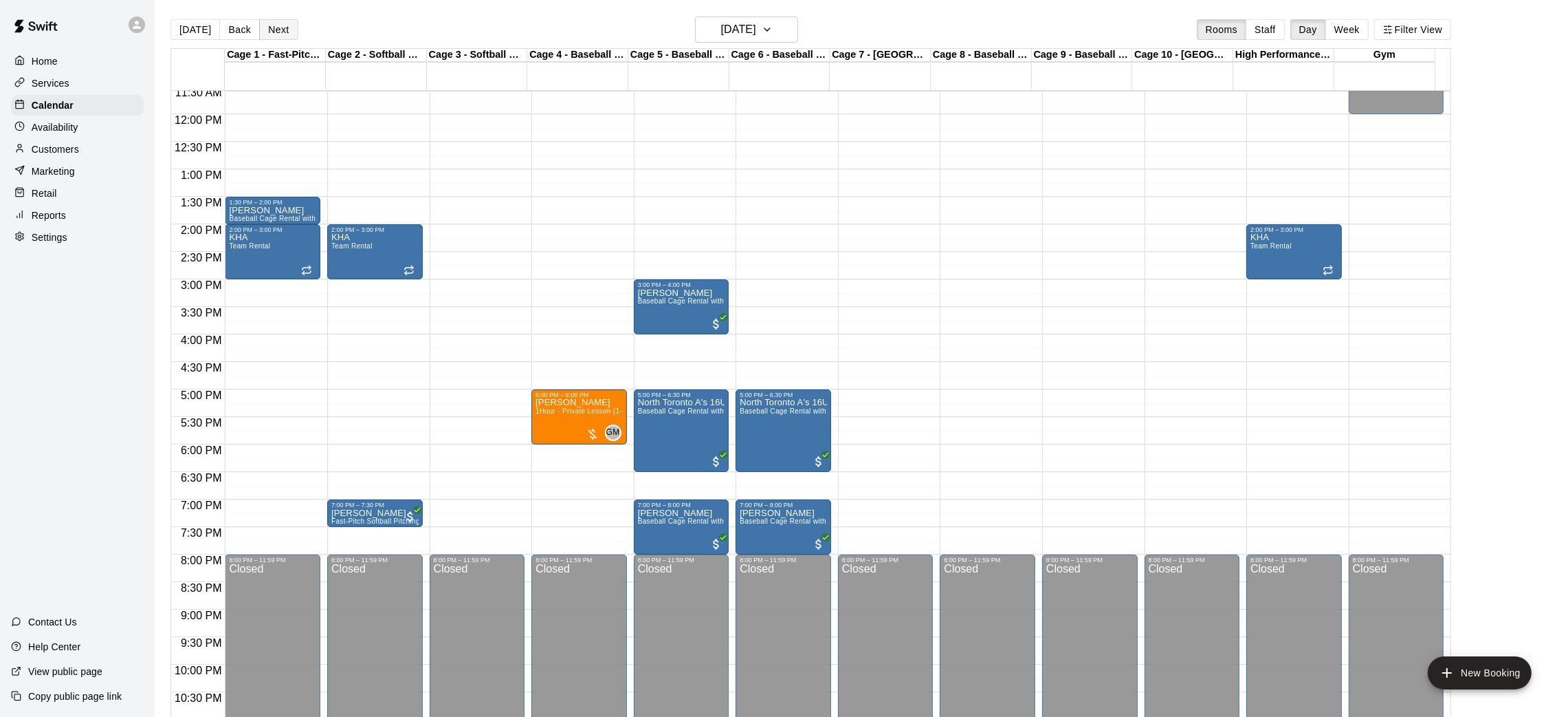
click at [281, 23] on button "Next" at bounding box center [278, 29] width 39 height 20
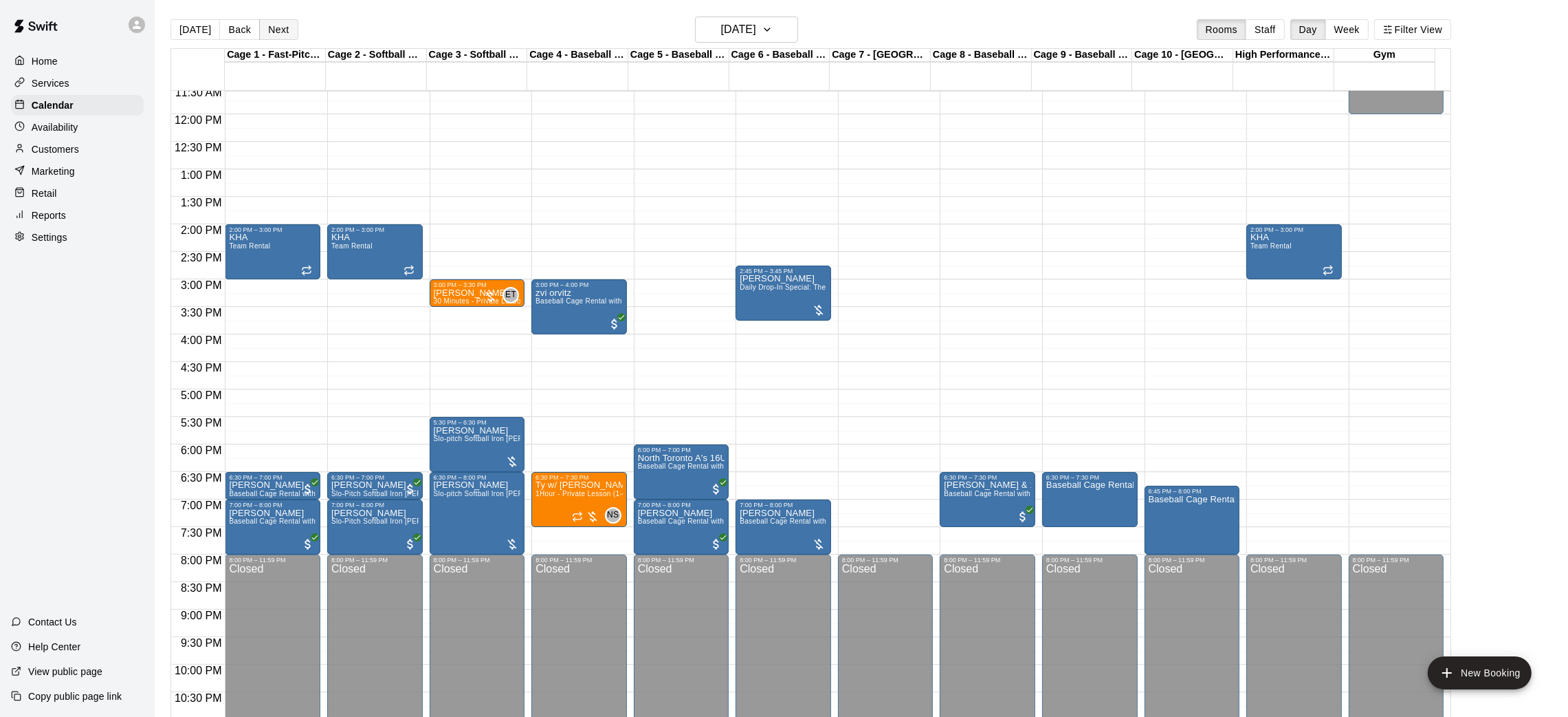
click at [281, 23] on button "Next" at bounding box center [278, 29] width 39 height 20
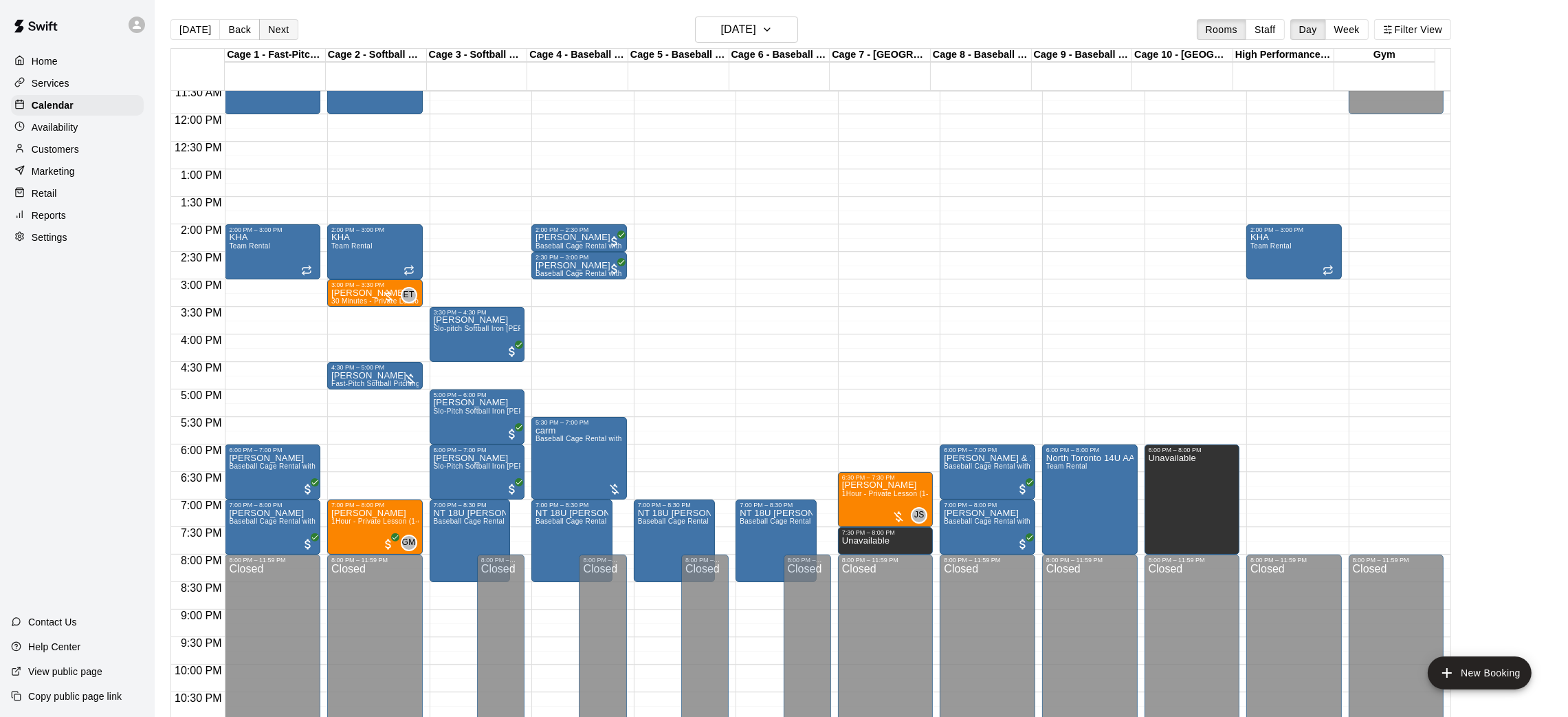
click at [281, 23] on button "Next" at bounding box center [278, 29] width 39 height 20
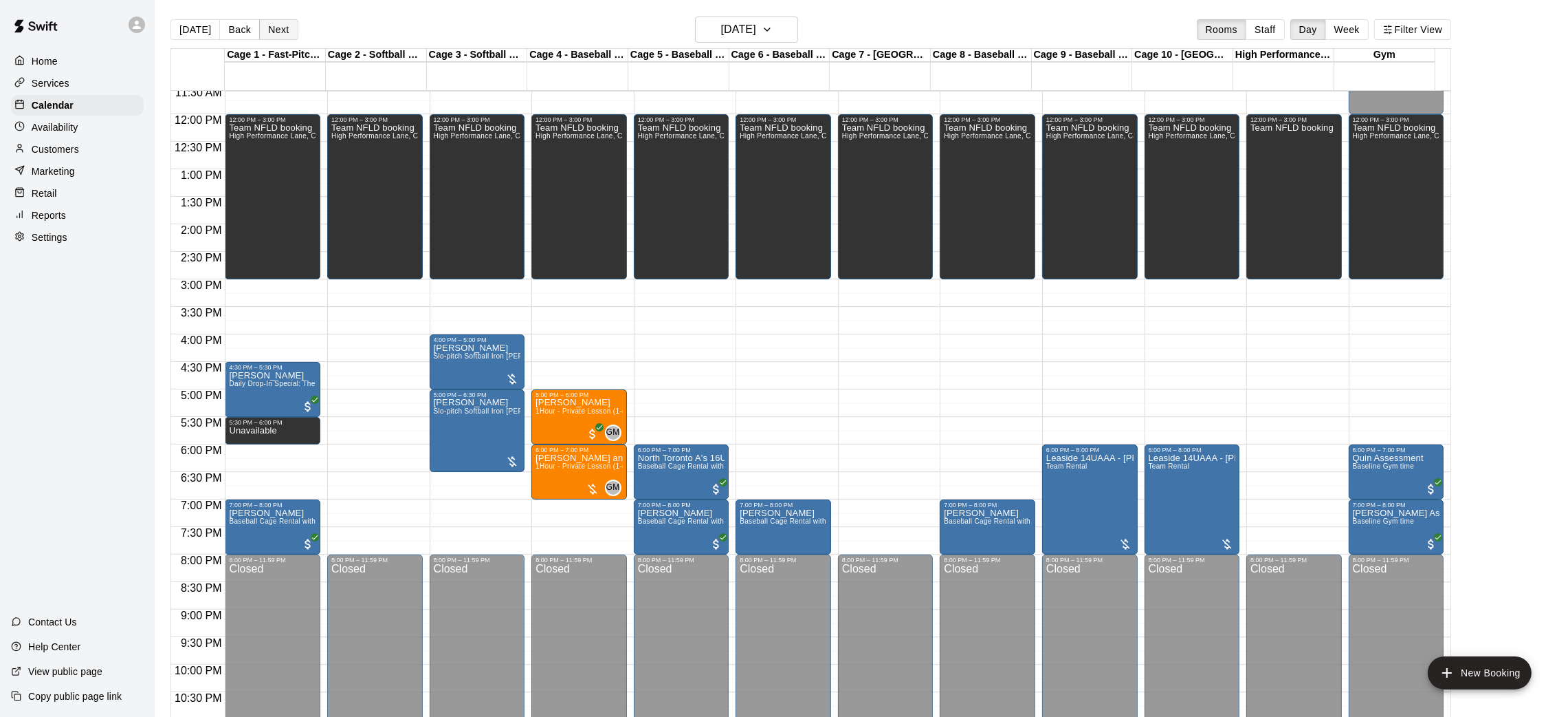
click at [281, 23] on button "Next" at bounding box center [278, 29] width 39 height 20
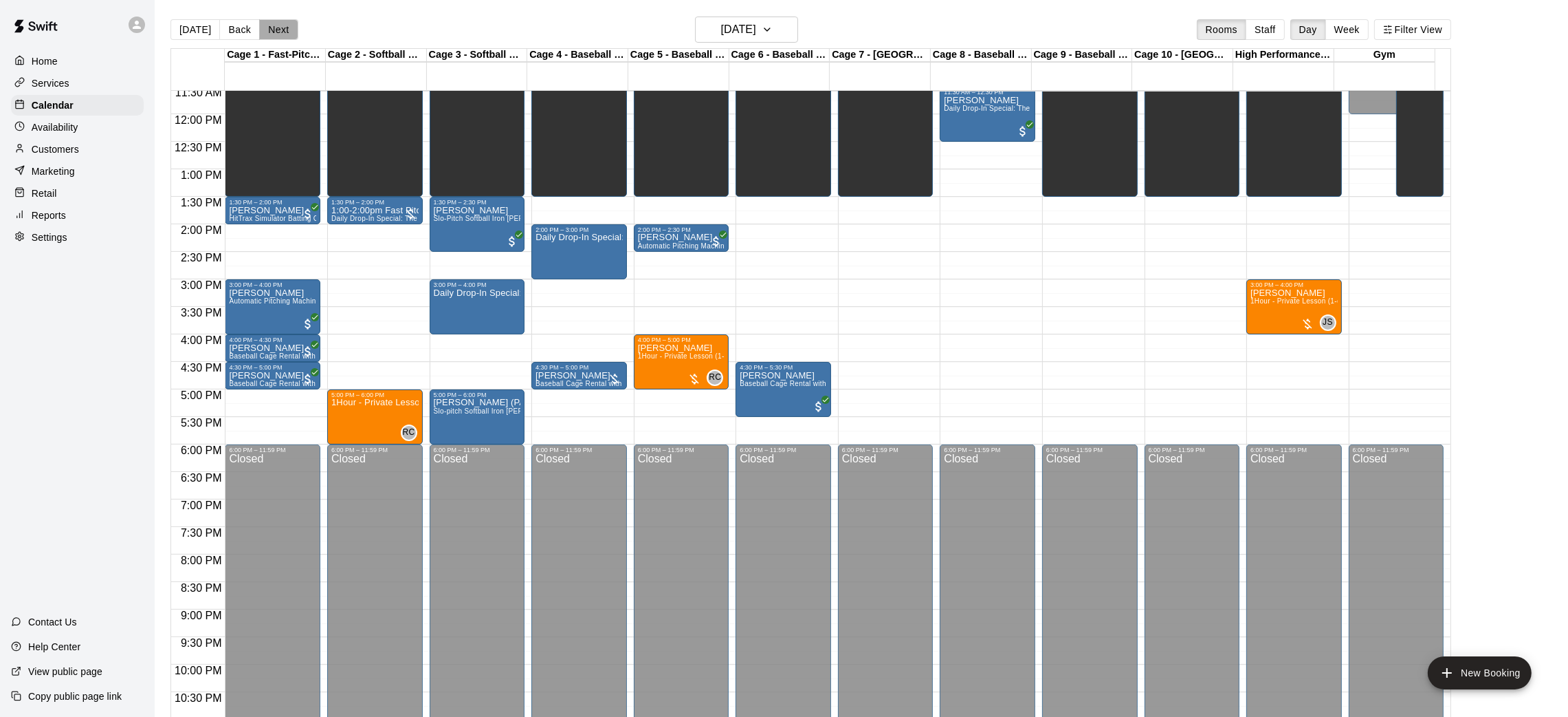
click at [281, 23] on button "Next" at bounding box center [278, 29] width 39 height 20
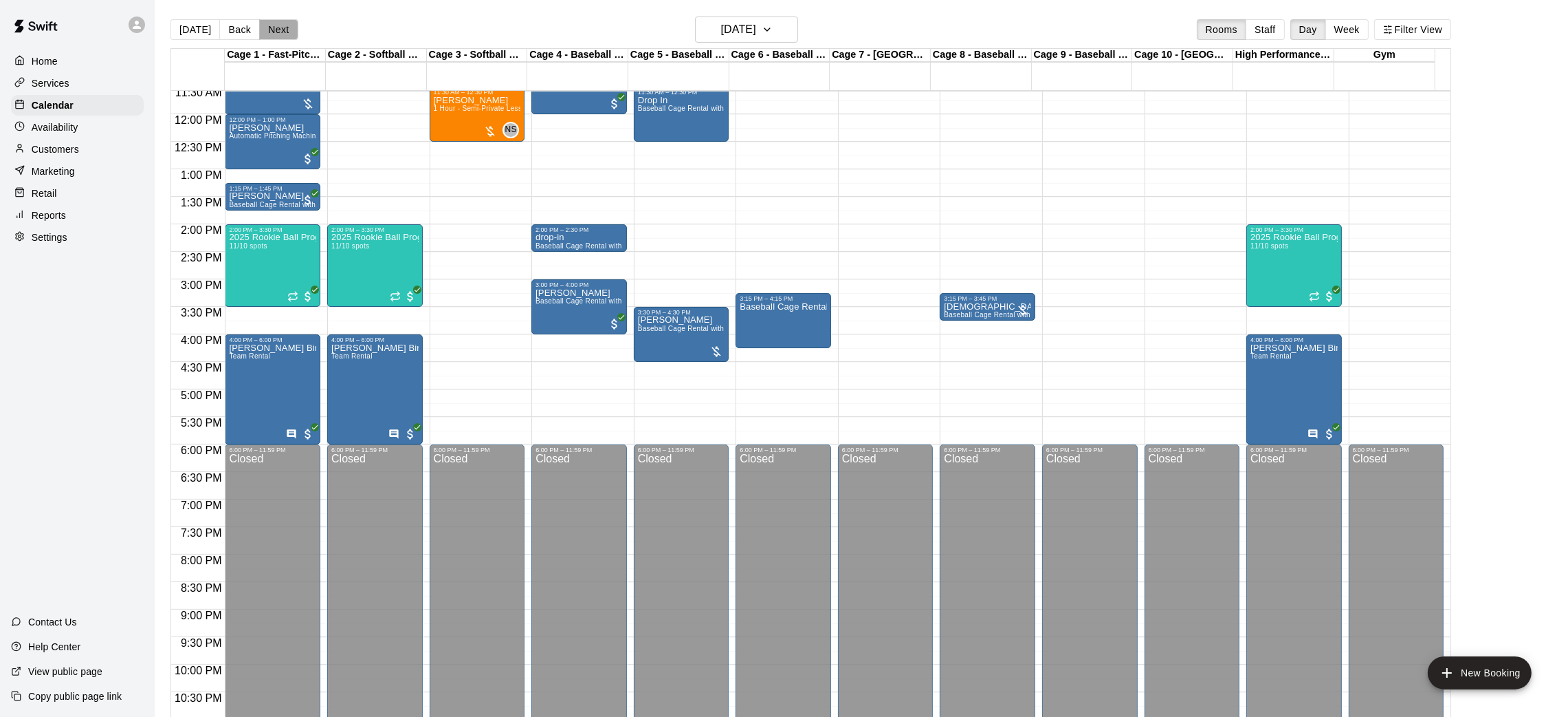
click at [281, 23] on button "Next" at bounding box center [278, 29] width 39 height 20
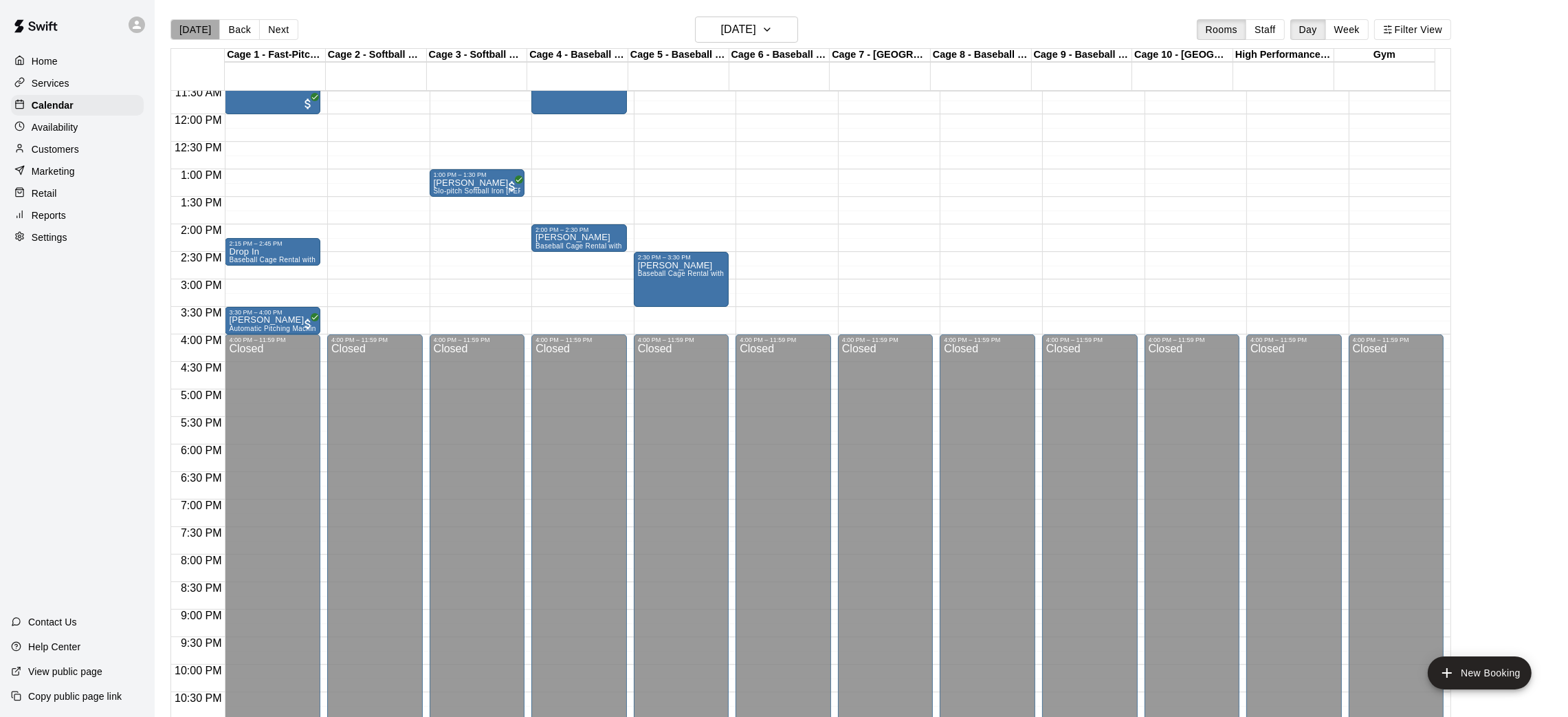
click at [201, 30] on button "[DATE]" at bounding box center [195, 29] width 49 height 20
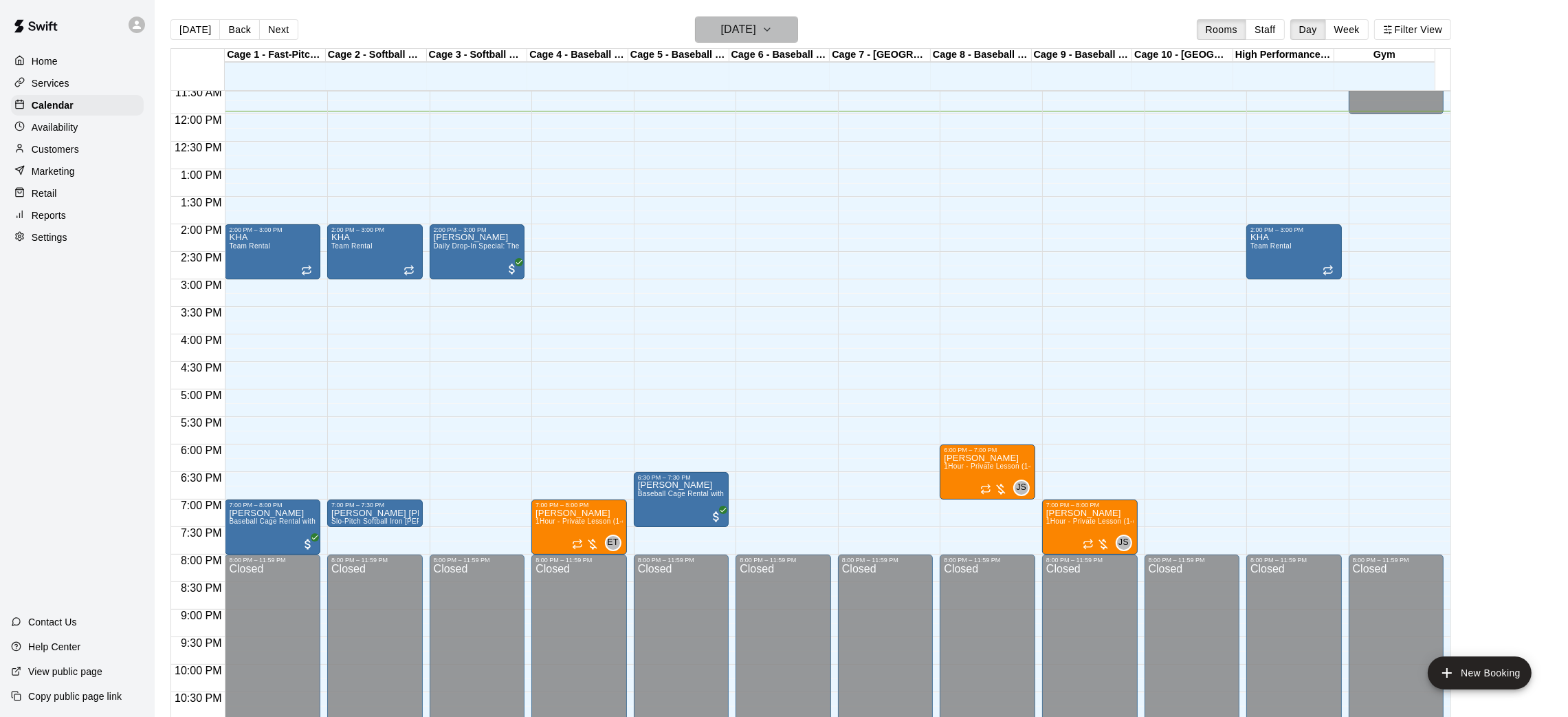
click at [733, 16] on button "[DATE]" at bounding box center [747, 29] width 103 height 26
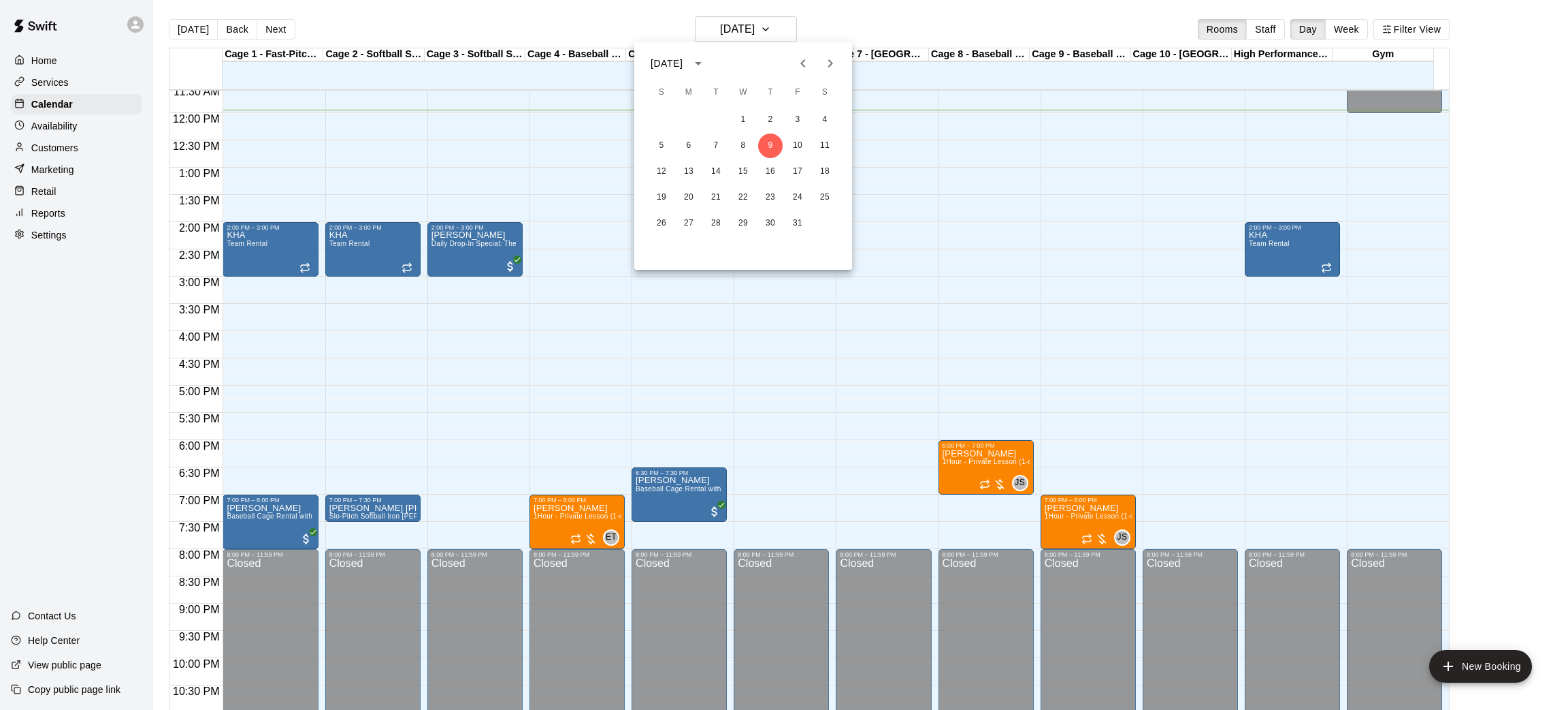
click at [810, 71] on icon "Previous month" at bounding box center [803, 62] width 16 height 16
click at [745, 232] on button "27" at bounding box center [743, 224] width 25 height 25
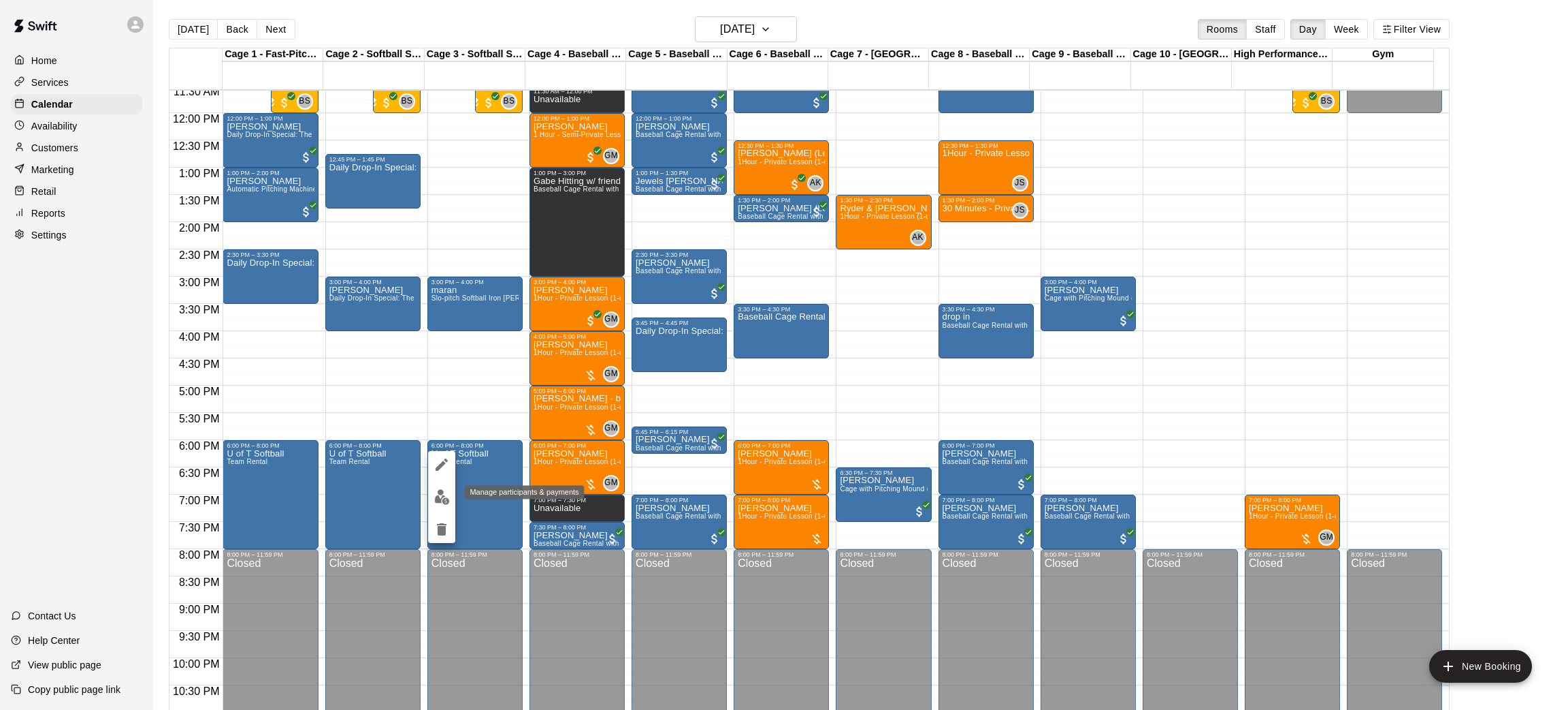
click at [446, 489] on img "edit" at bounding box center [442, 497] width 15 height 15
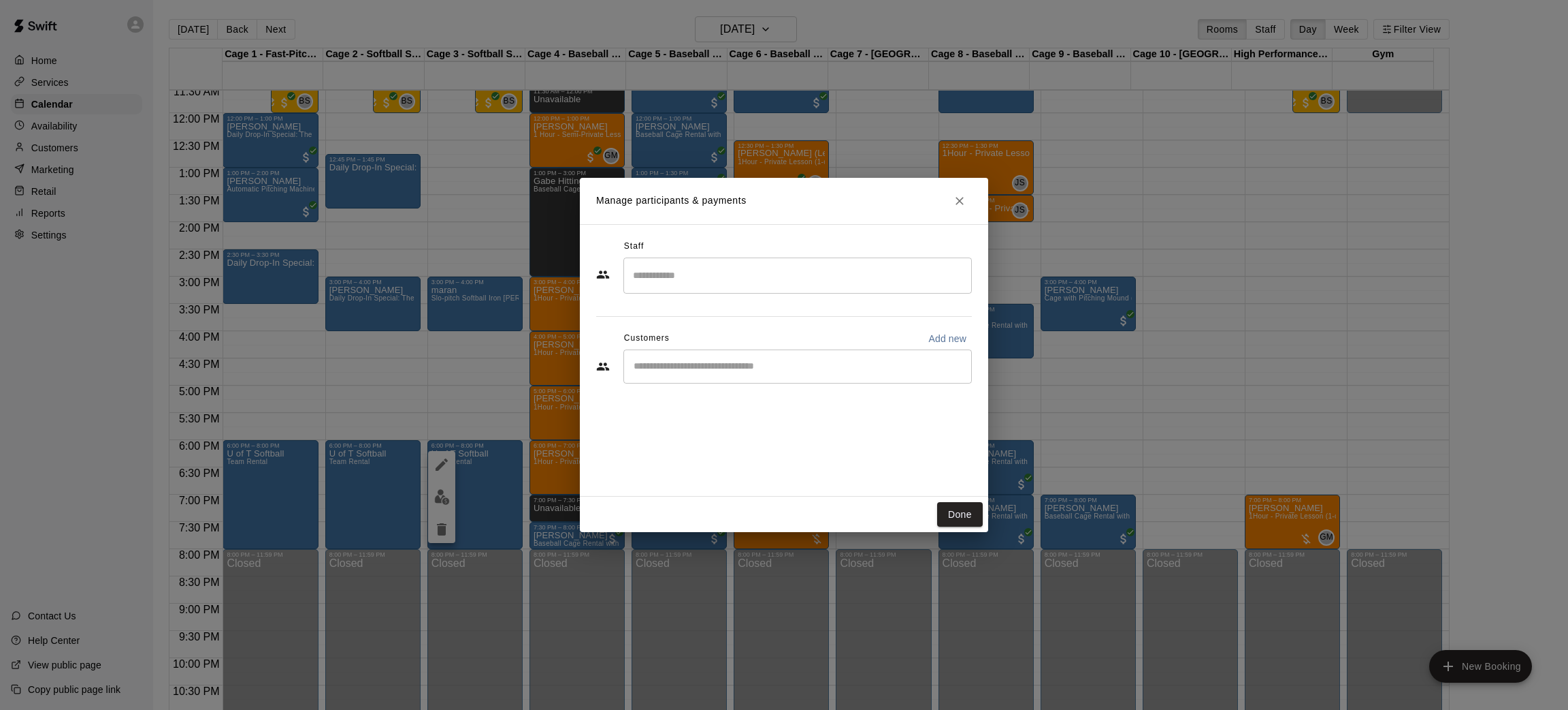
click at [687, 367] on input "Start typing to search customers..." at bounding box center [798, 366] width 336 height 13
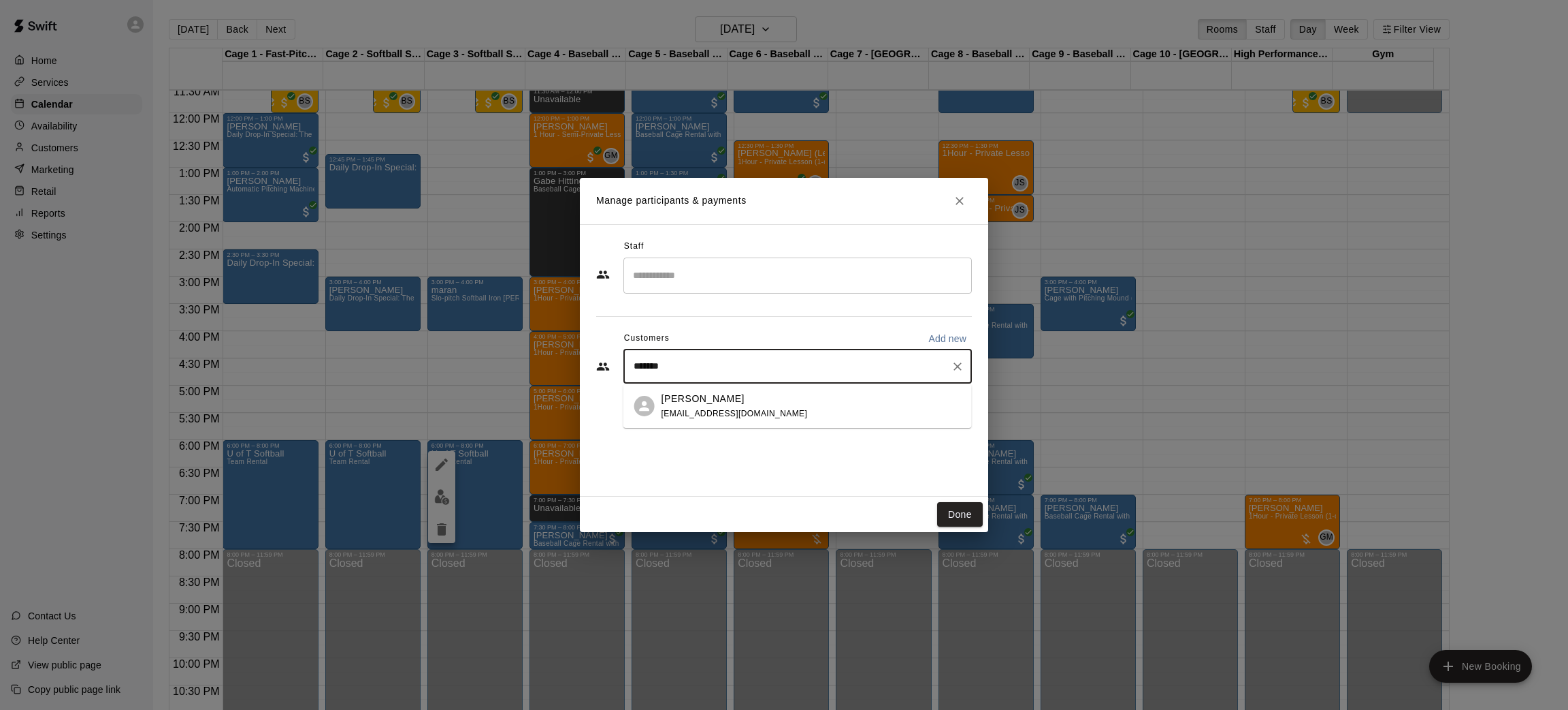
type input "*****"
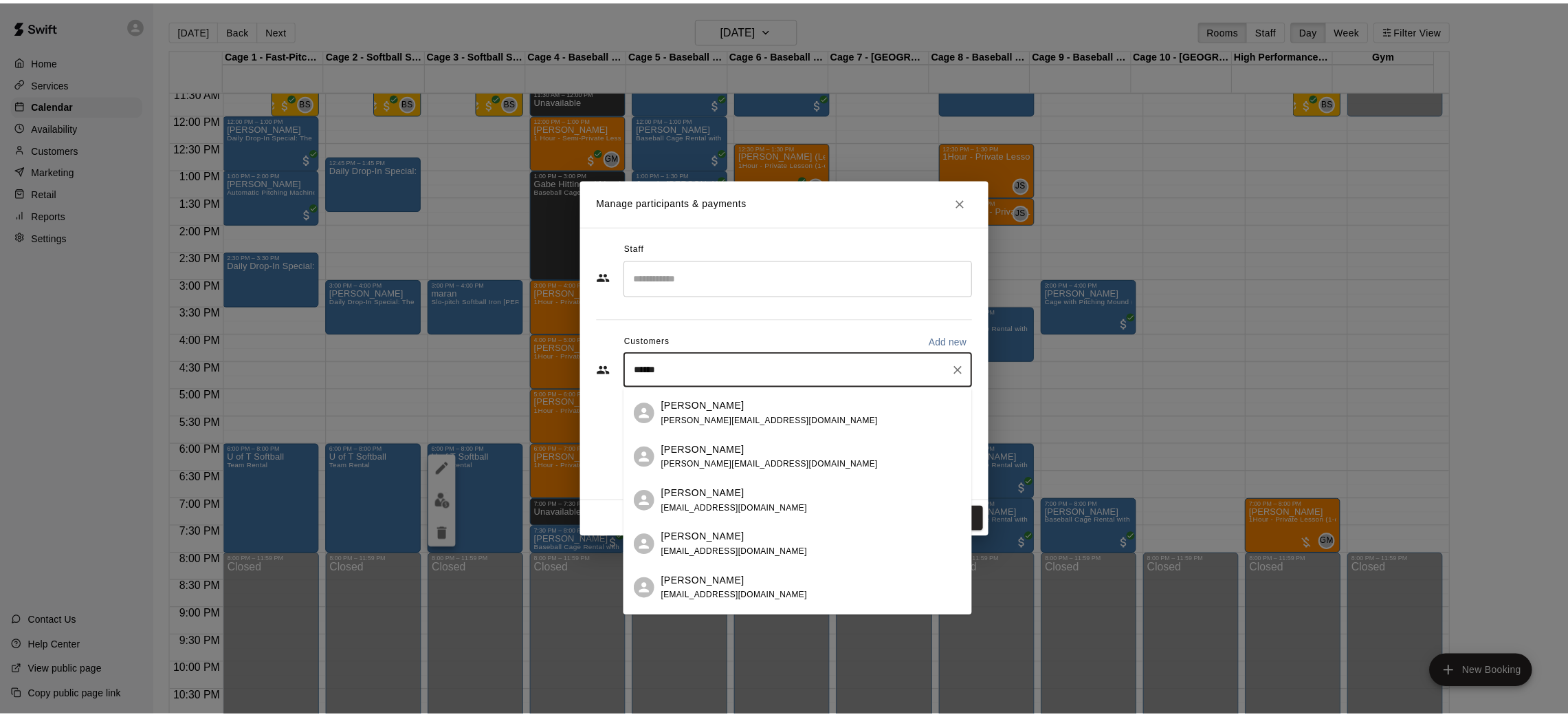
scroll to position [207, 0]
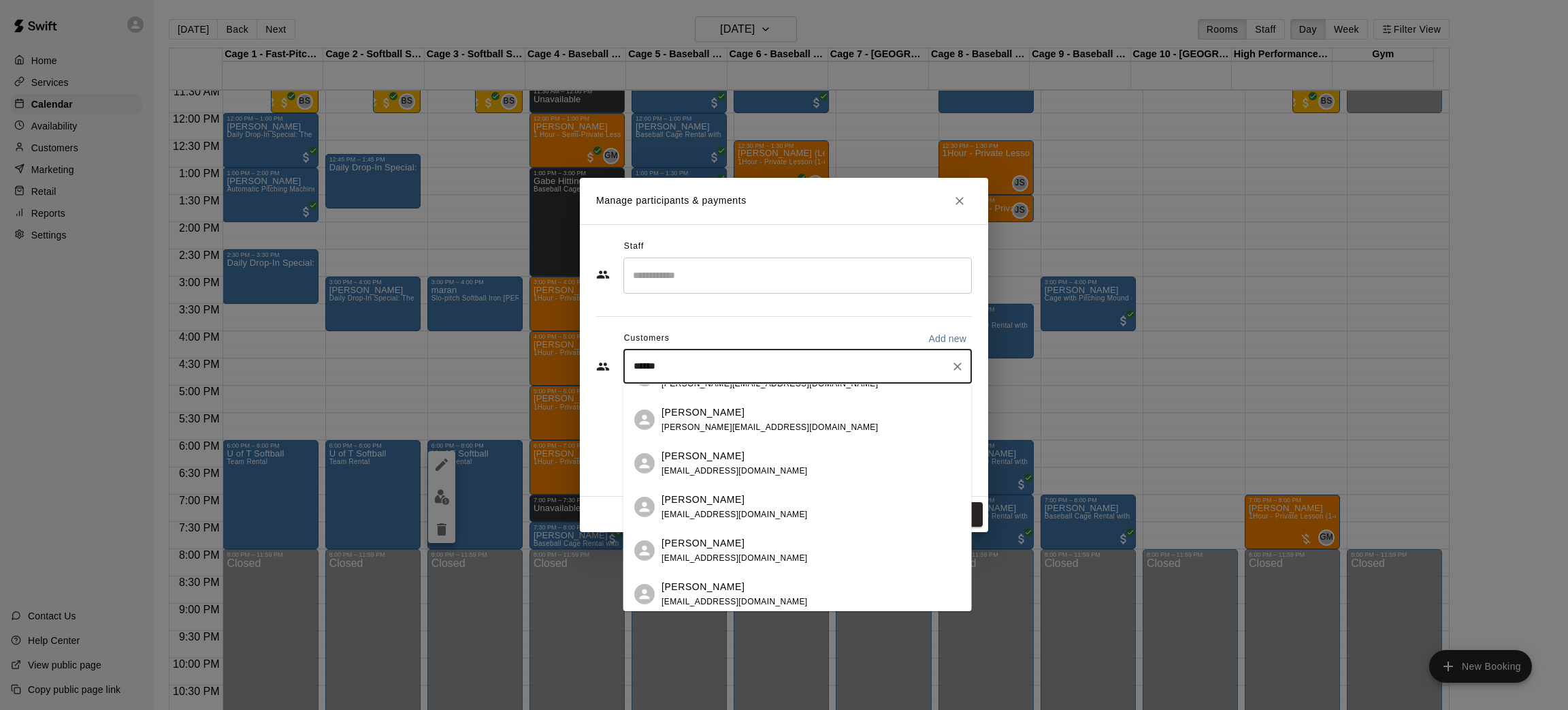
click at [750, 428] on span "[PERSON_NAME][EMAIL_ADDRESS][DOMAIN_NAME]" at bounding box center [769, 428] width 216 height 10
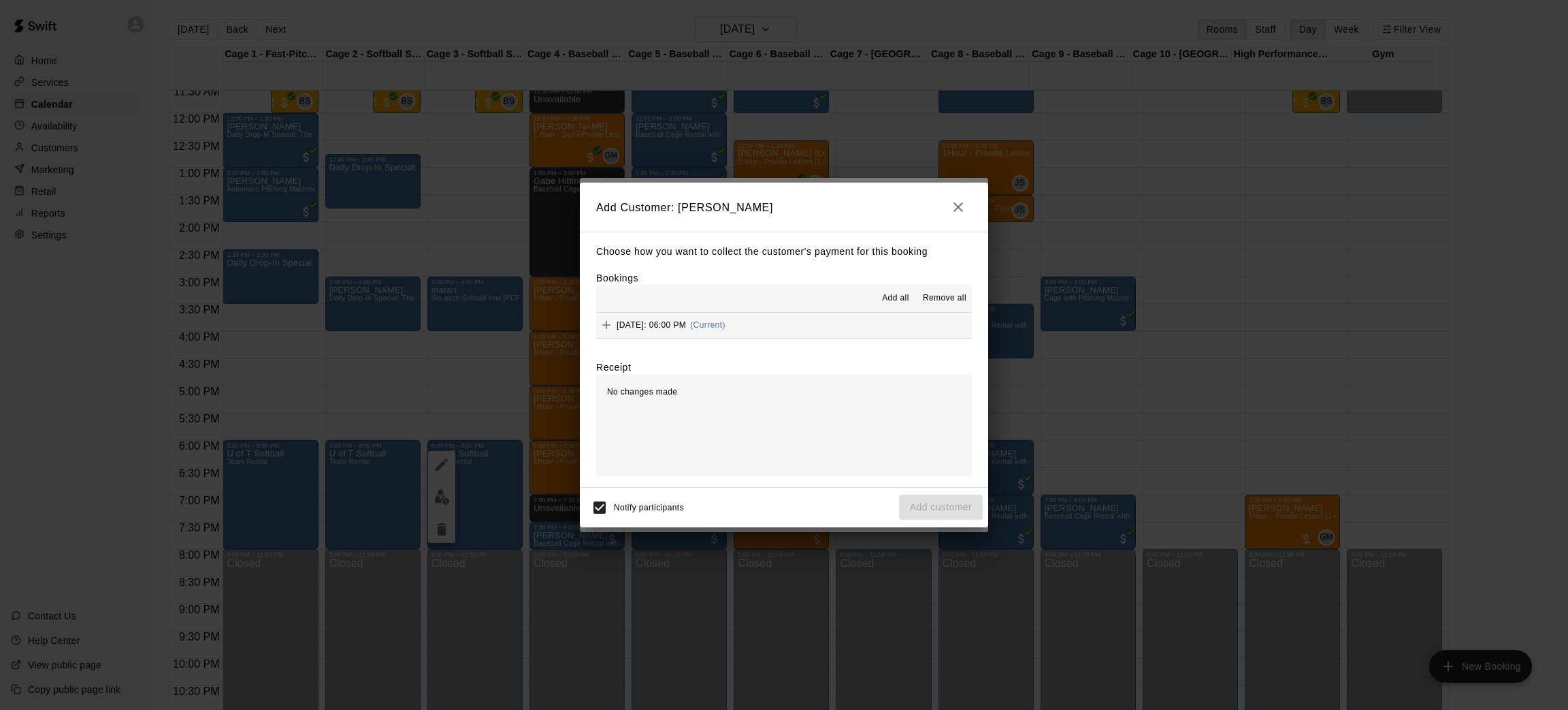
click at [897, 301] on span "Add all" at bounding box center [896, 298] width 27 height 13
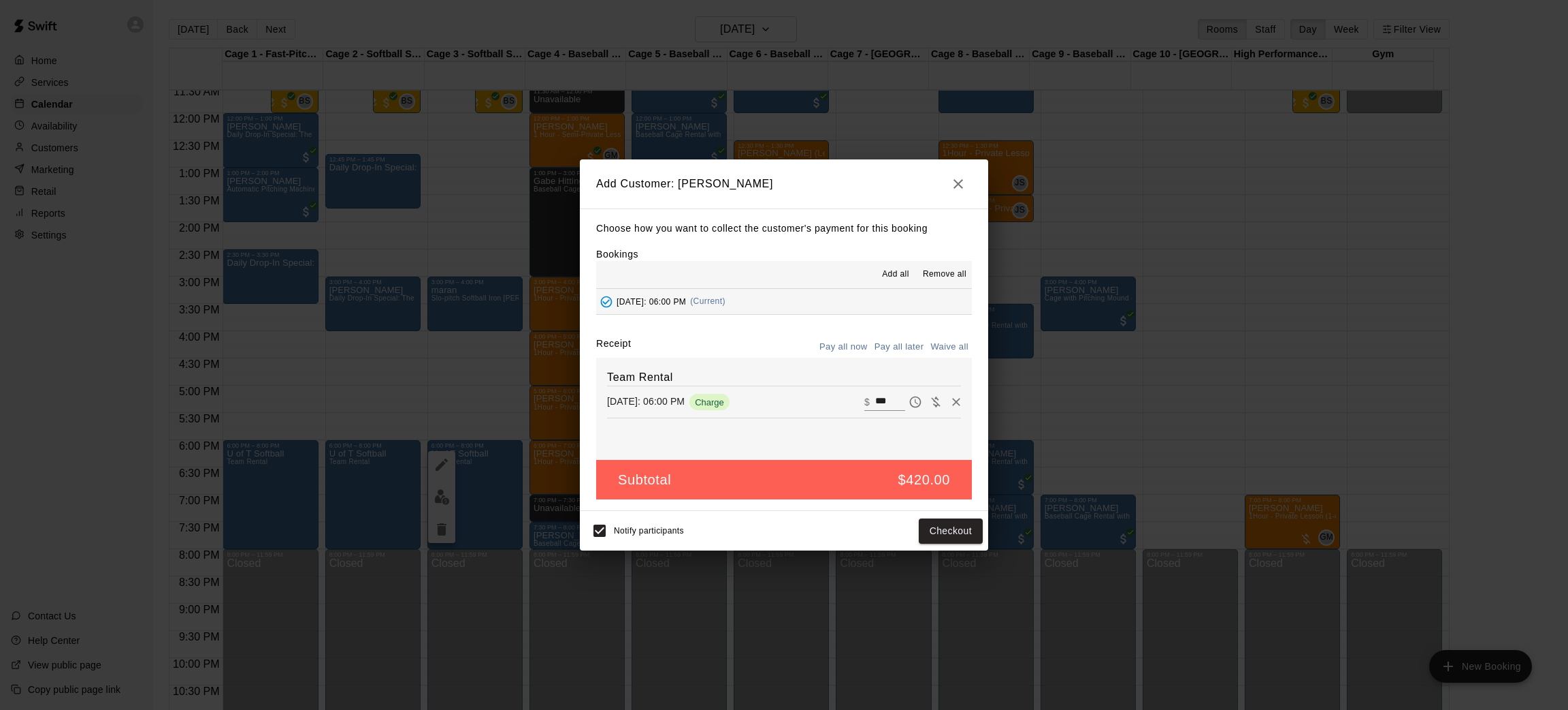
click at [908, 343] on button "Pay all later" at bounding box center [899, 347] width 57 height 21
click at [921, 523] on button "Add customer" at bounding box center [940, 530] width 84 height 25
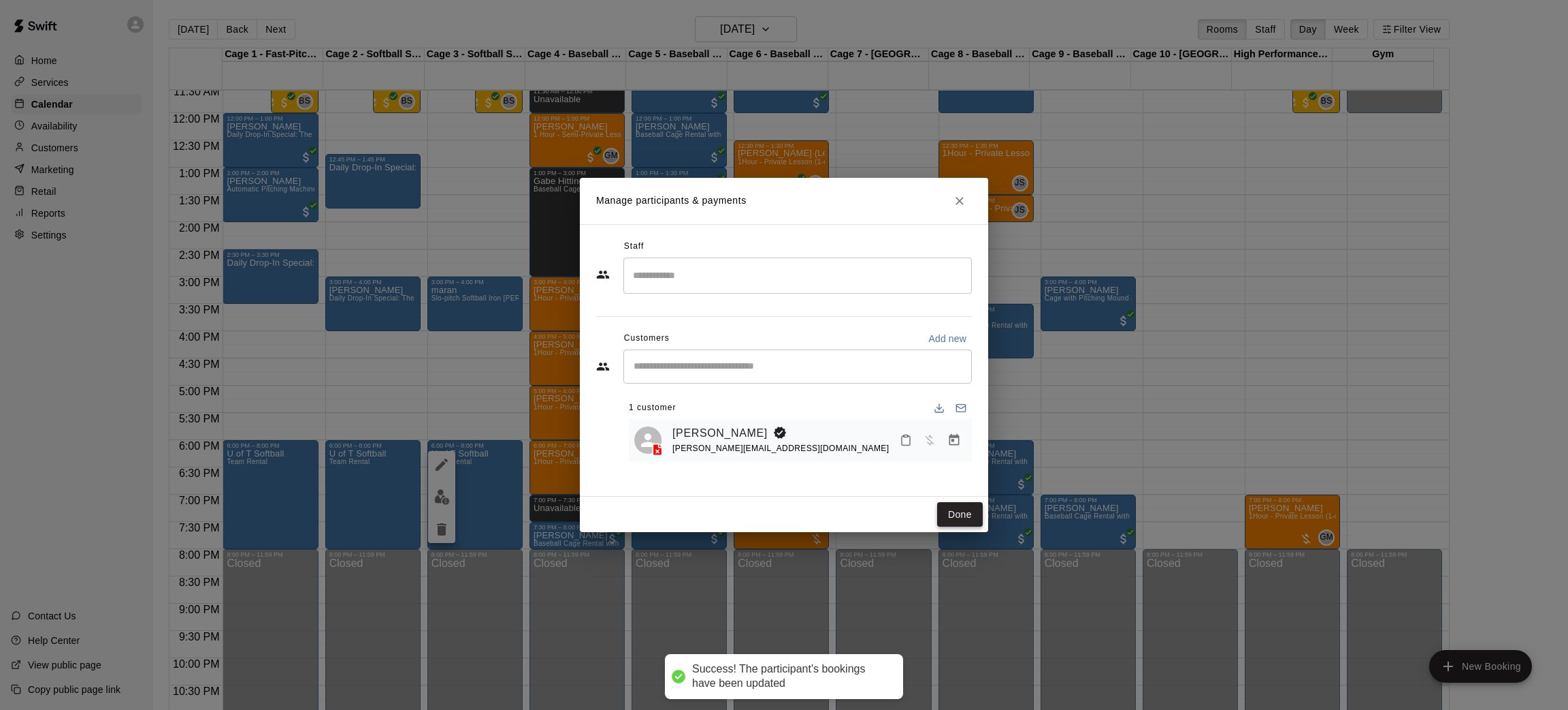
click at [955, 509] on button "Done" at bounding box center [959, 514] width 45 height 25
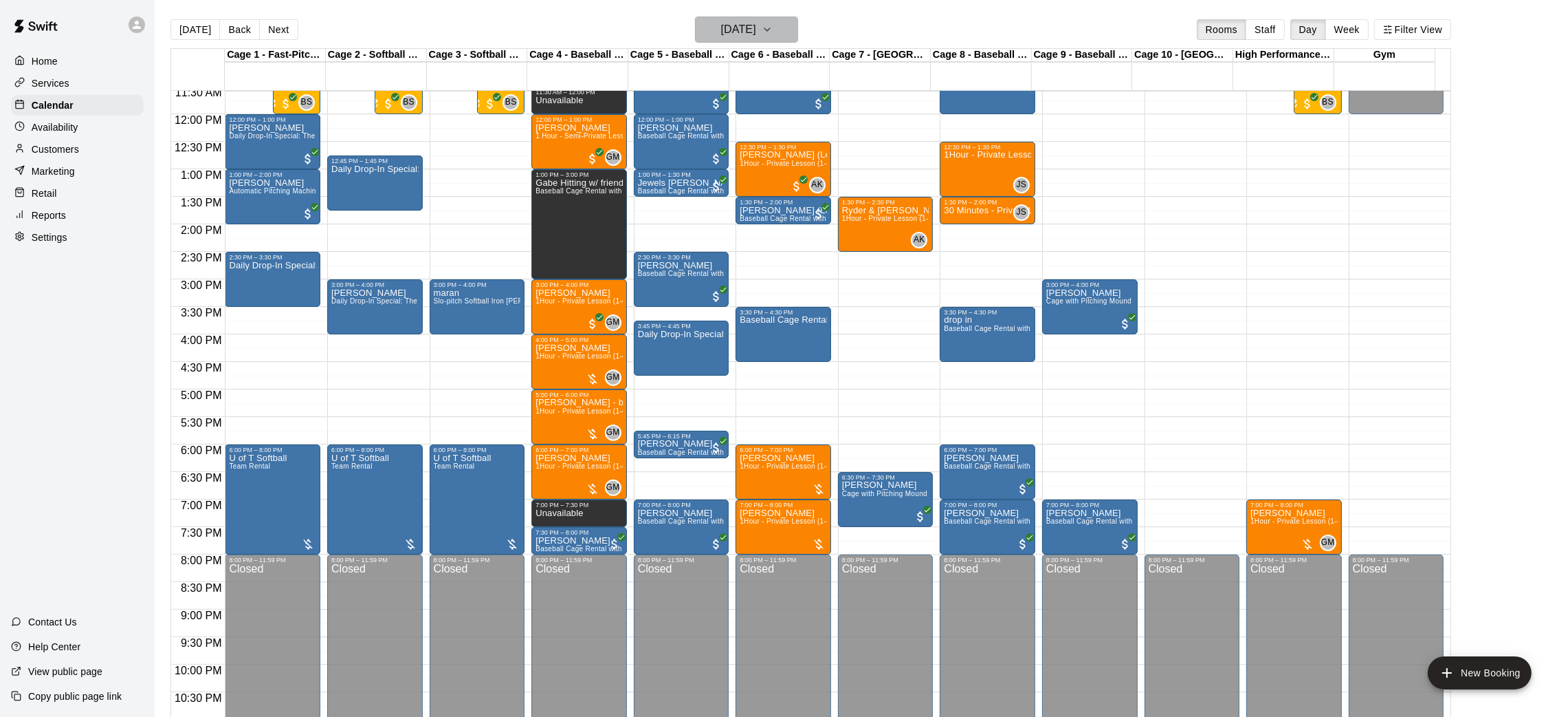
click at [756, 36] on h6 "[DATE]" at bounding box center [739, 30] width 35 height 19
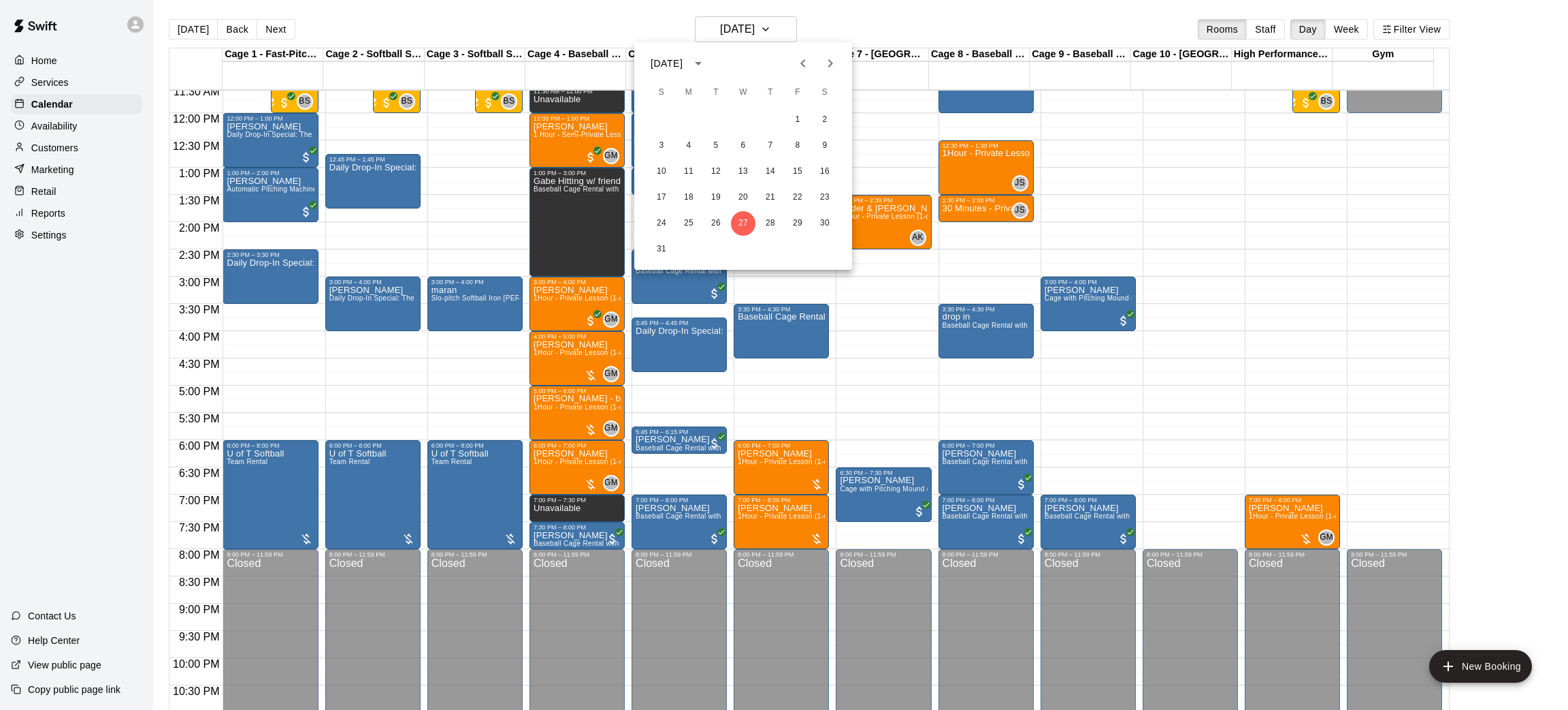
click at [824, 58] on icon "Next month" at bounding box center [830, 62] width 16 height 16
click at [827, 57] on icon "Next month" at bounding box center [830, 62] width 16 height 16
click at [742, 167] on button "15" at bounding box center [743, 172] width 25 height 25
